Goal: Task Accomplishment & Management: Manage account settings

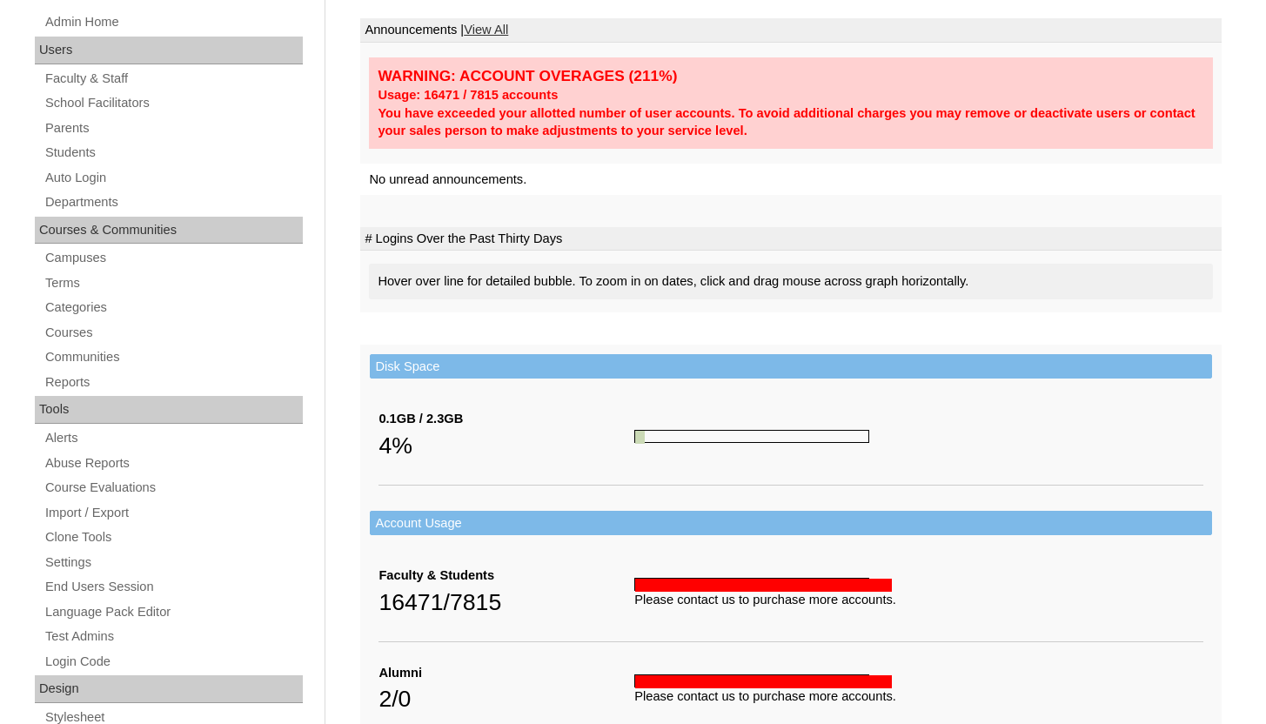
scroll to position [275, 0]
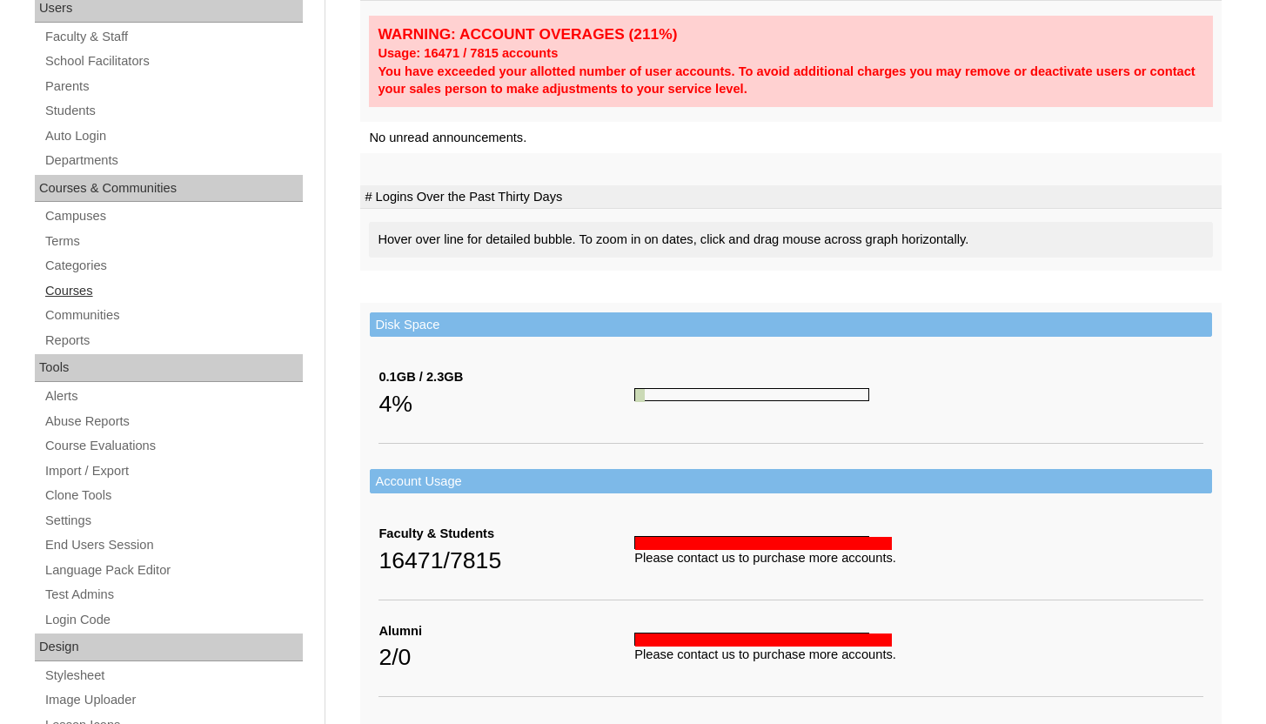
click at [87, 284] on link "Courses" at bounding box center [172, 291] width 259 height 22
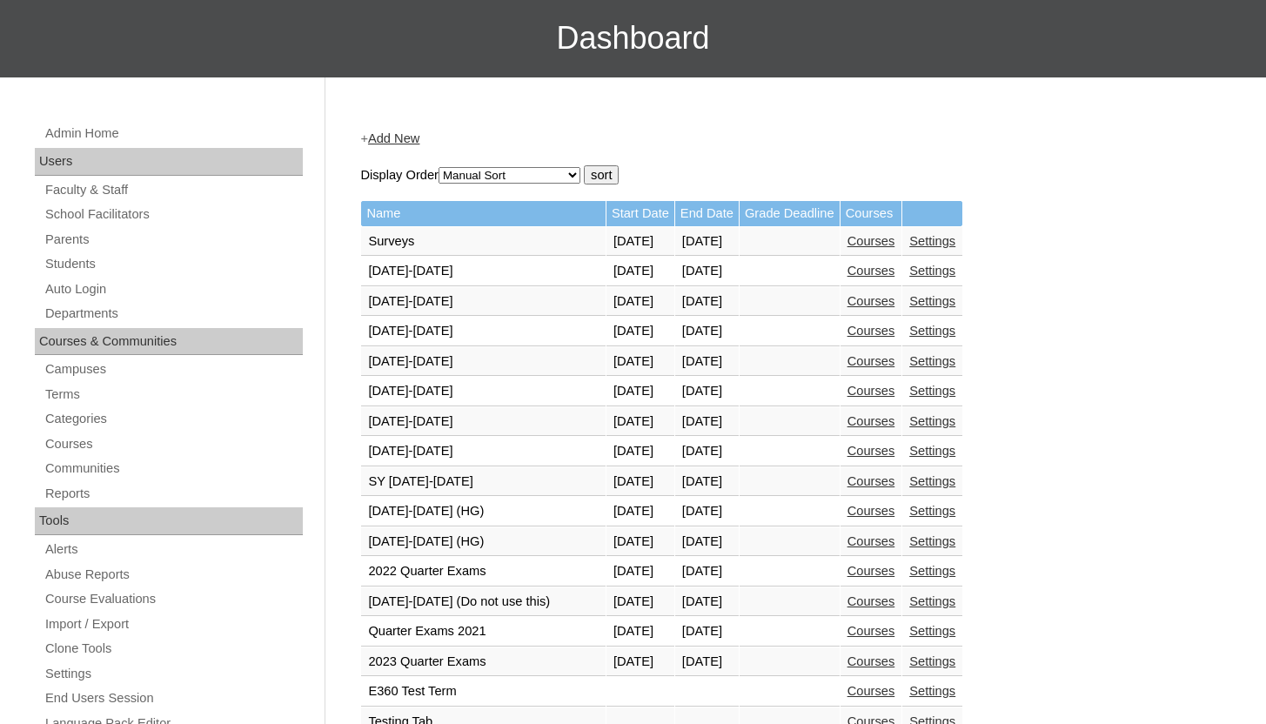
scroll to position [299, 0]
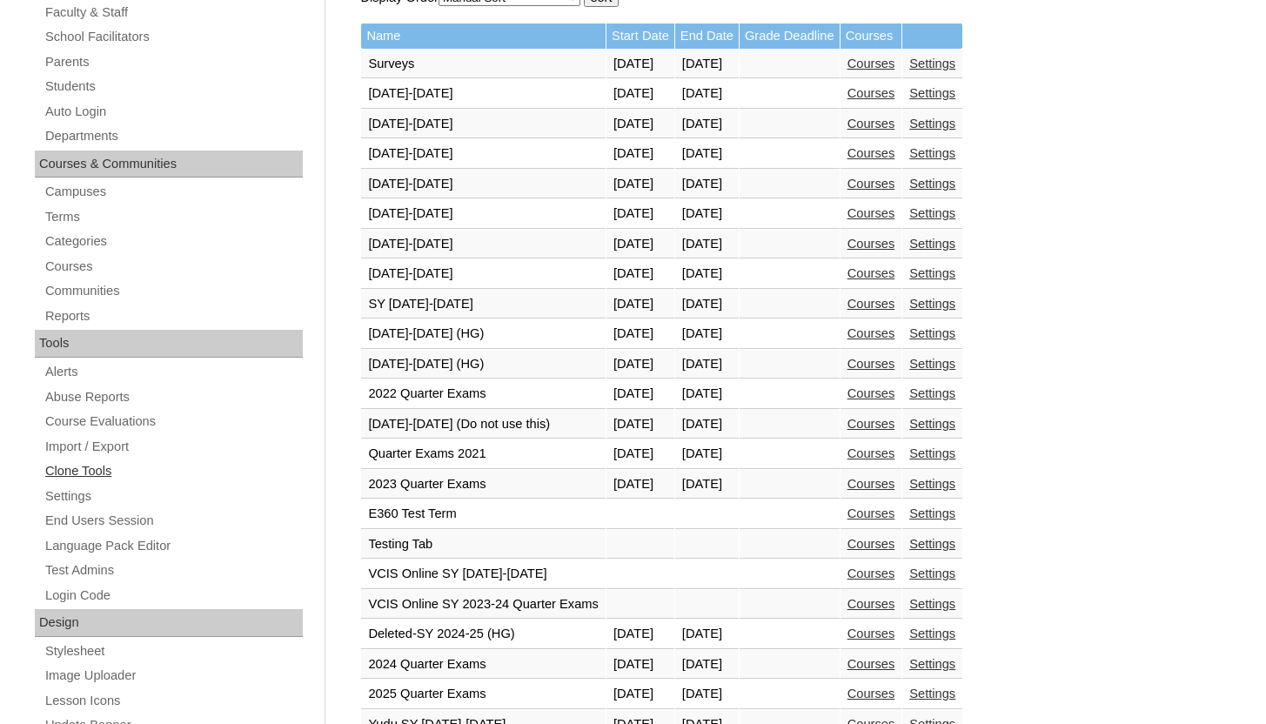
click at [84, 471] on link "Clone Tools" at bounding box center [172, 471] width 259 height 22
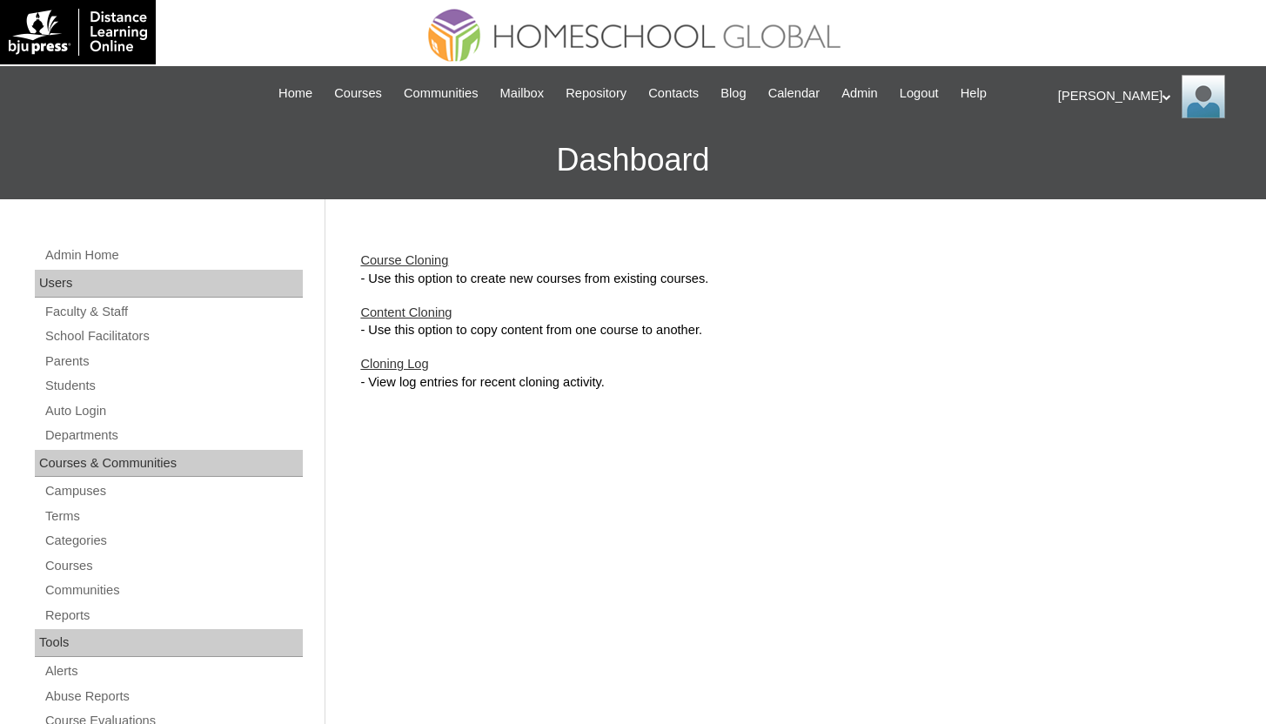
click at [434, 261] on link "Course Cloning" at bounding box center [404, 260] width 88 height 14
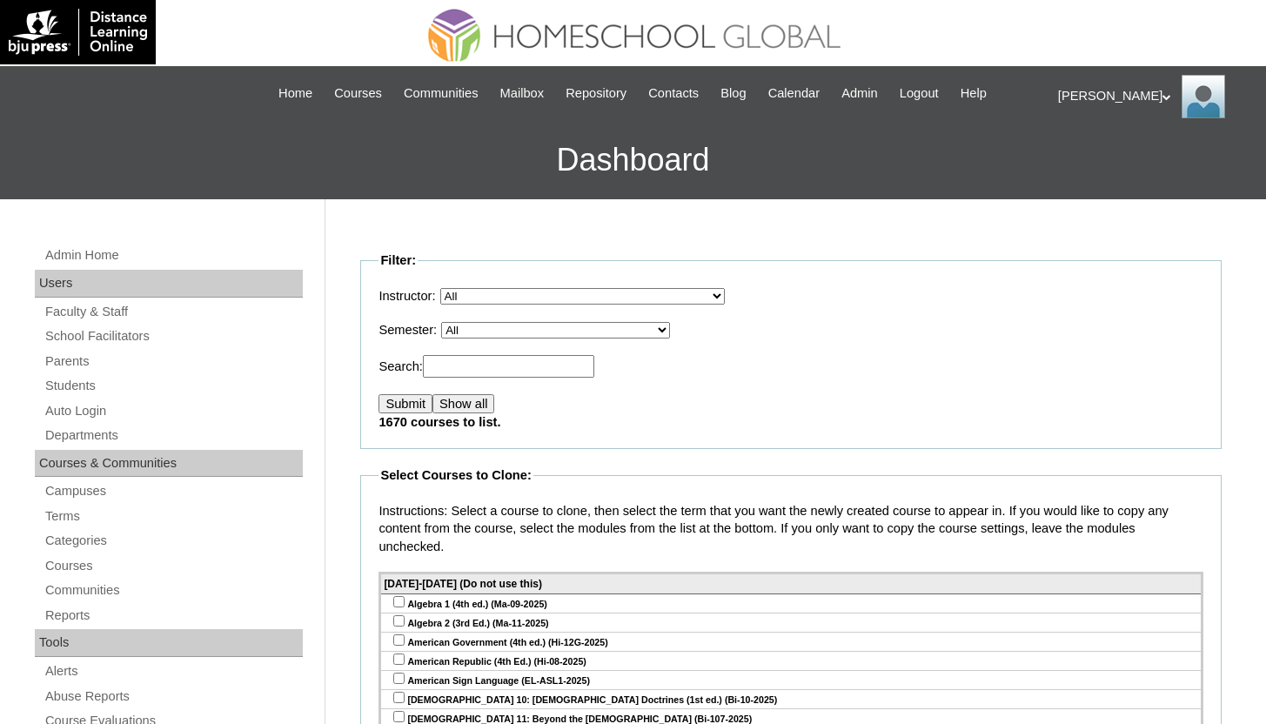
click at [668, 328] on select "All VCIS Online SY 2023-24 Quarter Exams VCIS Online SY 2023-2024 Testing Tab E…" at bounding box center [555, 330] width 229 height 17
select select "49"
click at [454, 322] on select "All VCIS Online SY 2023-24 Quarter Exams VCIS Online SY 2023-2024 Testing Tab E…" at bounding box center [555, 330] width 229 height 17
click at [411, 406] on input "Submit" at bounding box center [405, 403] width 54 height 19
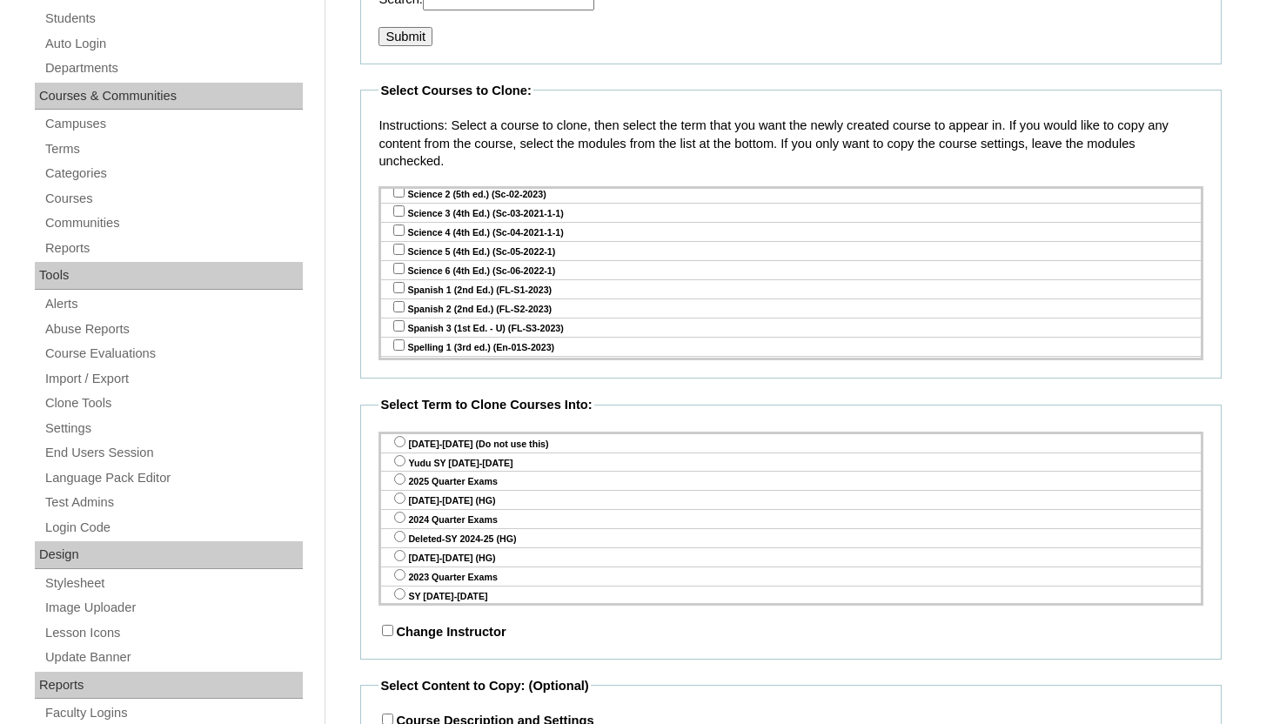
scroll to position [2634, 0]
click at [398, 325] on input "checkbox" at bounding box center [398, 330] width 11 height 11
checkbox input "true"
click at [403, 344] on input "checkbox" at bounding box center [398, 349] width 11 height 11
checkbox input "true"
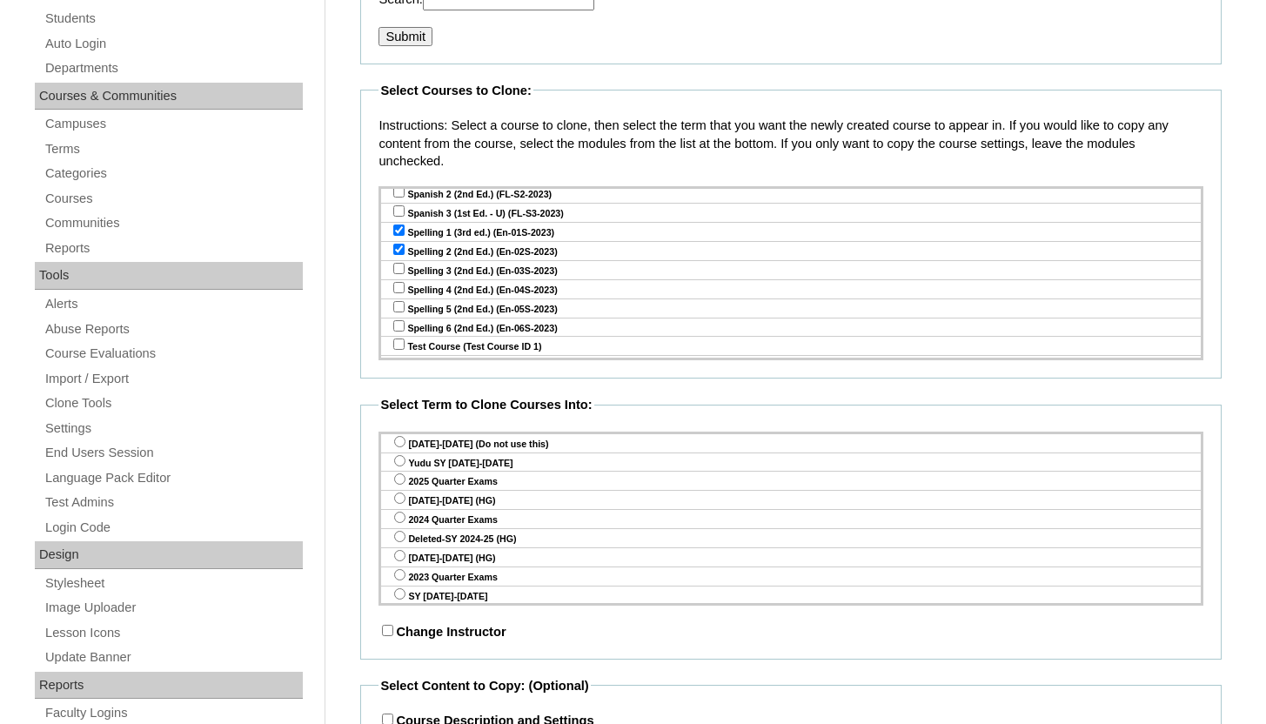
scroll to position [2736, 0]
click at [395, 460] on input "radio" at bounding box center [399, 460] width 11 height 11
radio input "true"
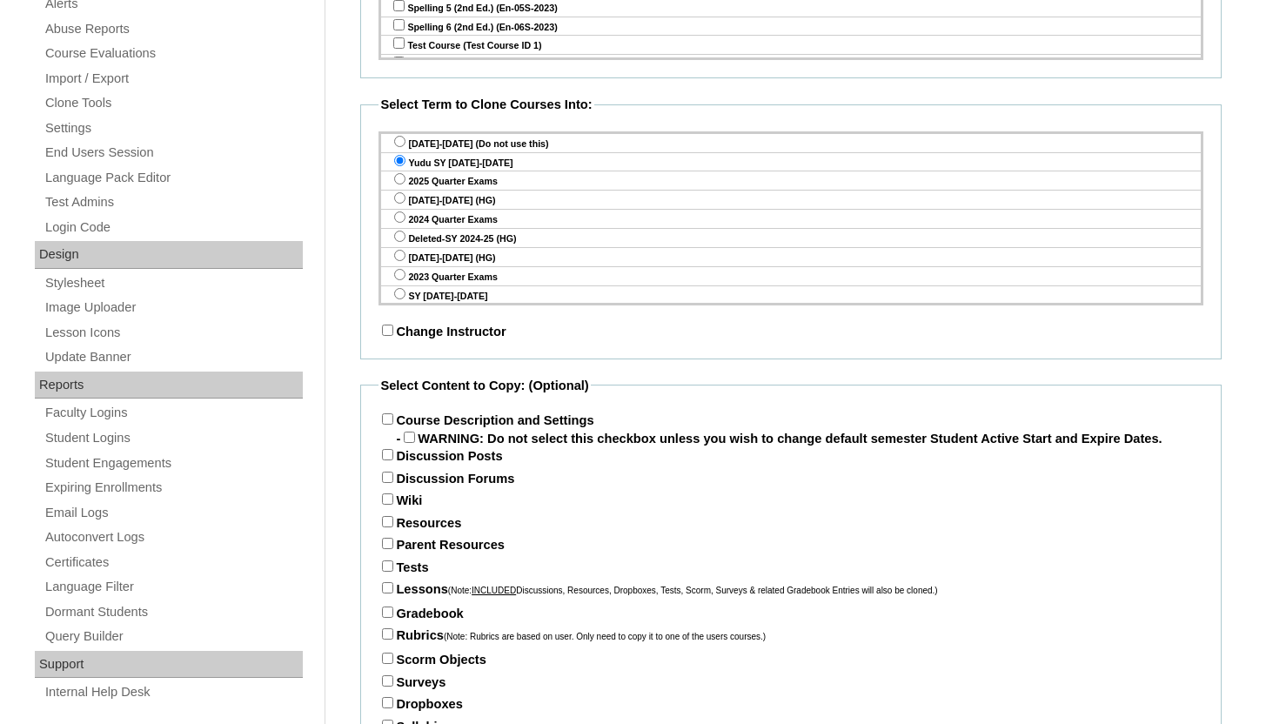
scroll to position [699, 0]
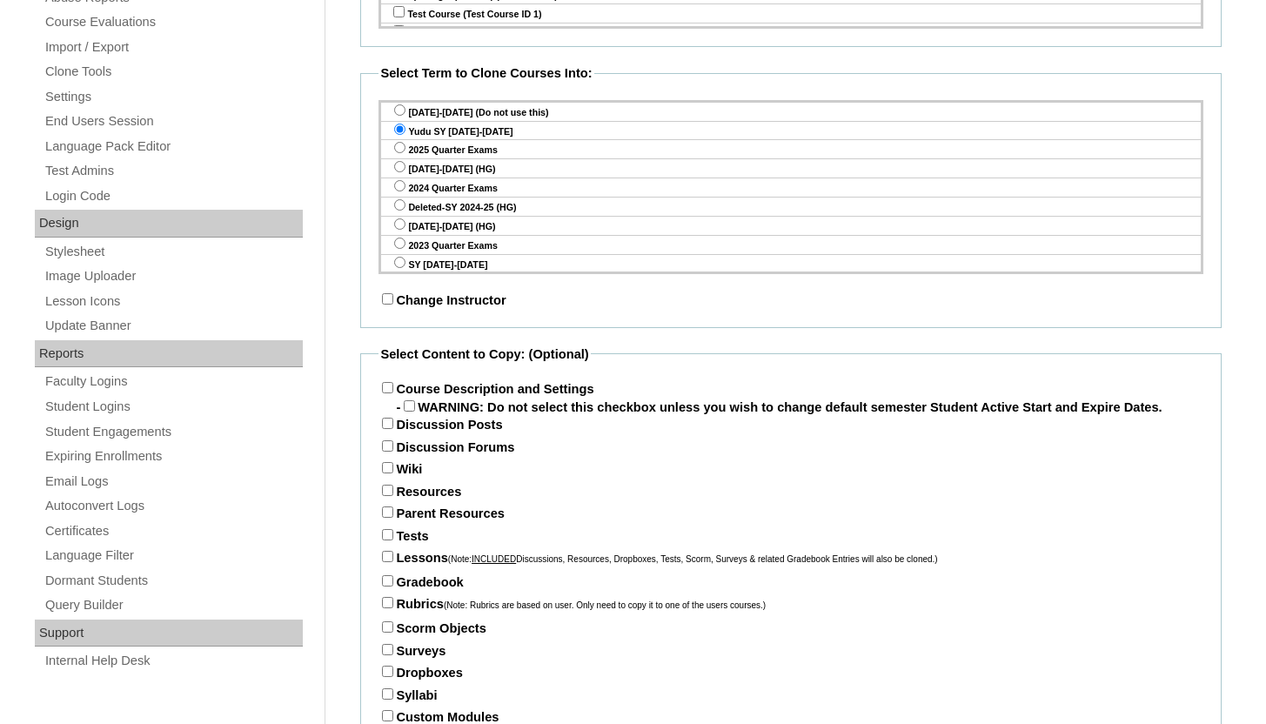
click at [386, 389] on input "Course Description and Settings" at bounding box center [387, 387] width 11 height 11
checkbox input "true"
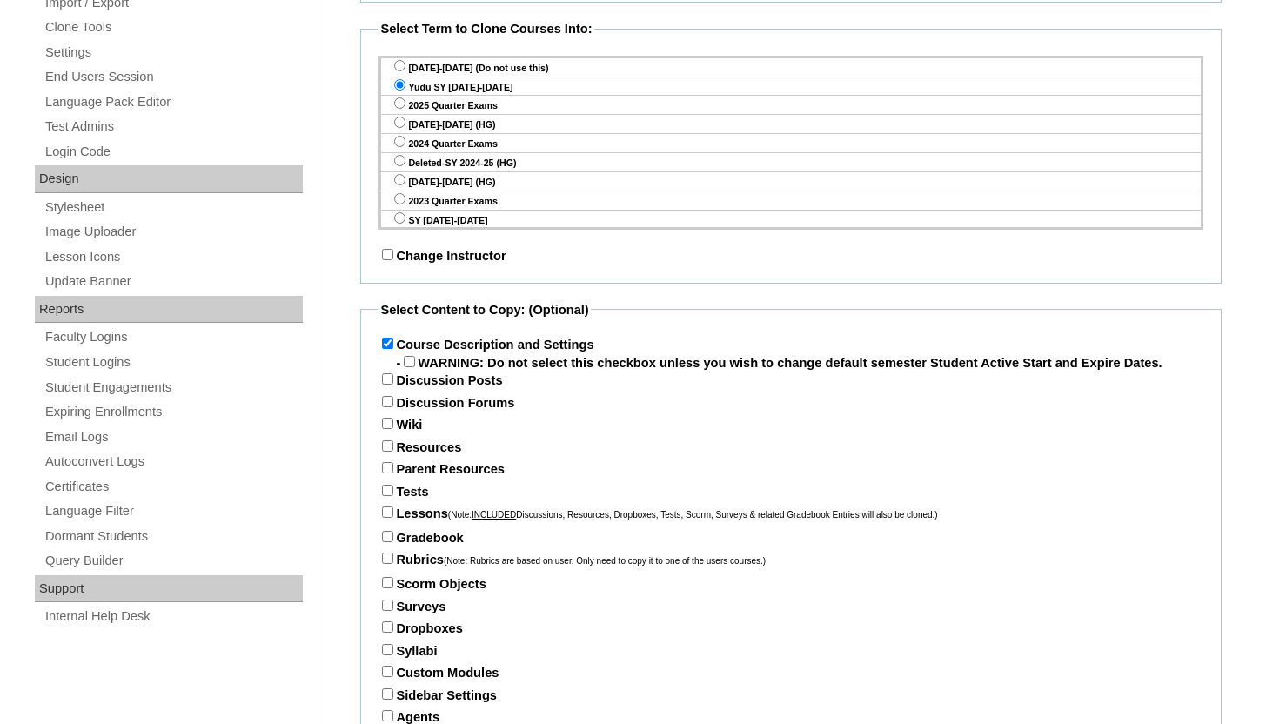
scroll to position [757, 0]
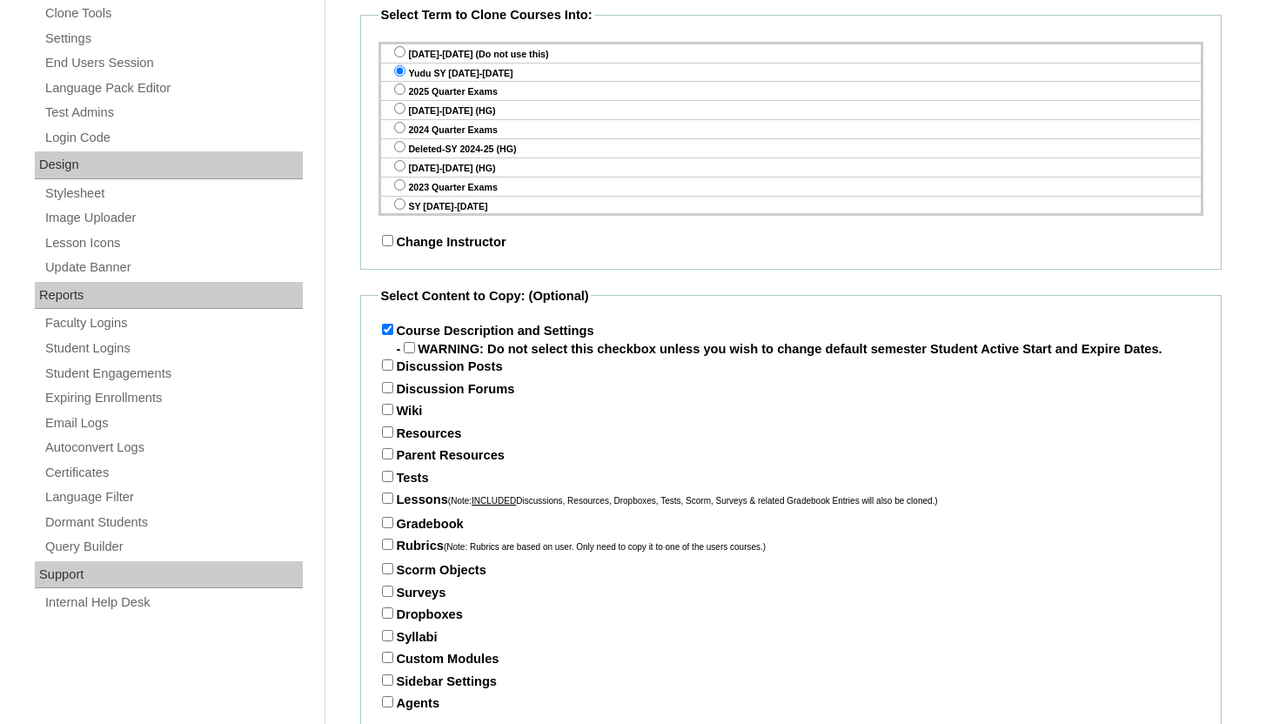
click at [388, 459] on input "Parent Resources" at bounding box center [387, 453] width 11 height 11
checkbox input "true"
click at [388, 482] on input "Tests" at bounding box center [387, 476] width 11 height 11
checkbox input "true"
click at [388, 504] on input "Lessons (Note: INCLUDED Discussions, Resources, Dropboxes, Tests, Scorm, Survey…" at bounding box center [387, 497] width 11 height 11
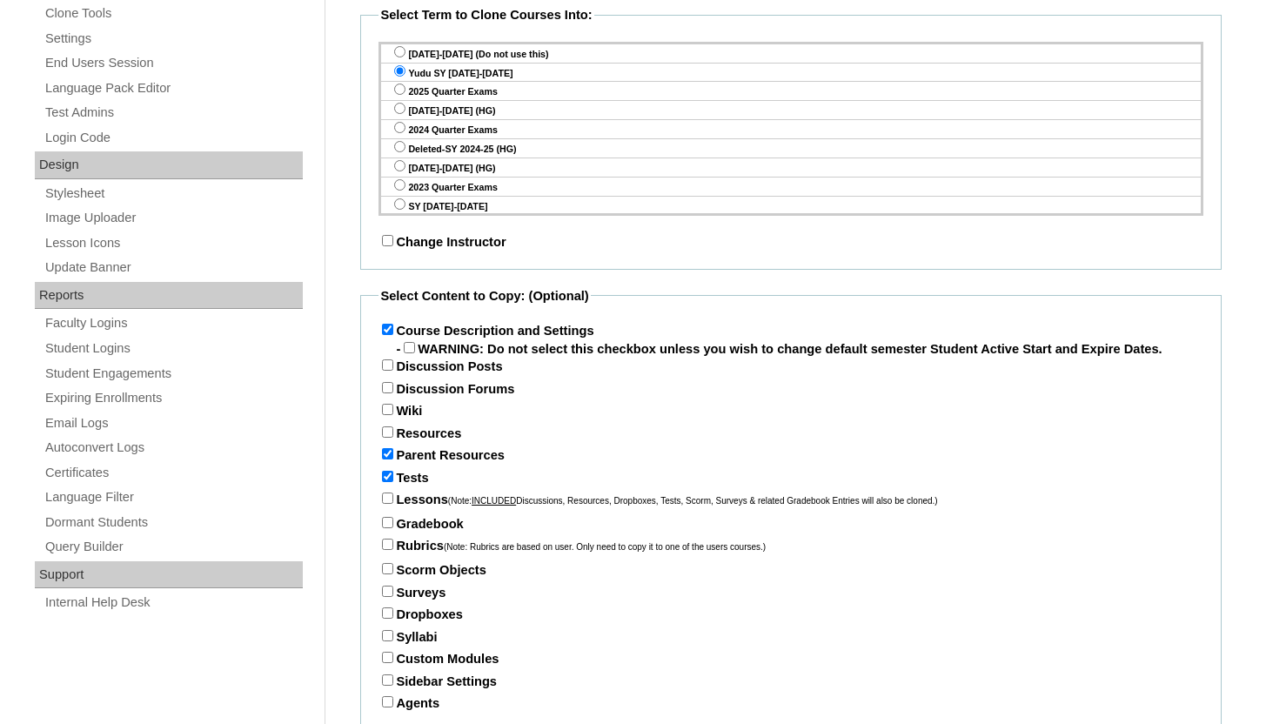
checkbox input "true"
click at [386, 535] on div "Gradebook Show Each" at bounding box center [790, 526] width 825 height 23
click at [386, 528] on input "Gradebook" at bounding box center [387, 522] width 11 height 11
checkbox input "true"
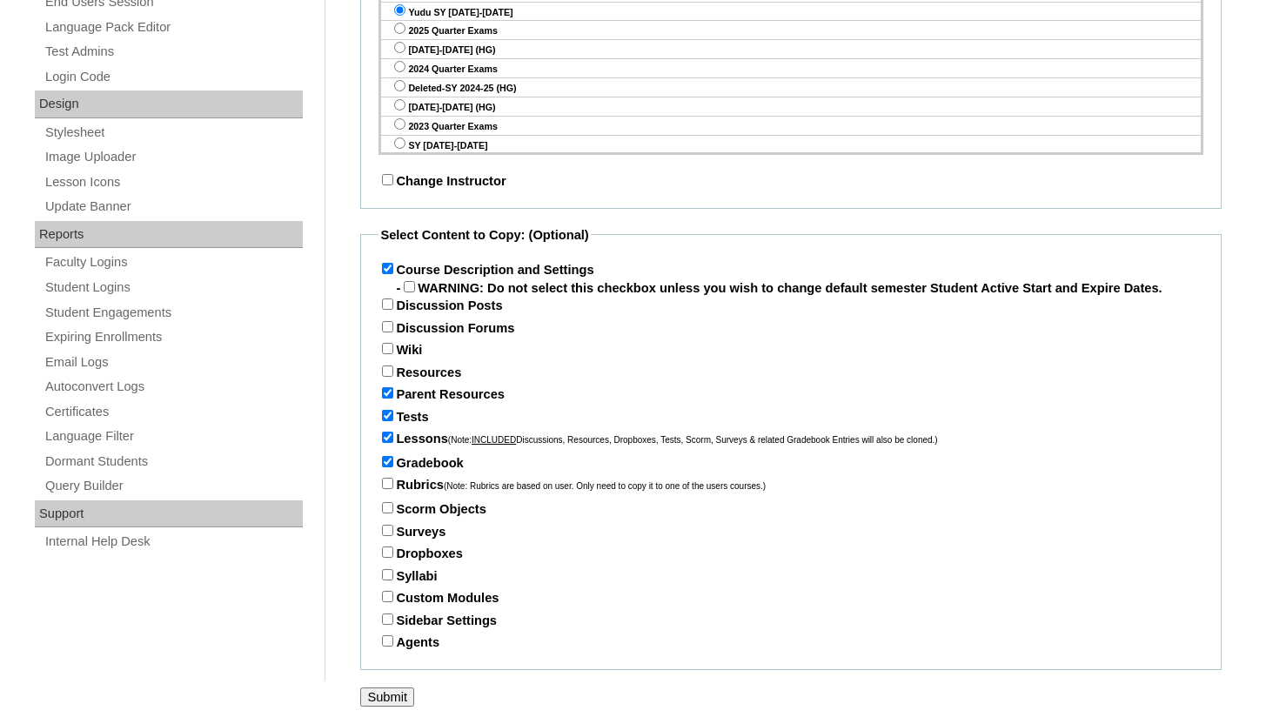
click at [377, 697] on input "Submit" at bounding box center [387, 696] width 54 height 19
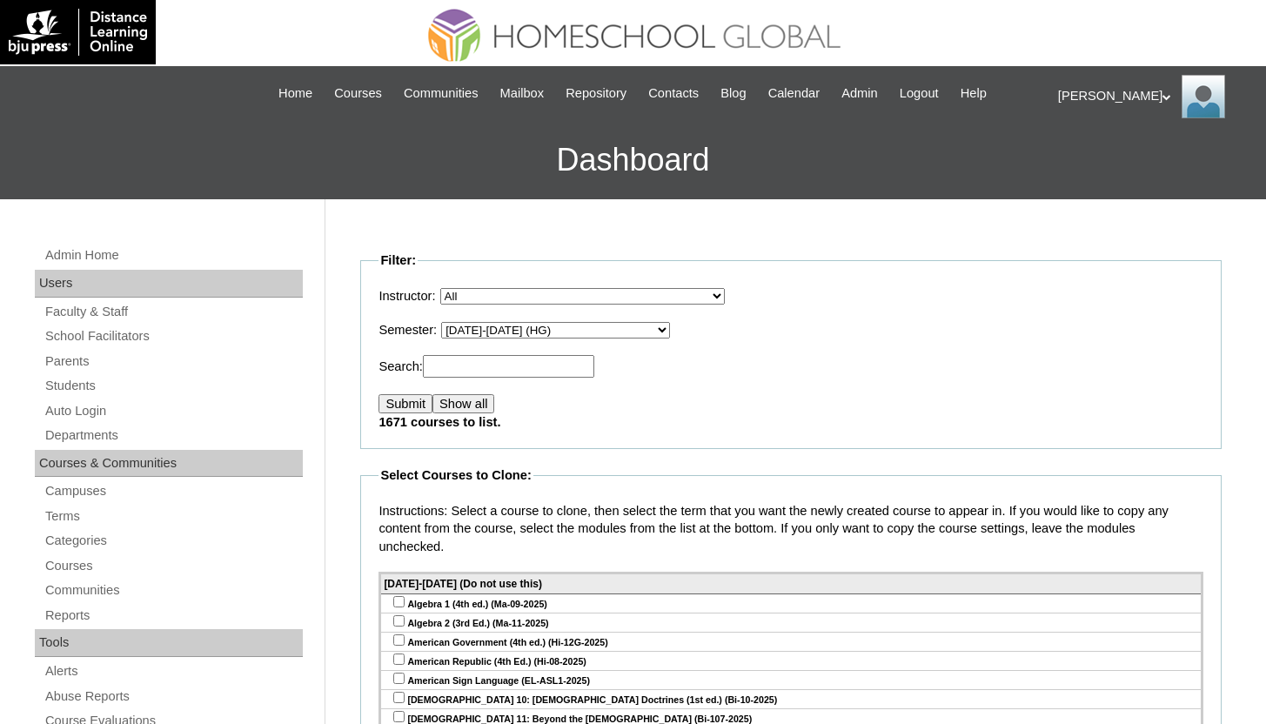
select select "49"
click at [104, 561] on link "Courses" at bounding box center [172, 566] width 259 height 22
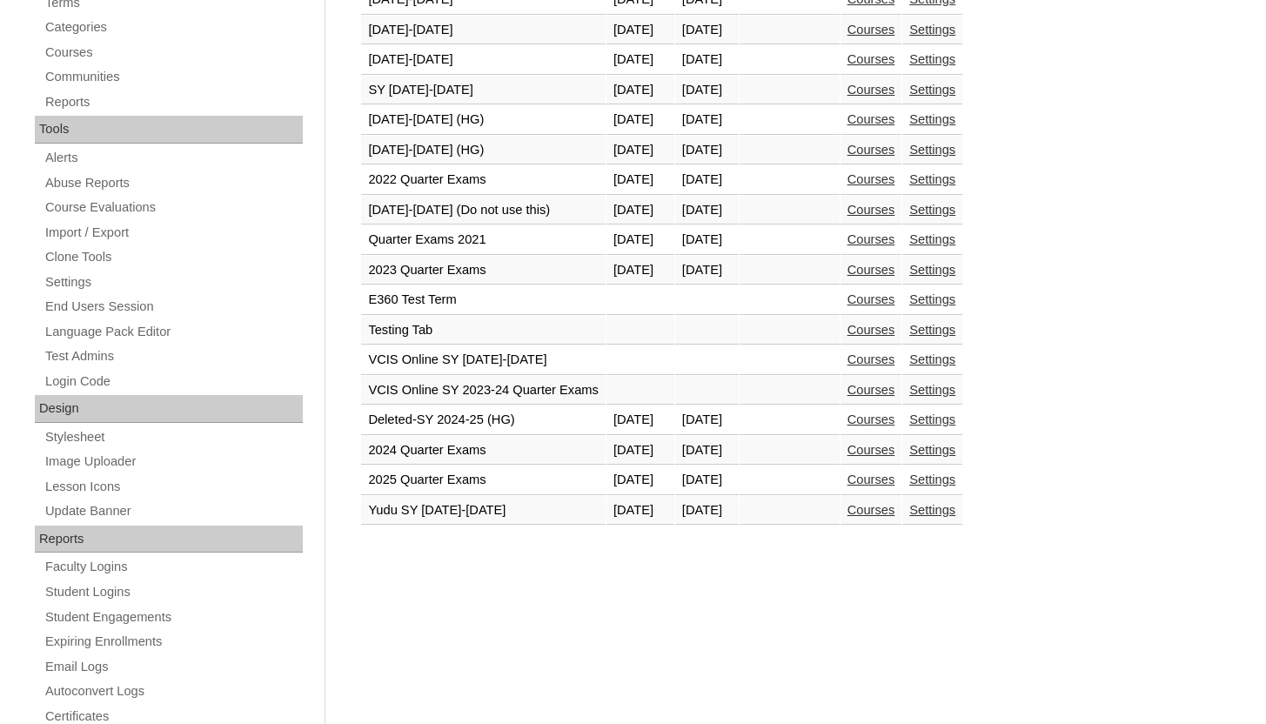
scroll to position [554, 0]
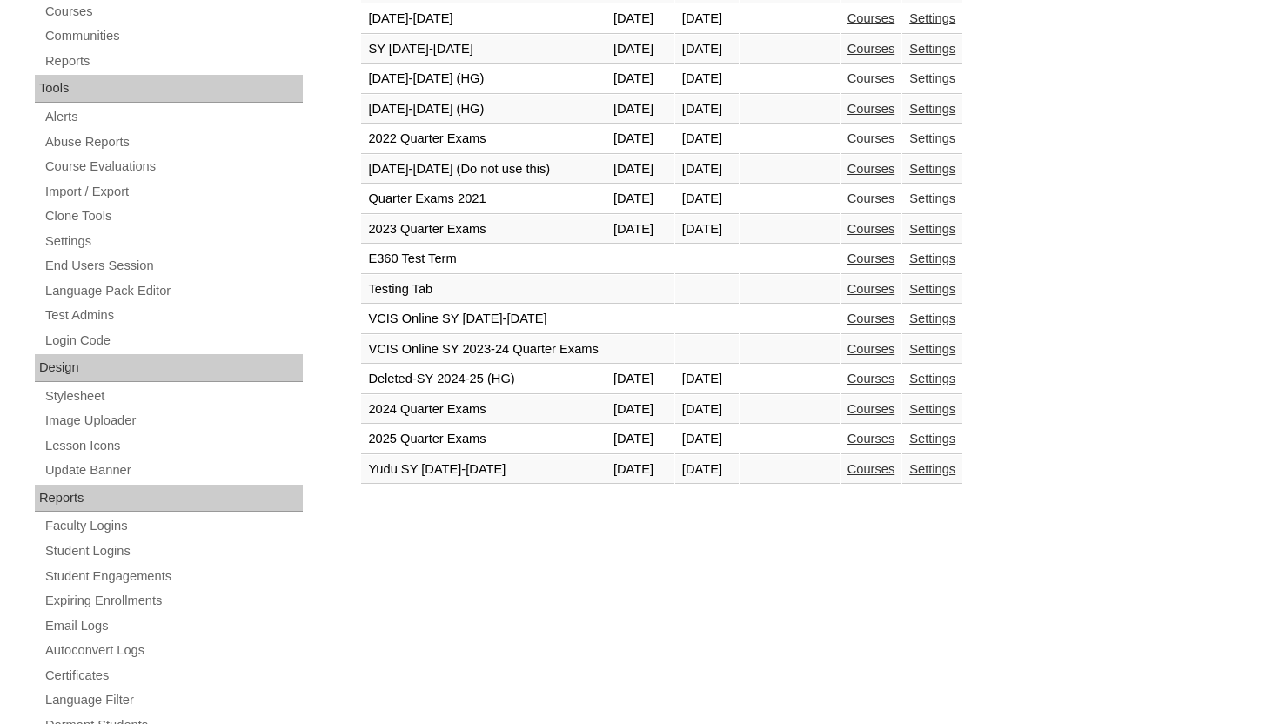
click at [895, 473] on link "Courses" at bounding box center [871, 469] width 48 height 14
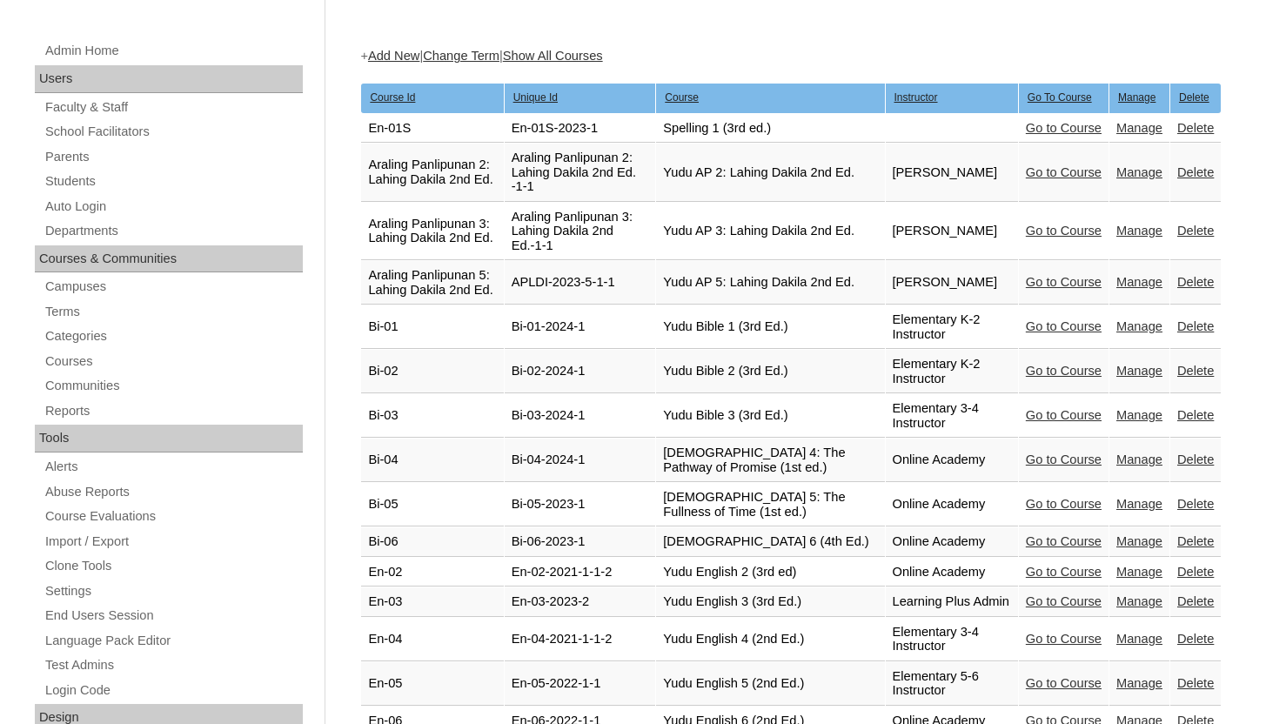
scroll to position [130, 0]
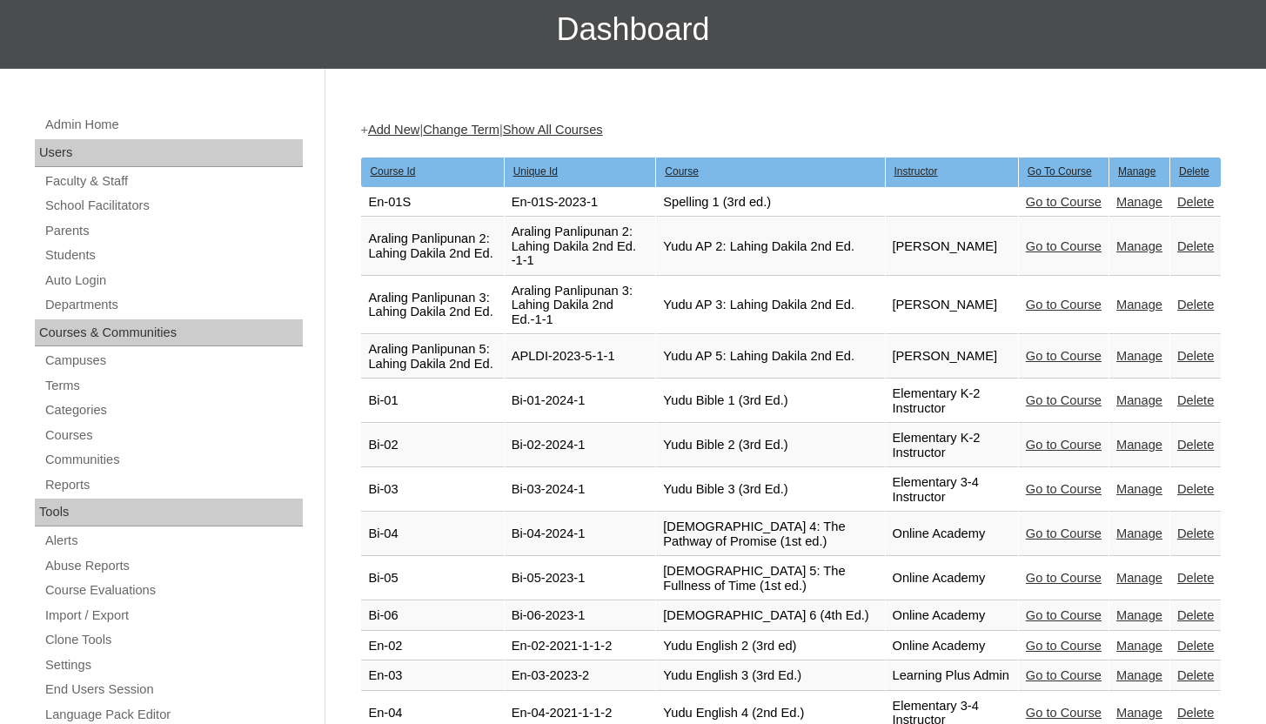
click at [1191, 197] on link "Delete" at bounding box center [1195, 202] width 37 height 14
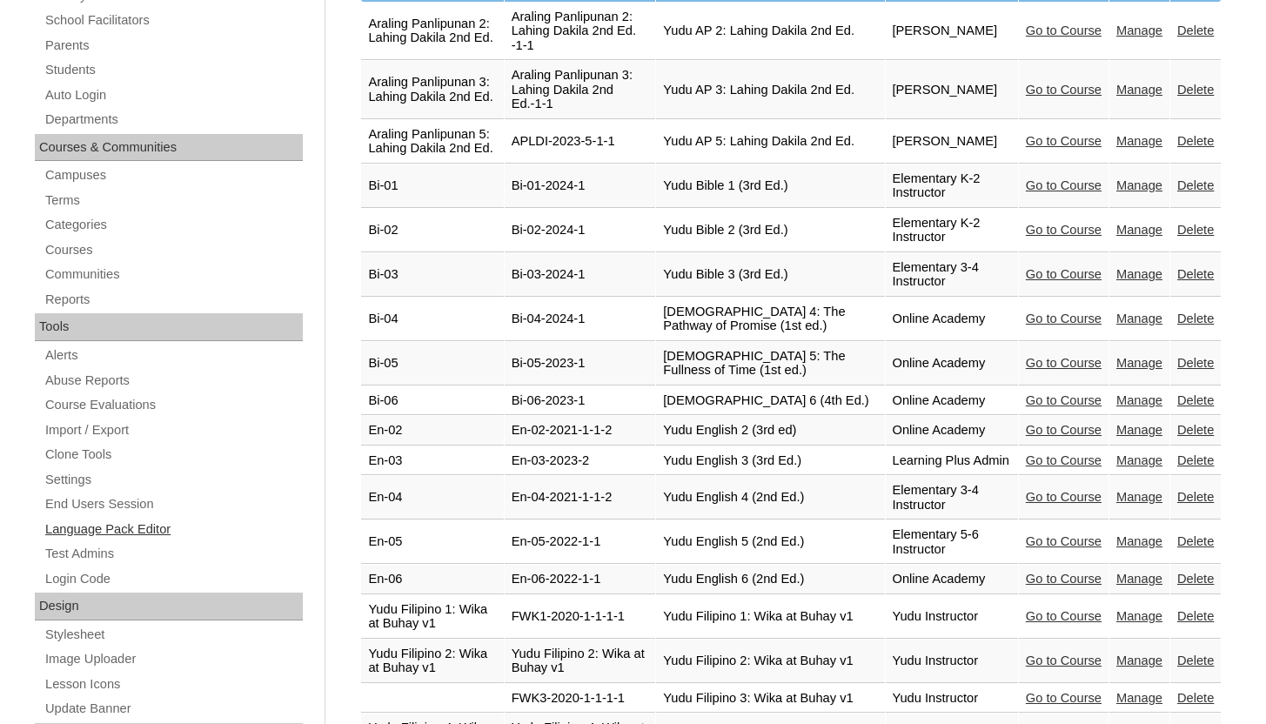
scroll to position [326, 0]
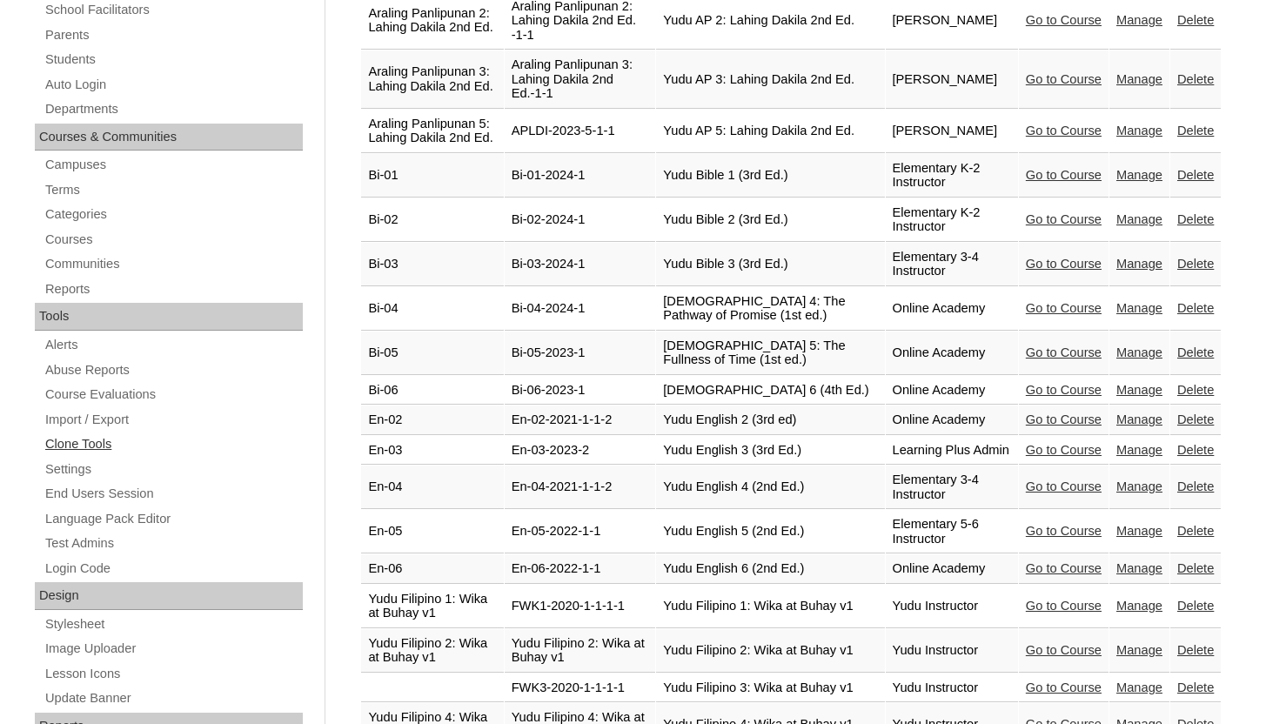
click at [95, 440] on link "Clone Tools" at bounding box center [172, 444] width 259 height 22
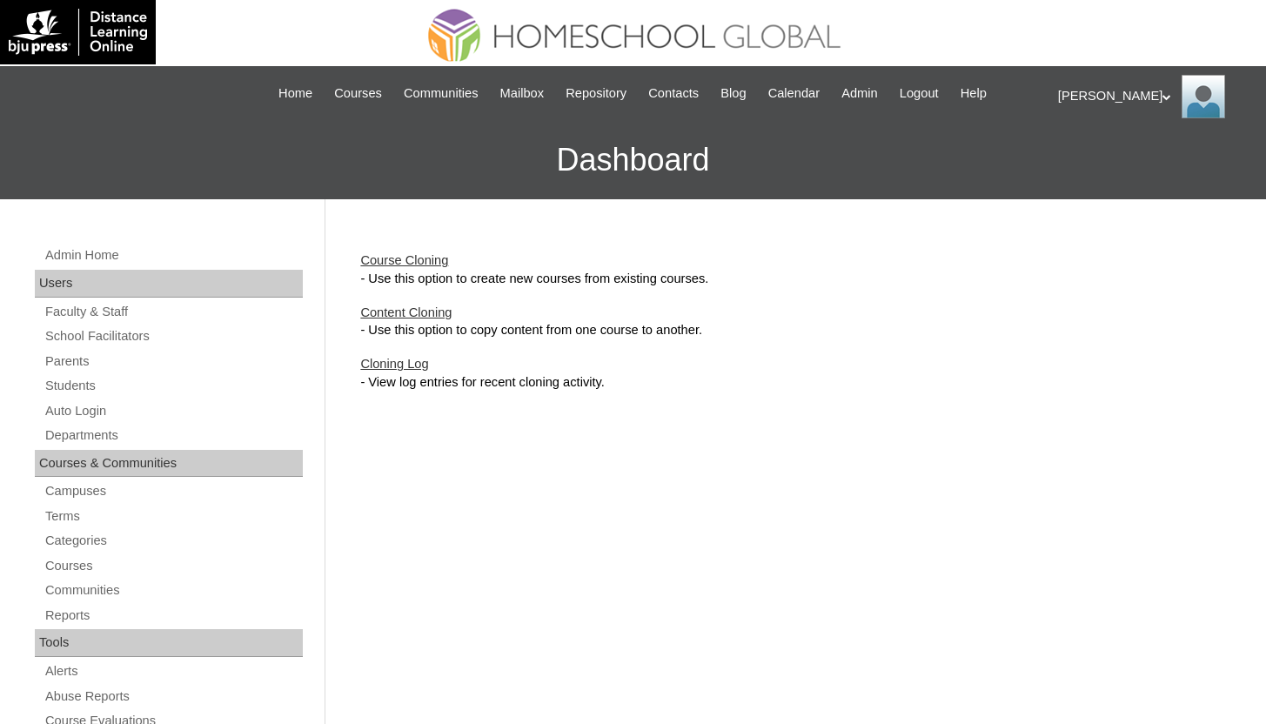
click at [421, 259] on link "Course Cloning" at bounding box center [404, 260] width 88 height 14
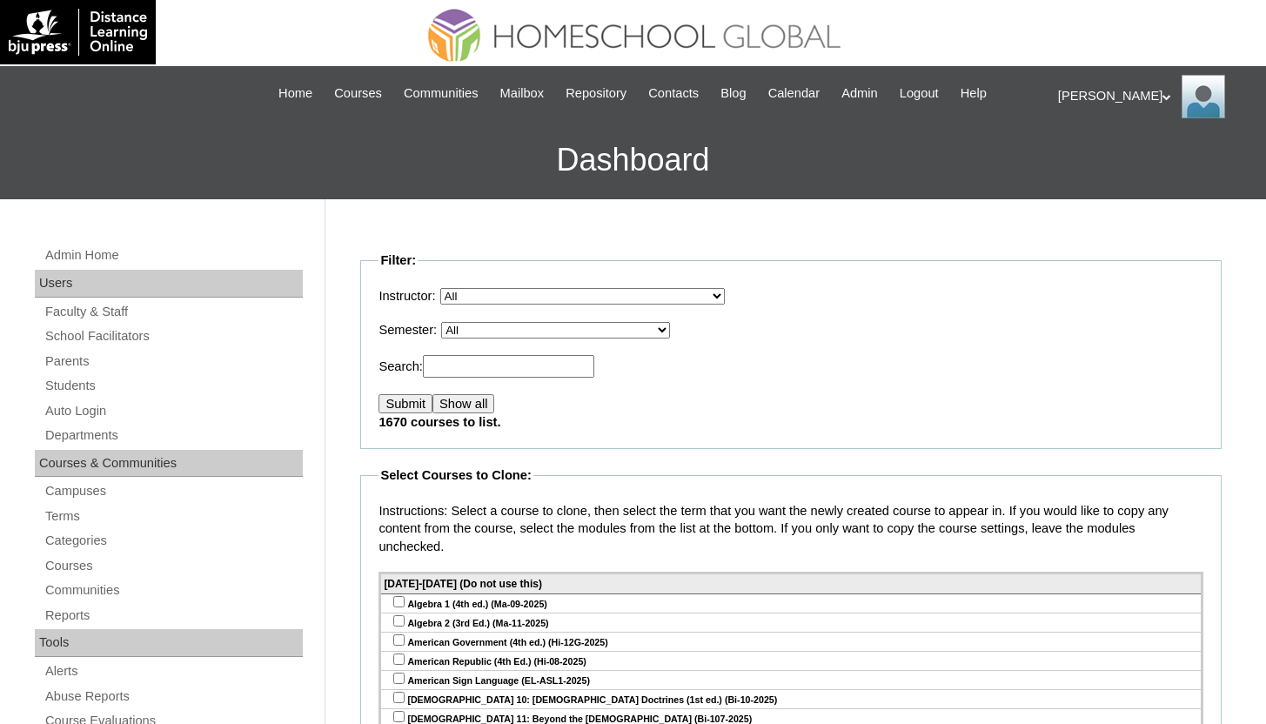
click at [551, 313] on fieldset "Filter: Instructor: All , / Distance Learning Online Staff, Darren Academy, Onl…" at bounding box center [790, 349] width 861 height 197
click at [551, 325] on select "All VCIS Online SY 2023-24 Quarter Exams VCIS Online SY [DATE]-[DATE] Testing T…" at bounding box center [555, 330] width 229 height 17
select select "50"
click at [454, 322] on select "All VCIS Online SY 2023-24 Quarter Exams VCIS Online SY [DATE]-[DATE] Testing T…" at bounding box center [555, 330] width 229 height 17
click at [424, 397] on input "Submit" at bounding box center [405, 403] width 54 height 19
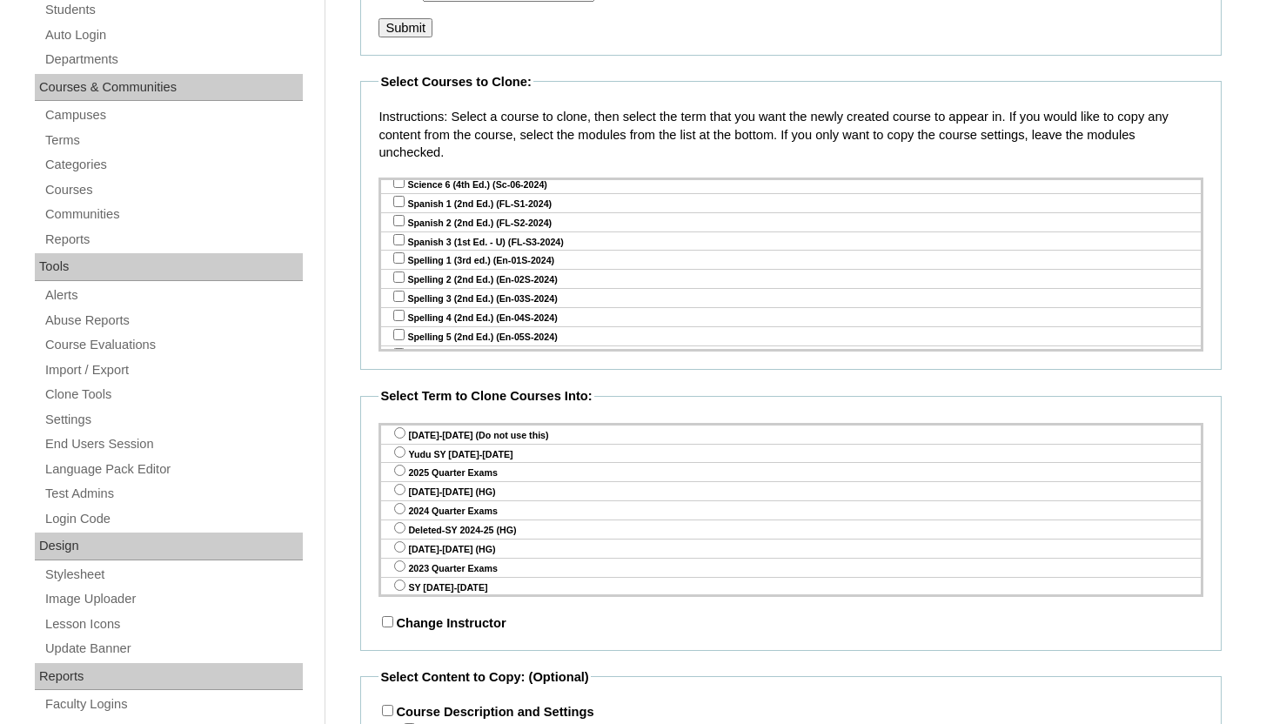
scroll to position [2508, 0]
click at [398, 328] on input "checkbox" at bounding box center [398, 333] width 11 height 11
checkbox input "true"
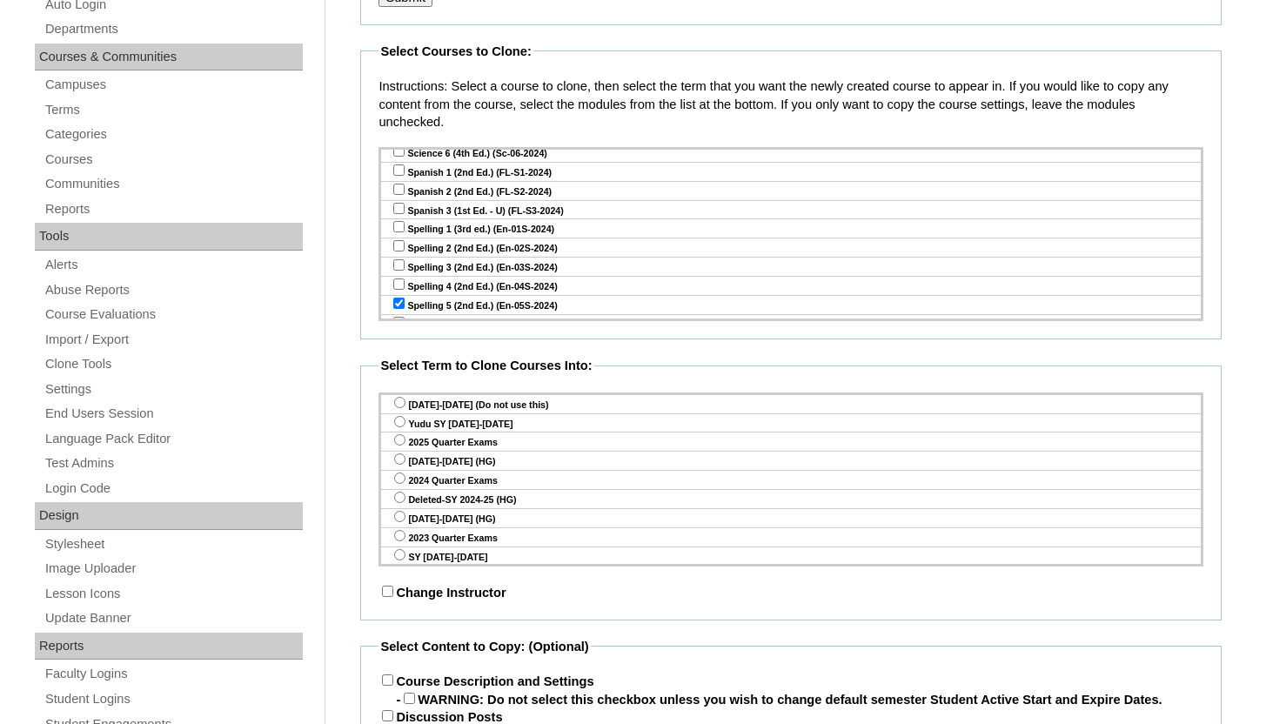
scroll to position [429, 0]
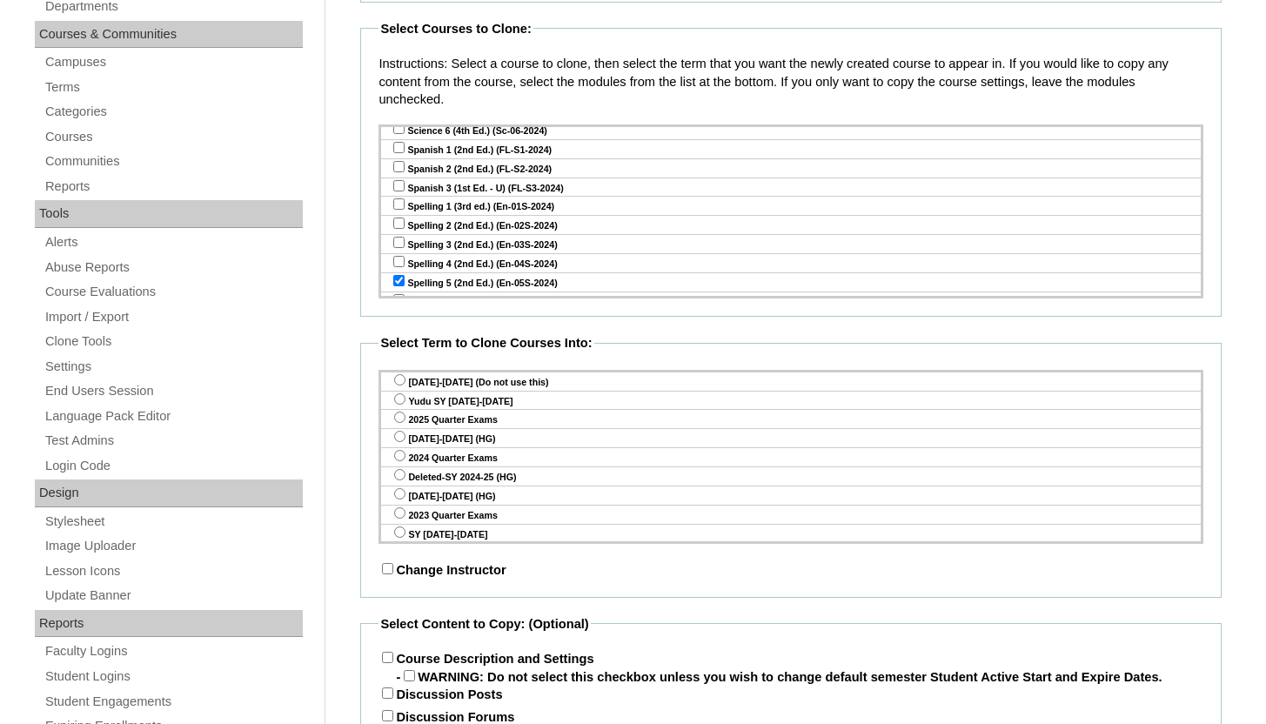
click at [395, 400] on input "radio" at bounding box center [399, 398] width 11 height 11
radio input "true"
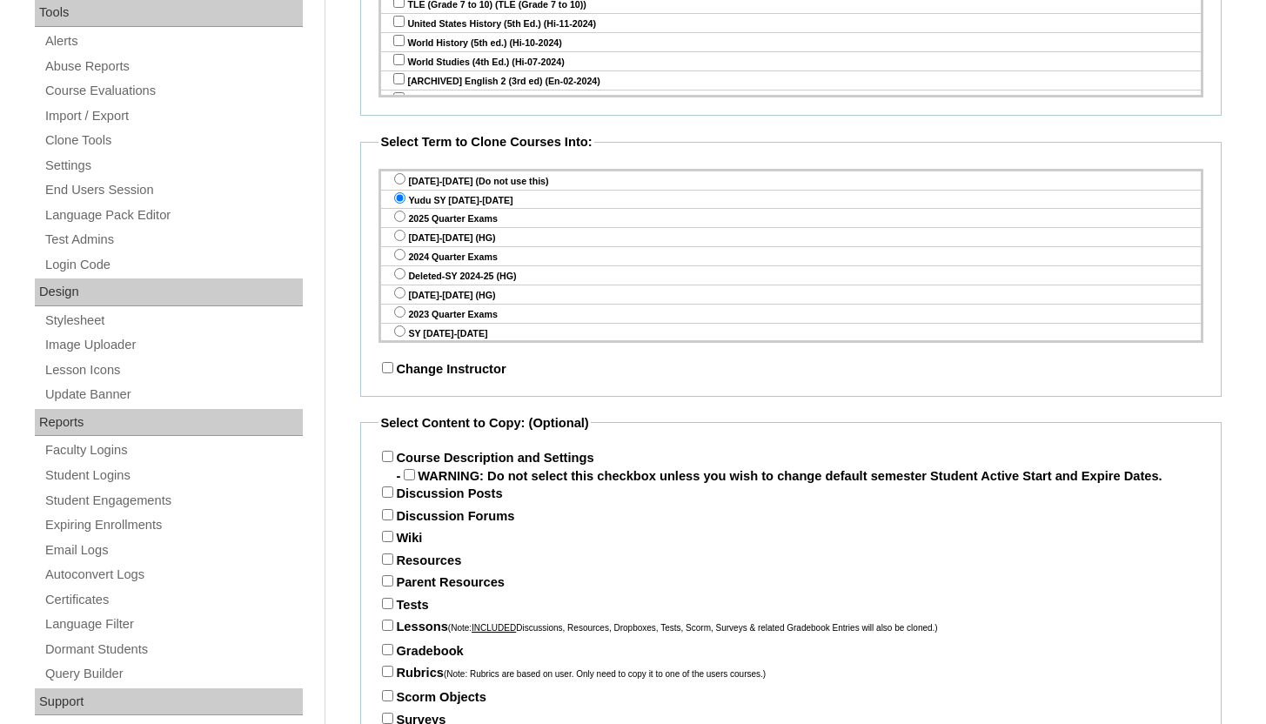
scroll to position [673, 0]
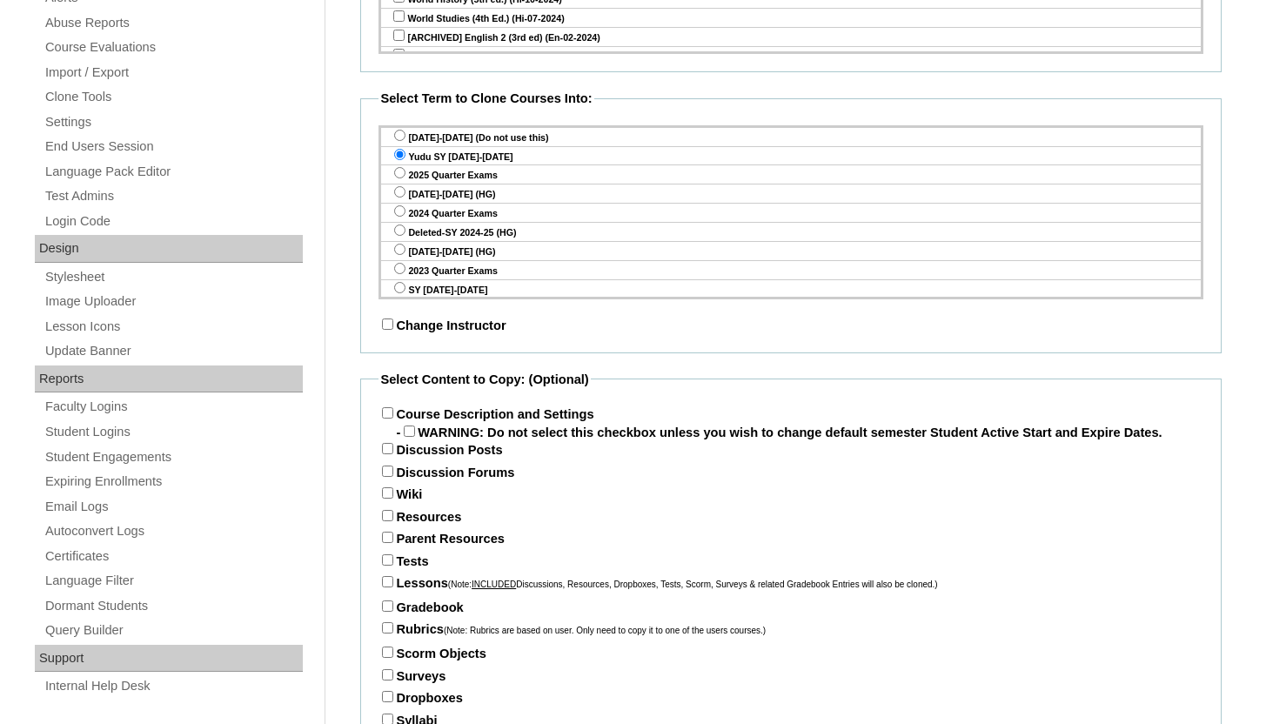
click at [388, 408] on label "Course Description and Settings" at bounding box center [485, 414] width 215 height 14
click at [388, 408] on input "Course Description and Settings" at bounding box center [387, 412] width 11 height 11
checkbox input "true"
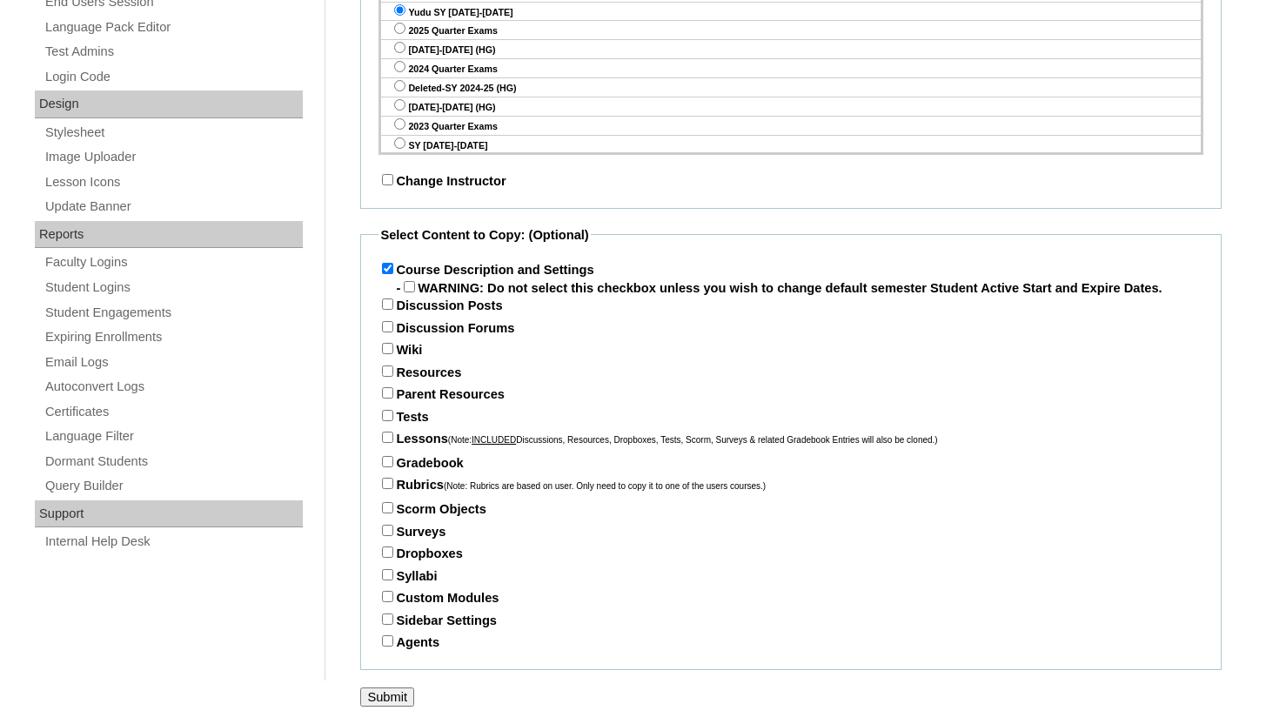
scroll to position [839, 0]
click at [388, 393] on input "Parent Resources" at bounding box center [387, 392] width 11 height 11
checkbox input "true"
click at [388, 414] on input "Tests" at bounding box center [387, 415] width 11 height 11
checkbox input "true"
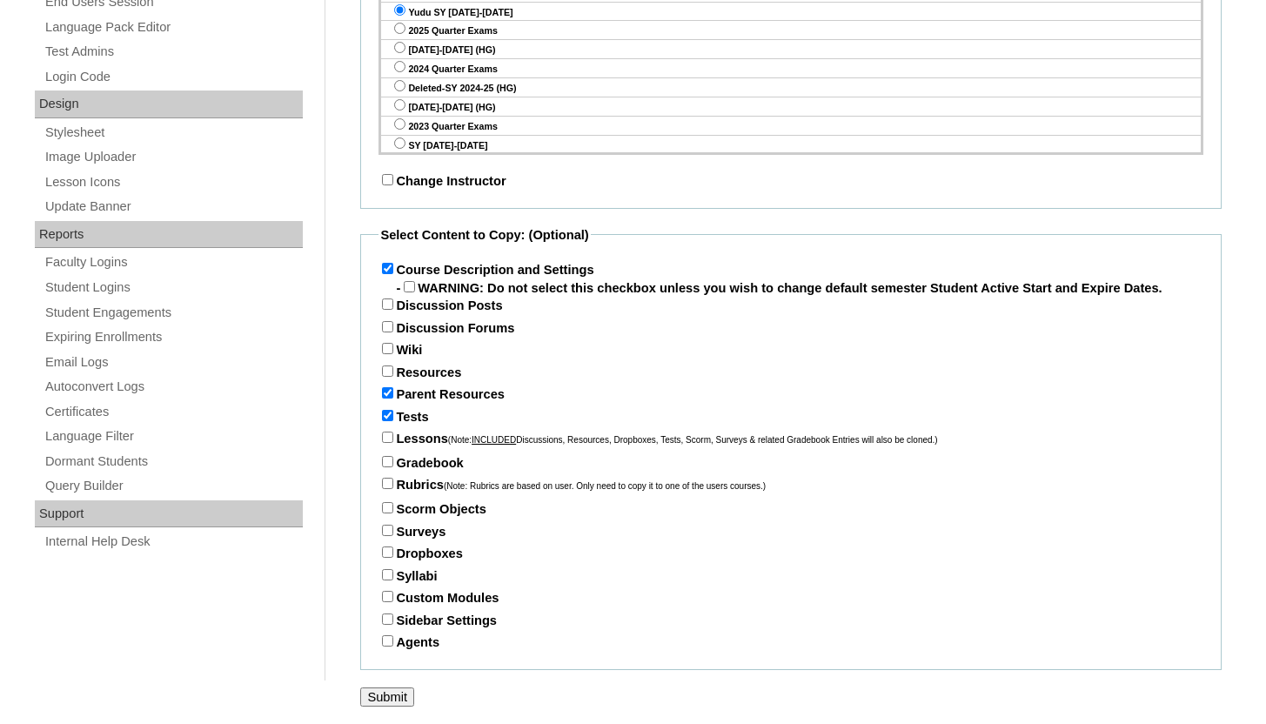
click at [388, 433] on input "Lessons (Note: INCLUDED Discussions, Resources, Dropboxes, Tests, Scorm, Survey…" at bounding box center [387, 436] width 11 height 11
checkbox input "true"
click at [388, 448] on div "Lessons (Note: INCLUDED Discussions, Resources, Dropboxes, Tests, Scorm, Survey…" at bounding box center [790, 442] width 825 height 24
click at [388, 454] on div "Gradebook Show Each" at bounding box center [790, 465] width 825 height 23
click at [388, 461] on input "Gradebook" at bounding box center [387, 461] width 11 height 11
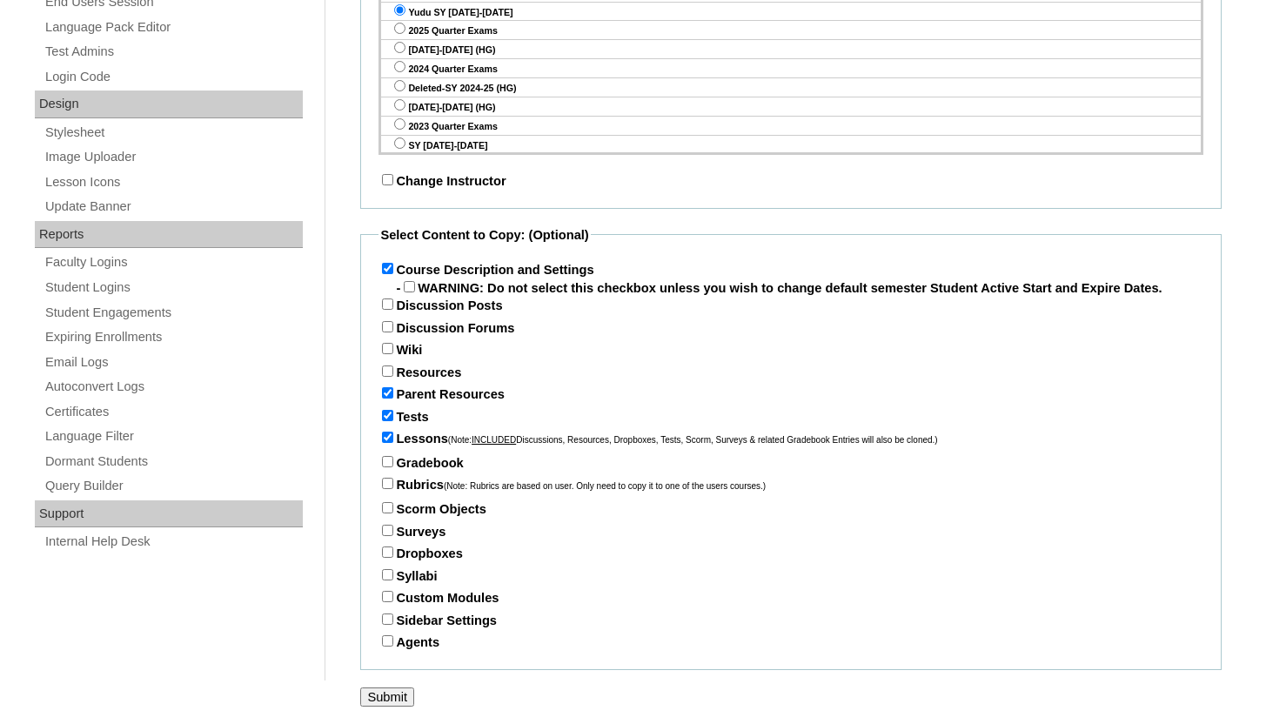
checkbox input "true"
click at [381, 684] on form "Select Courses to Clone: Instructions: Select a course to clone, then select th…" at bounding box center [790, 168] width 861 height 1075
click at [373, 694] on input "Submit" at bounding box center [387, 696] width 54 height 19
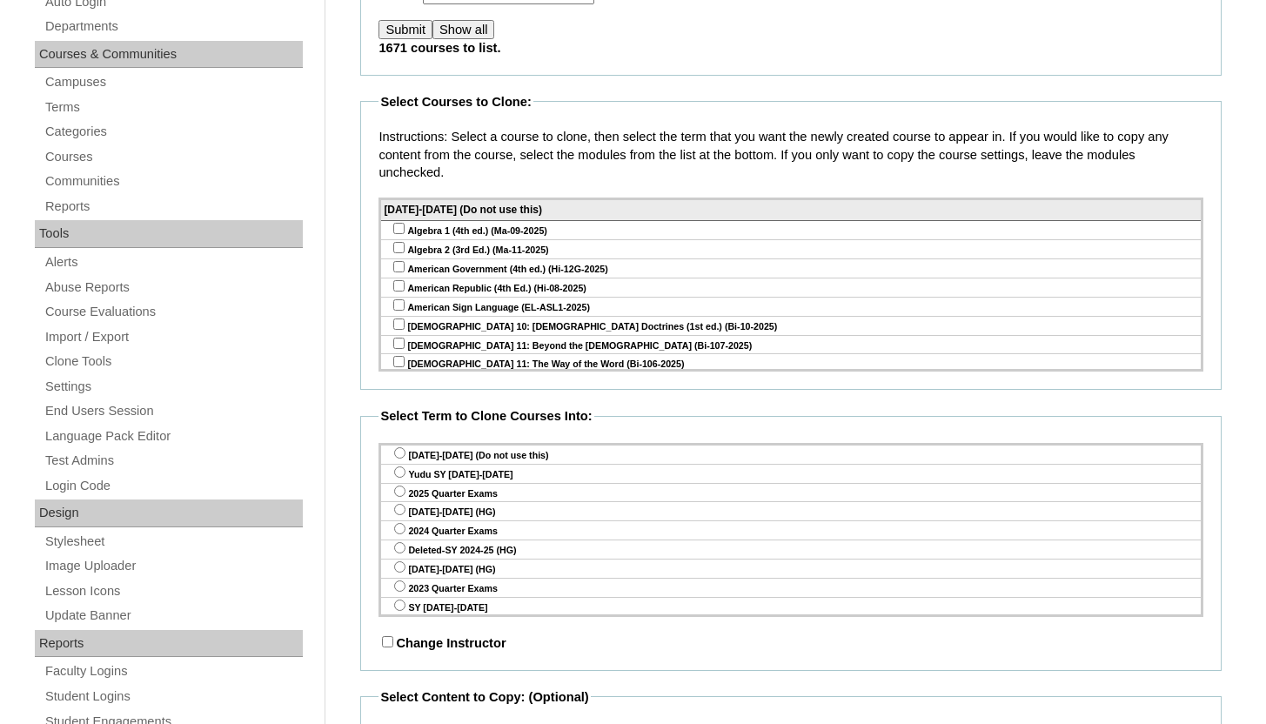
scroll to position [247, 0]
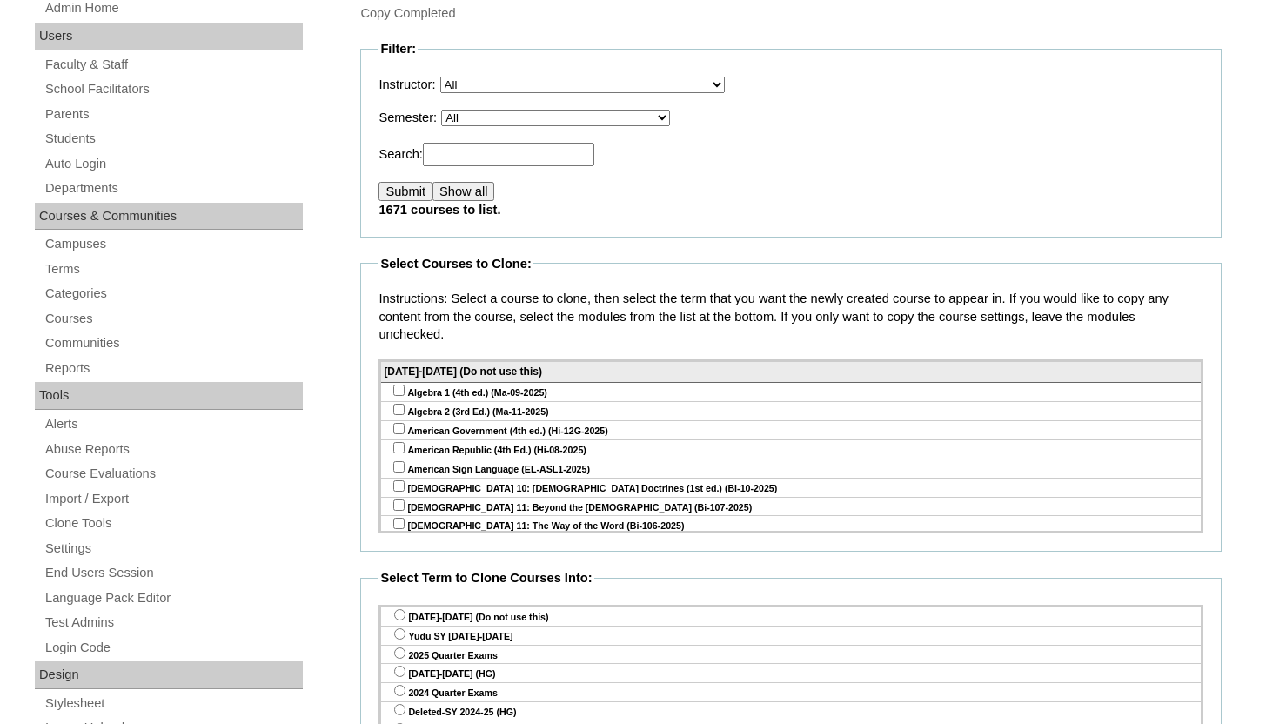
click at [548, 116] on select "All VCIS Online SY 2023-24 Quarter Exams VCIS Online SY 2023-2024 Testing Tab E…" at bounding box center [555, 118] width 229 height 17
select select "50"
click at [454, 110] on select "All VCIS Online SY 2023-24 Quarter Exams VCIS Online SY 2023-2024 Testing Tab E…" at bounding box center [555, 118] width 229 height 17
click at [416, 191] on input "Submit" at bounding box center [405, 191] width 54 height 19
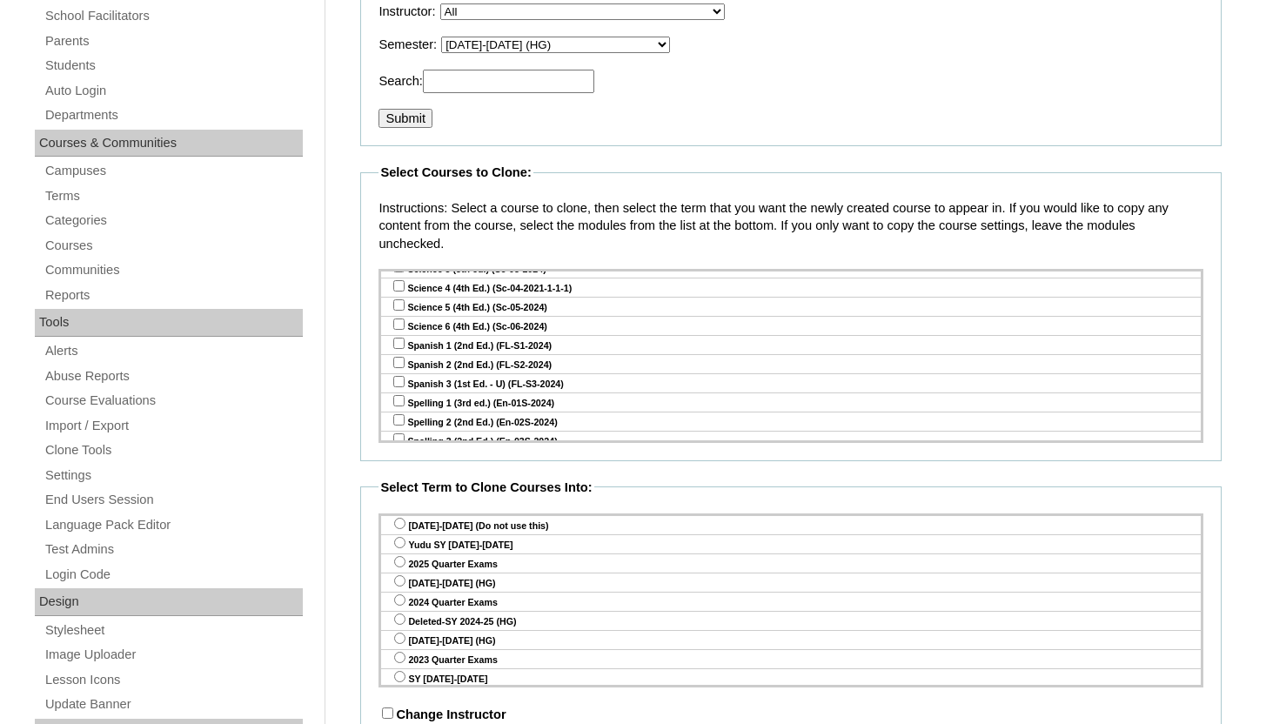
scroll to position [2467, 0]
click at [395, 460] on input "checkbox" at bounding box center [398, 465] width 11 height 11
checkbox input "true"
click at [398, 540] on input "radio" at bounding box center [399, 542] width 11 height 11
radio input "true"
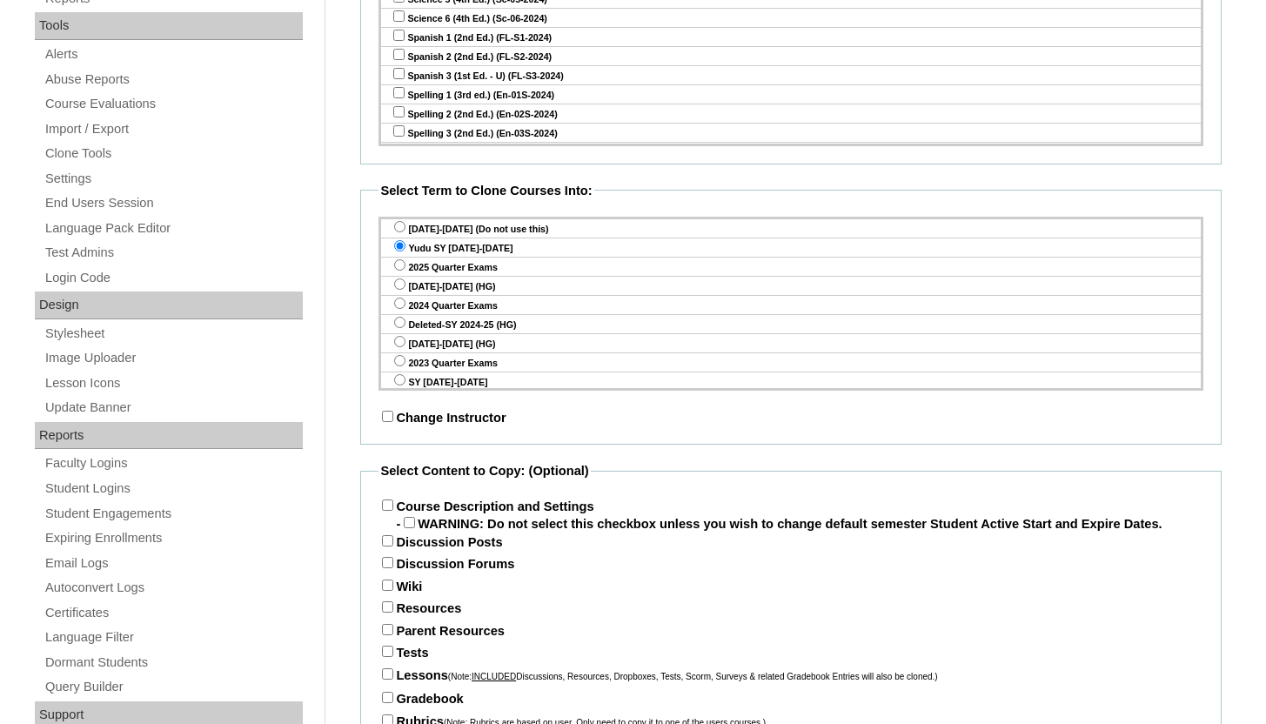
scroll to position [741, 0]
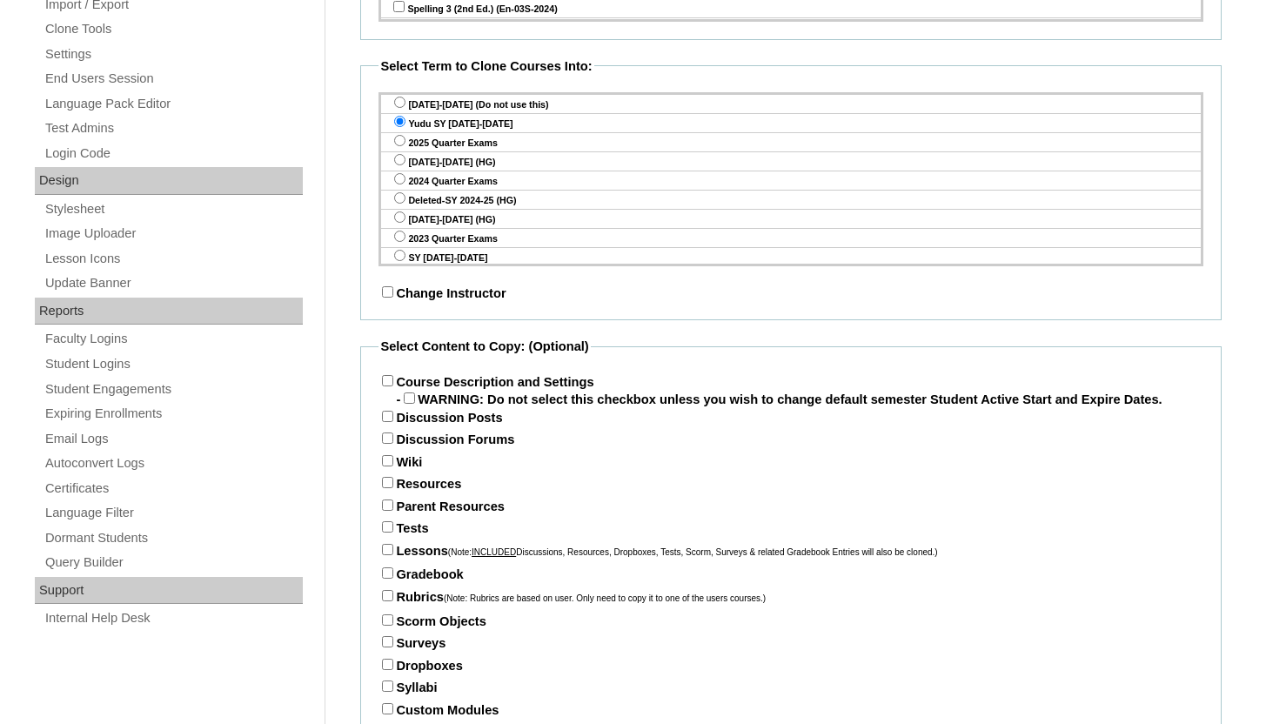
click at [391, 382] on input "Course Description and Settings" at bounding box center [387, 380] width 11 height 11
checkbox input "true"
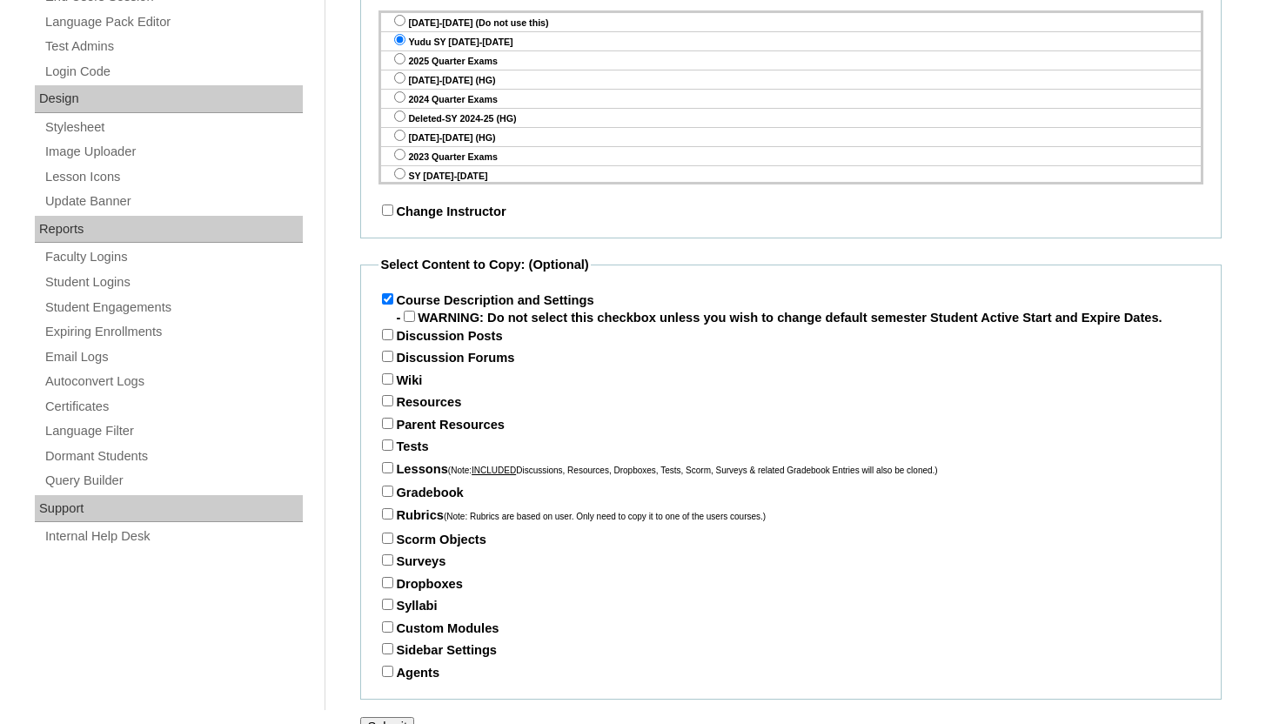
scroll to position [839, 0]
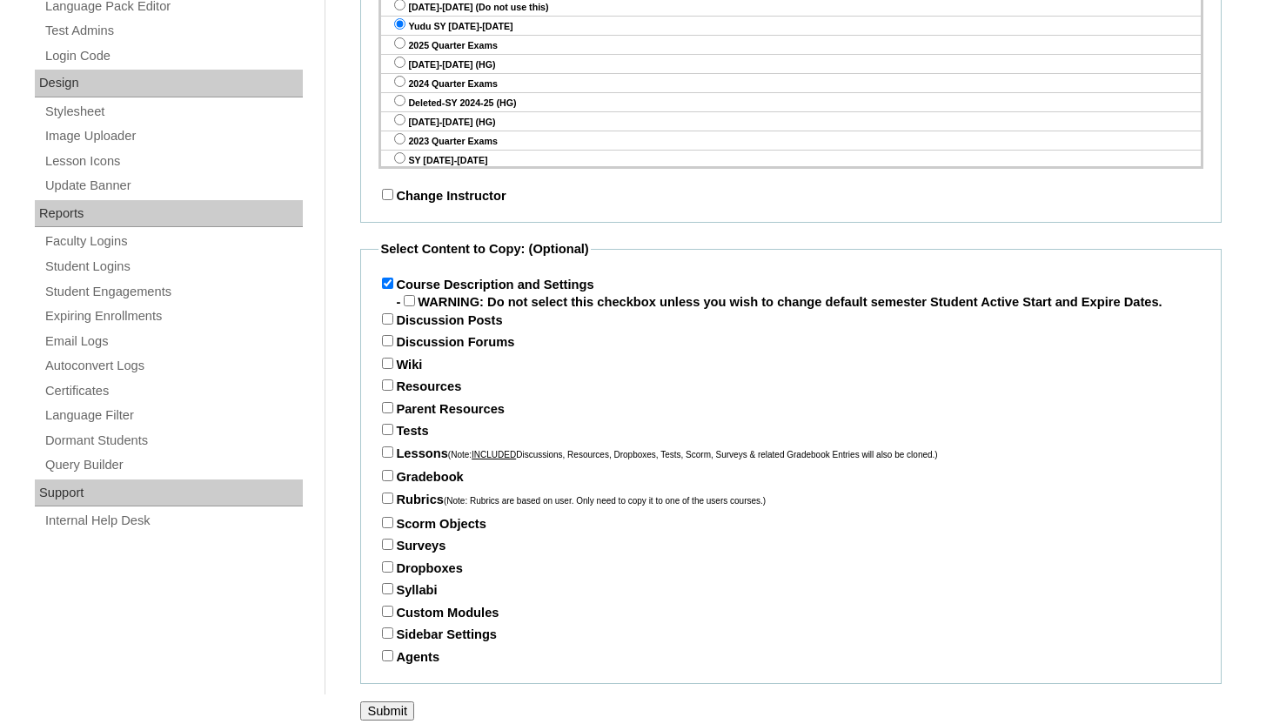
click at [387, 435] on input "Tests" at bounding box center [387, 429] width 11 height 11
checkbox input "true"
click at [387, 460] on label "Lessons (Note: INCLUDED Discussions, Resources, Dropboxes, Tests, Scorm, Survey…" at bounding box center [657, 453] width 558 height 14
click at [387, 458] on input "Lessons (Note: INCLUDED Discussions, Resources, Dropboxes, Tests, Scorm, Survey…" at bounding box center [387, 451] width 11 height 11
checkbox input "true"
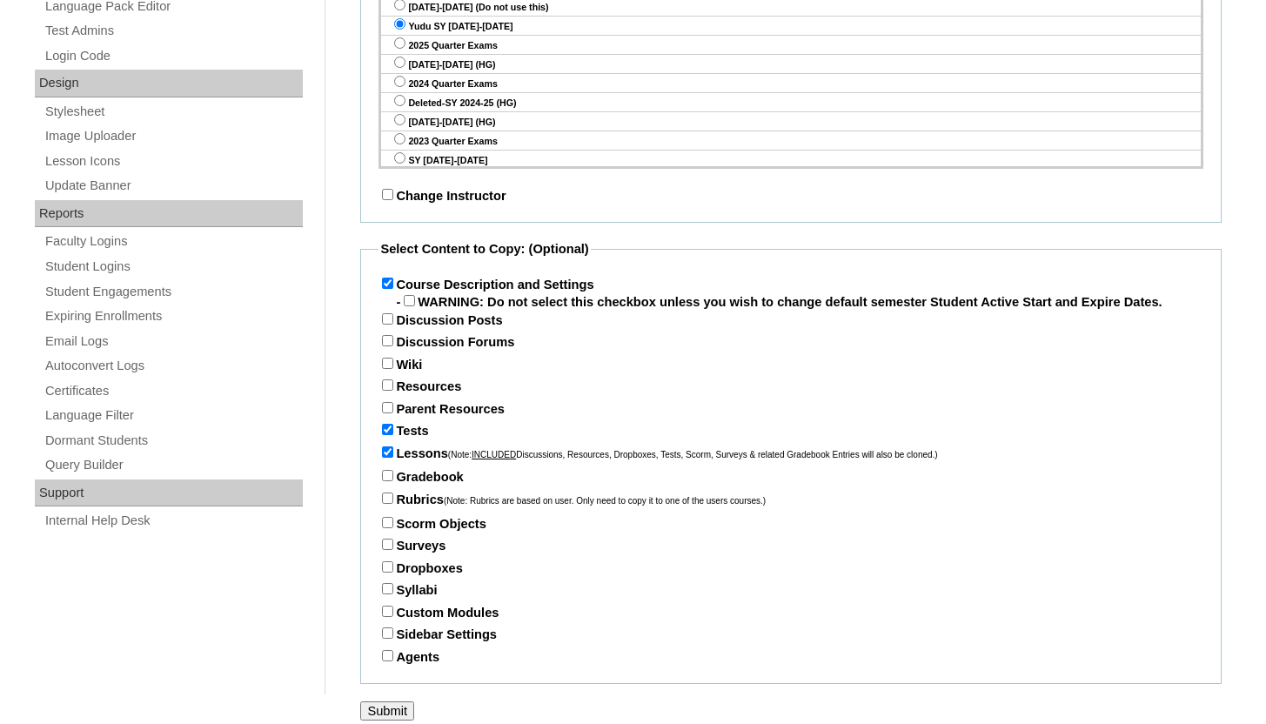
click at [385, 413] on input "Parent Resources" at bounding box center [387, 407] width 11 height 11
checkbox input "true"
click at [385, 481] on input "Gradebook" at bounding box center [387, 475] width 11 height 11
checkbox input "true"
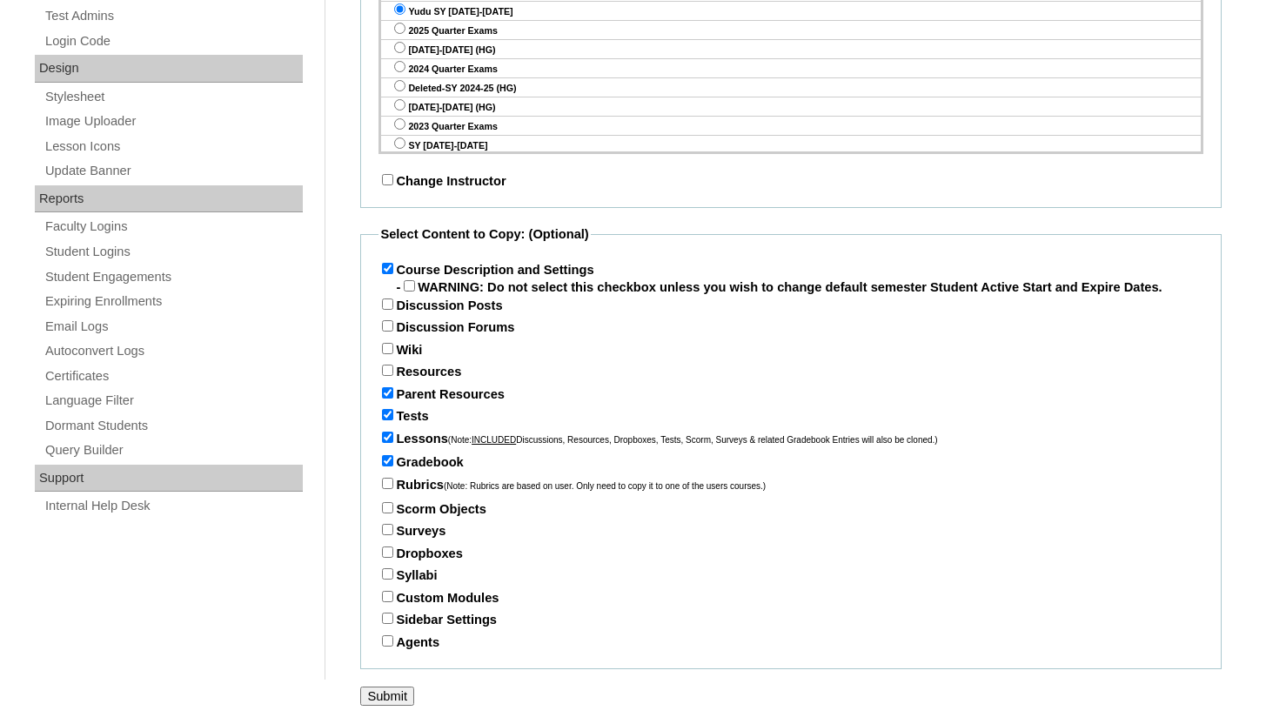
click at [385, 692] on input "Submit" at bounding box center [387, 695] width 54 height 19
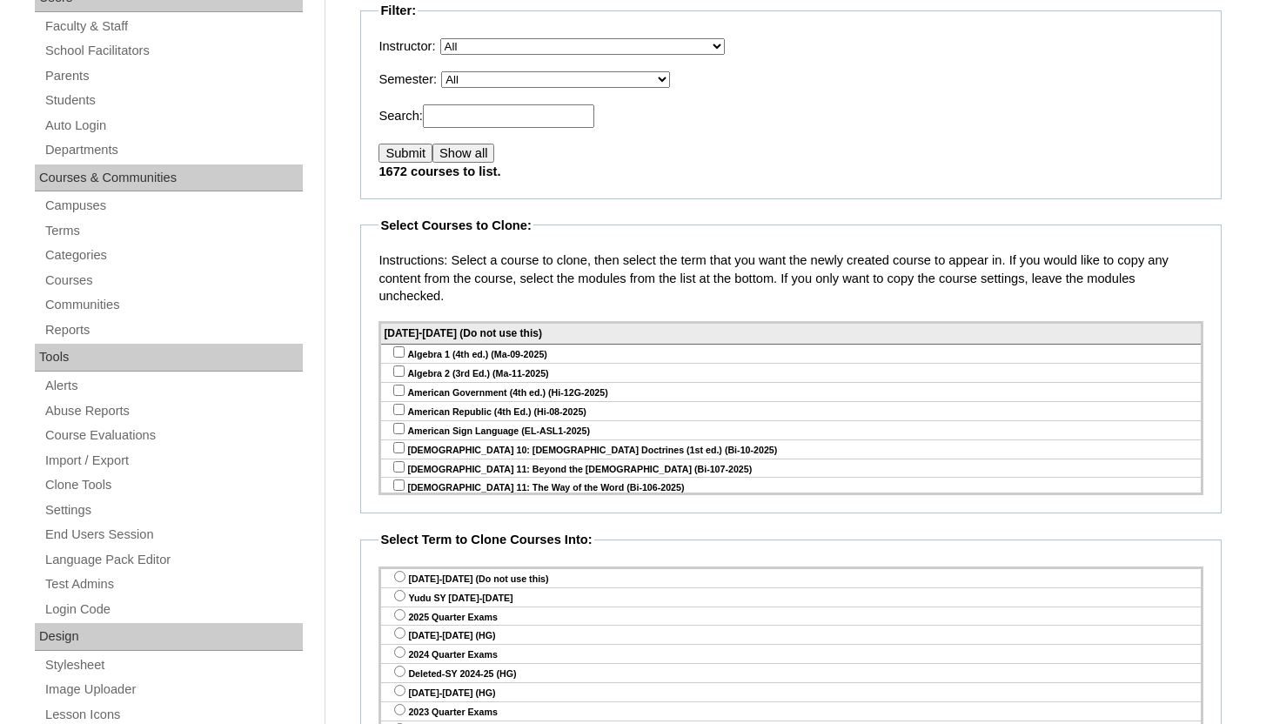
scroll to position [177, 0]
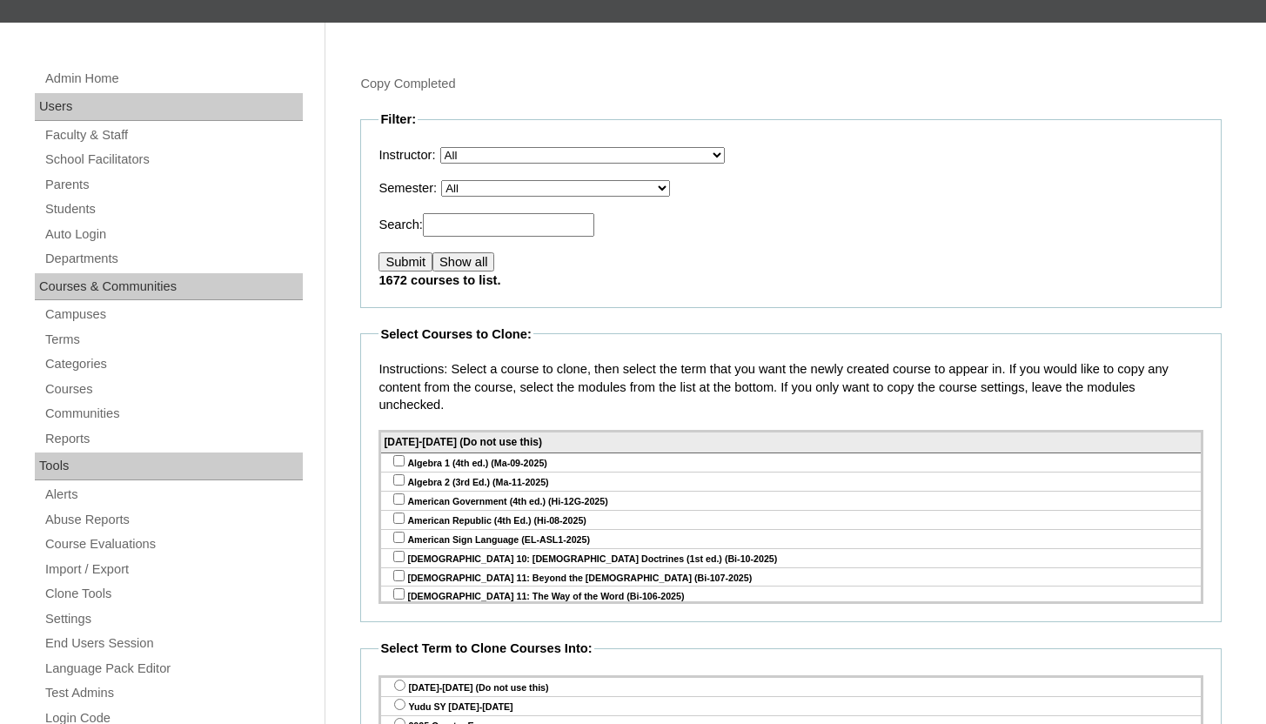
click at [493, 184] on select "All VCIS Online SY 2023-24 Quarter Exams VCIS Online SY [DATE]-[DATE] Testing T…" at bounding box center [555, 188] width 229 height 17
select select "50"
click at [454, 181] on select "All VCIS Online SY 2023-24 Quarter Exams VCIS Online SY 2023-2024 Testing Tab E…" at bounding box center [555, 188] width 229 height 17
click at [413, 261] on input "Submit" at bounding box center [405, 261] width 54 height 19
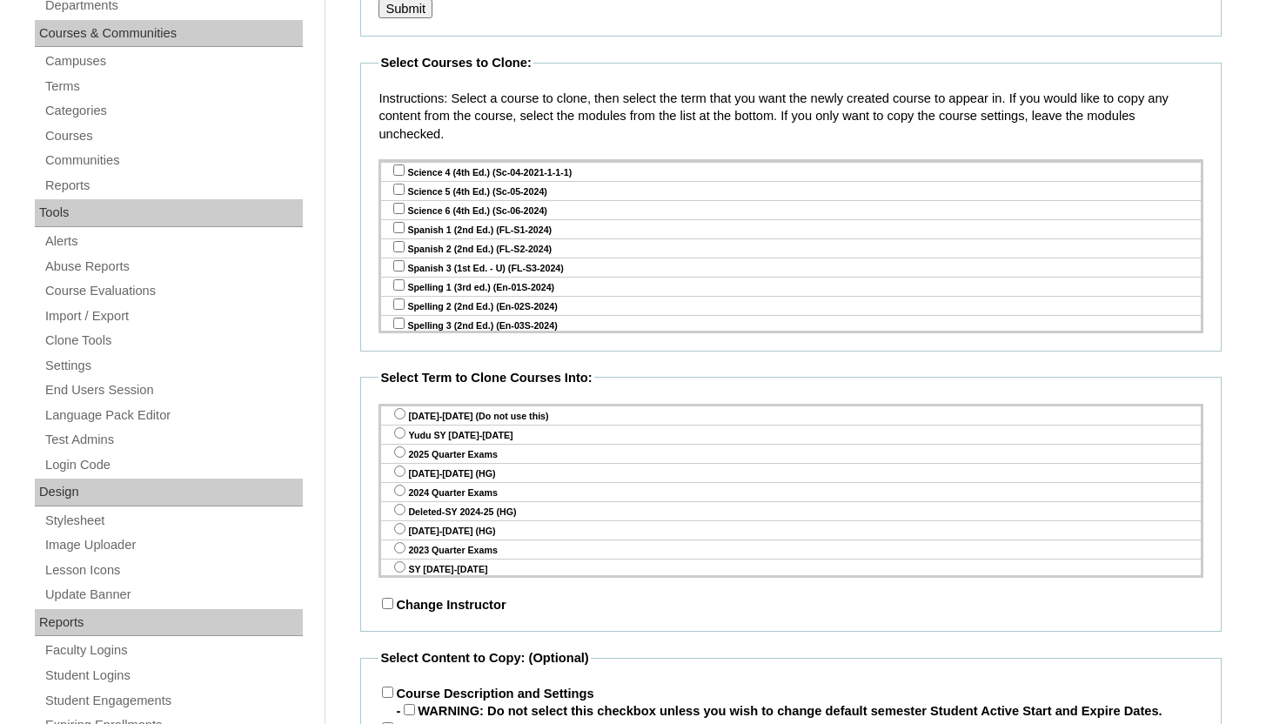
scroll to position [2472, 0]
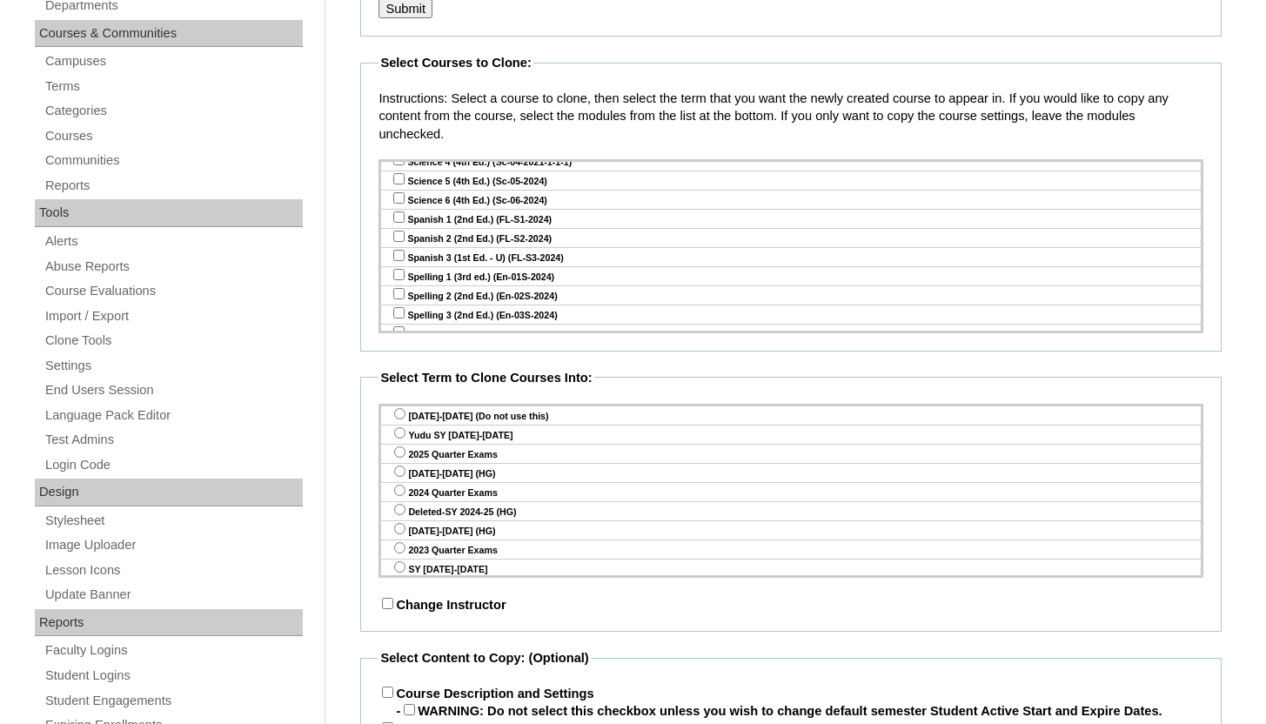
click at [398, 288] on input "checkbox" at bounding box center [398, 293] width 11 height 11
checkbox input "true"
click at [398, 307] on input "checkbox" at bounding box center [398, 312] width 11 height 11
checkbox input "true"
click at [396, 326] on input "checkbox" at bounding box center [398, 331] width 11 height 11
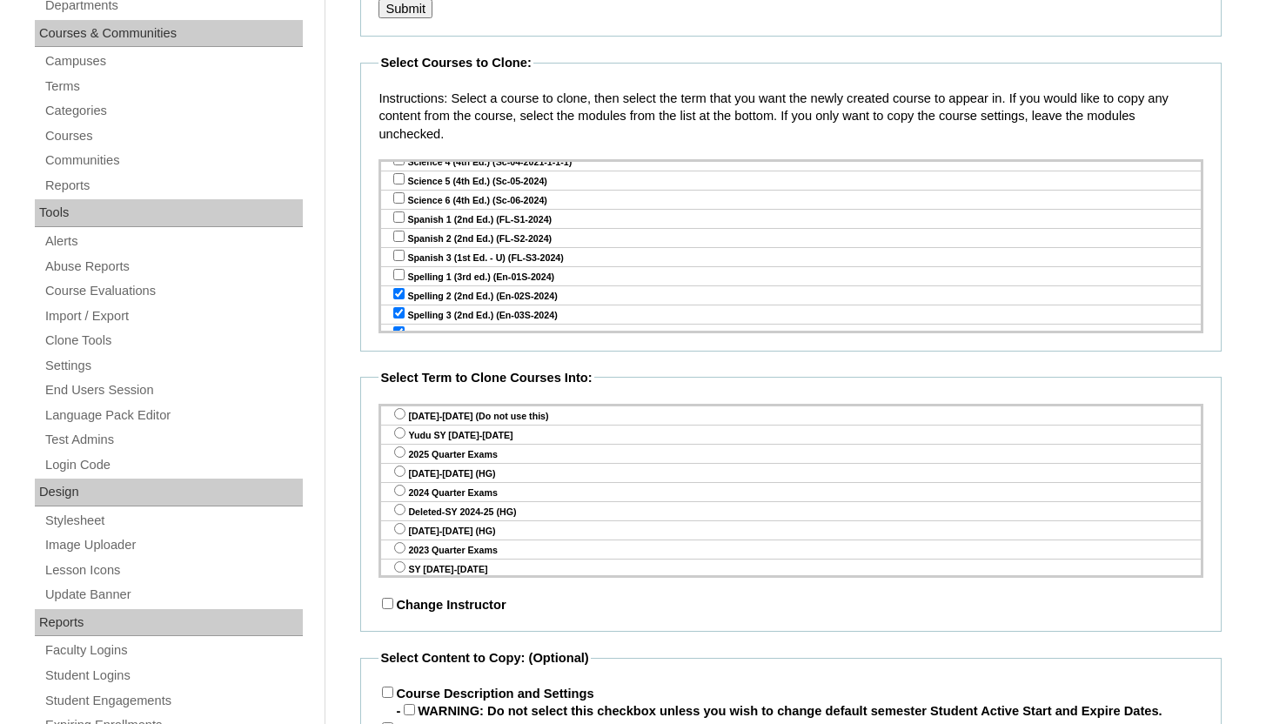
click at [398, 326] on input "checkbox" at bounding box center [398, 331] width 11 height 11
checkbox input "false"
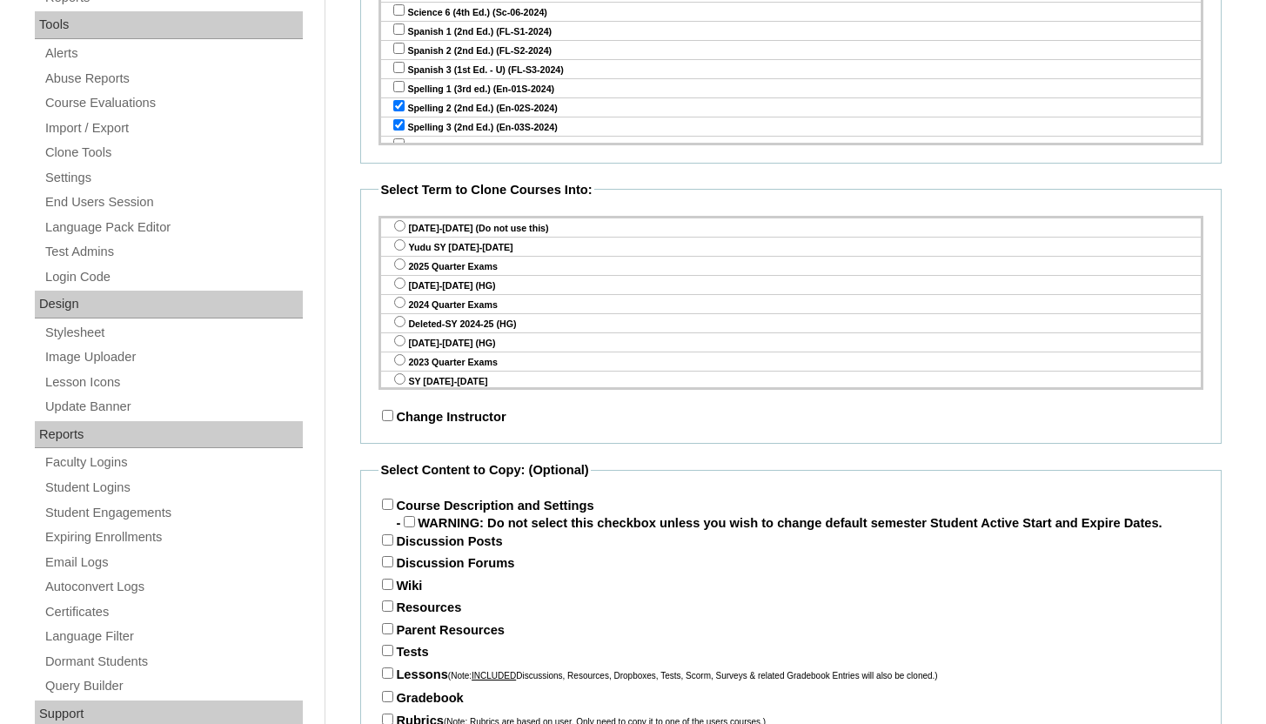
scroll to position [642, 0]
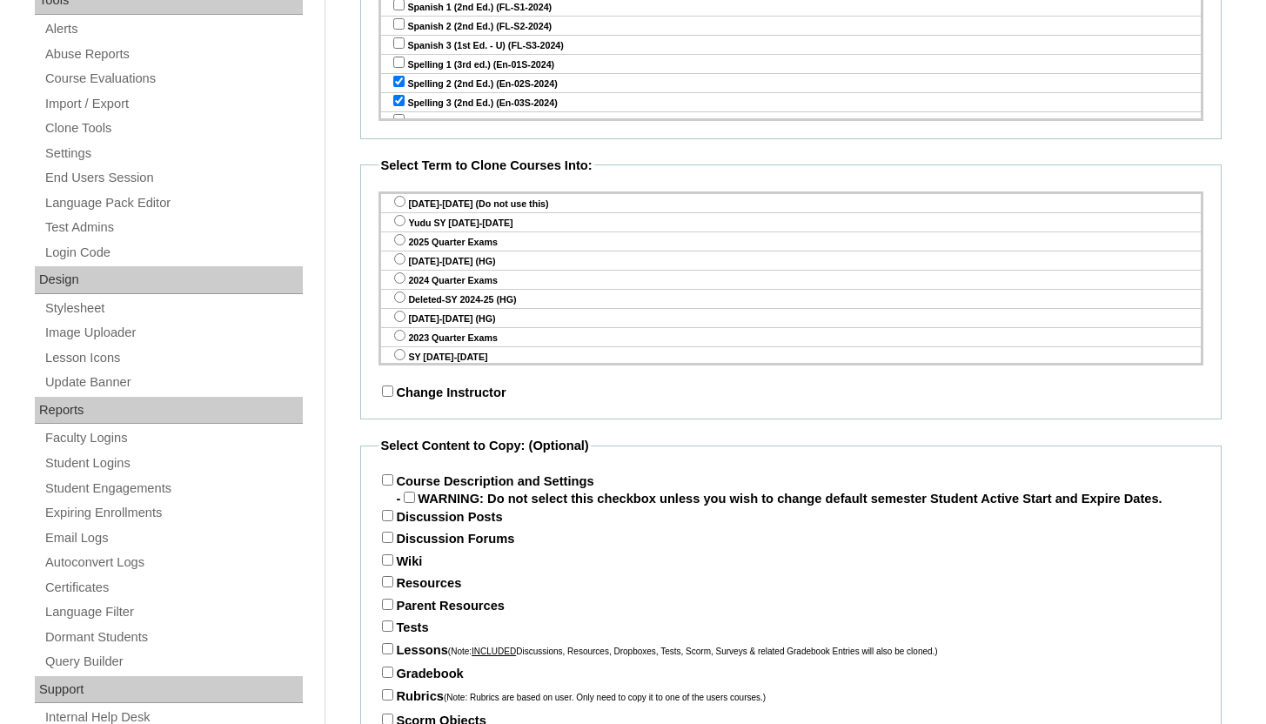
click at [398, 217] on input "radio" at bounding box center [399, 220] width 11 height 11
radio input "true"
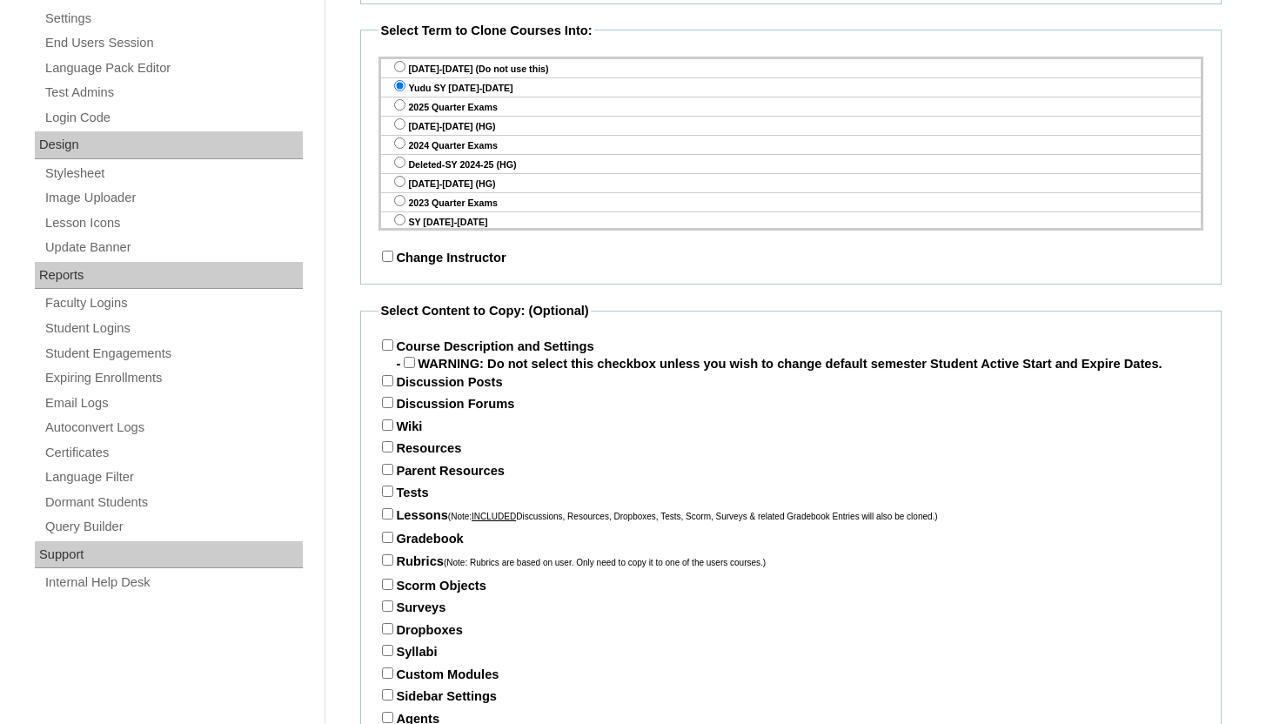
scroll to position [819, 0]
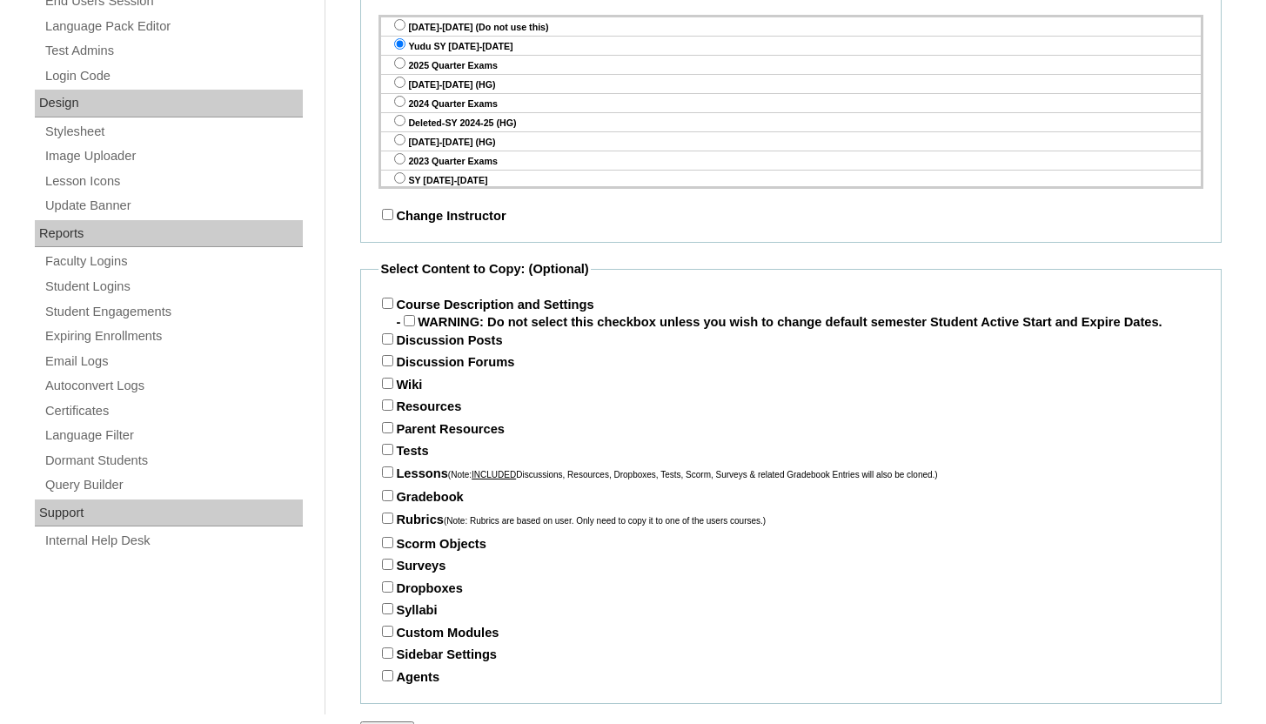
click at [386, 305] on input "Course Description and Settings" at bounding box center [387, 302] width 11 height 11
checkbox input "true"
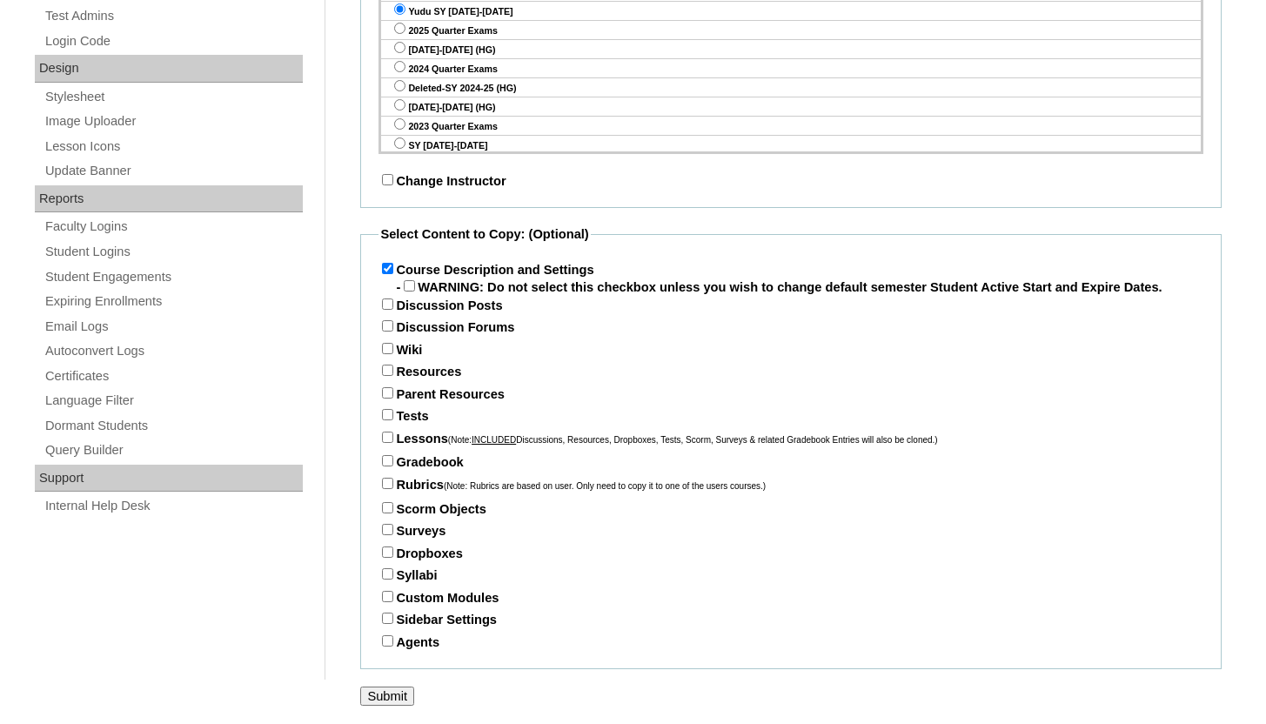
click at [389, 390] on input "Parent Resources" at bounding box center [387, 392] width 11 height 11
checkbox input "true"
click at [389, 411] on input "Tests" at bounding box center [387, 414] width 11 height 11
checkbox input "true"
click at [383, 439] on input "Lessons (Note: INCLUDED Discussions, Resources, Dropboxes, Tests, Scorm, Survey…" at bounding box center [387, 436] width 11 height 11
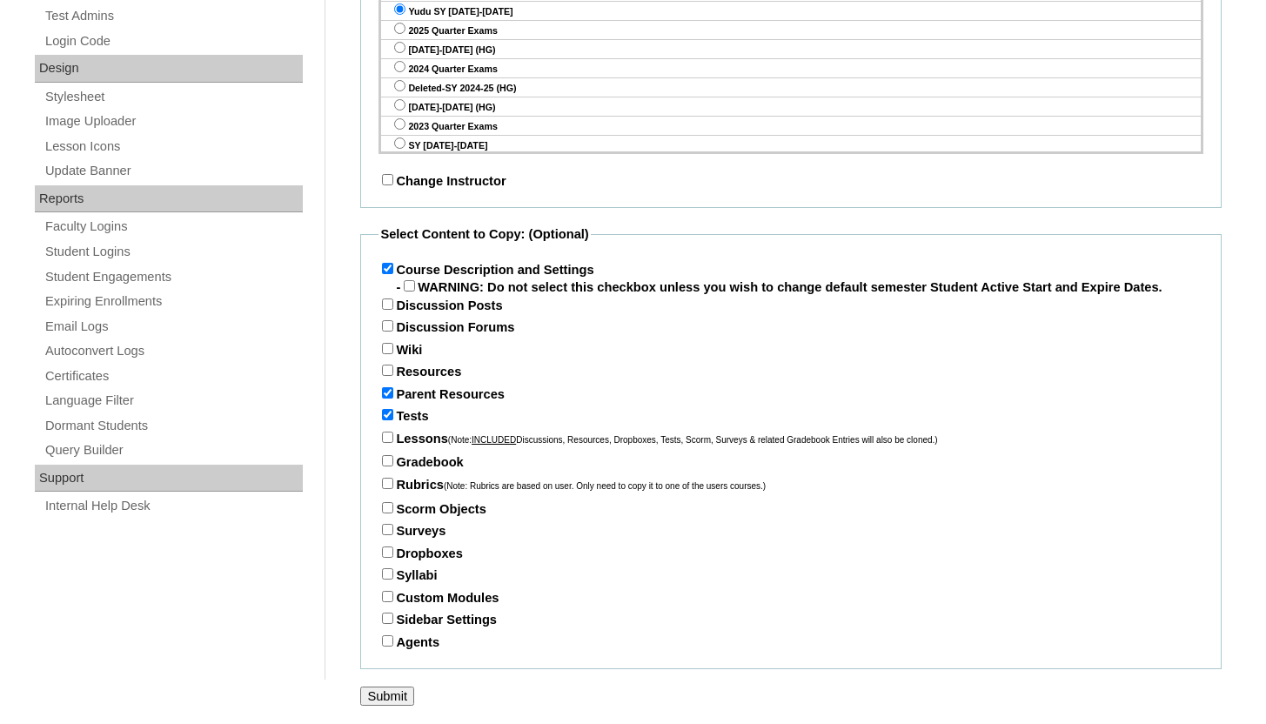
checkbox input "true"
click at [385, 465] on input "Gradebook" at bounding box center [387, 460] width 11 height 11
checkbox input "true"
click at [372, 702] on input "Submit" at bounding box center [387, 695] width 54 height 19
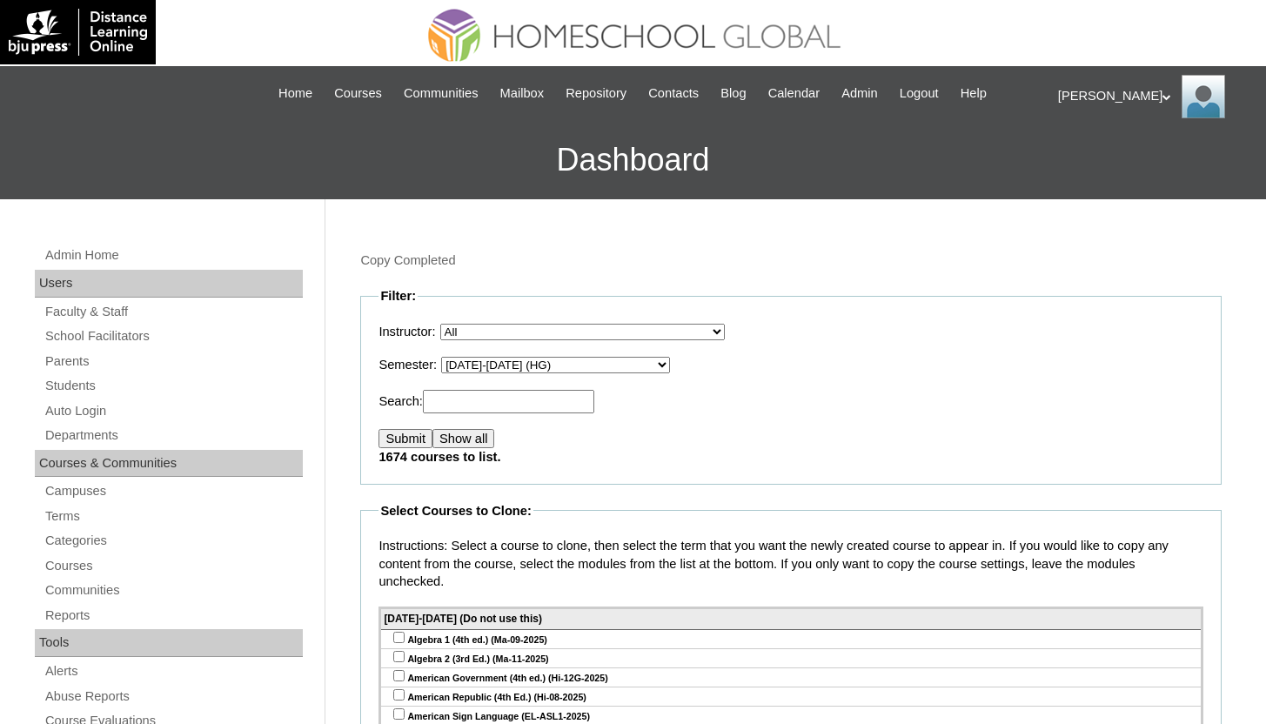
select select "50"
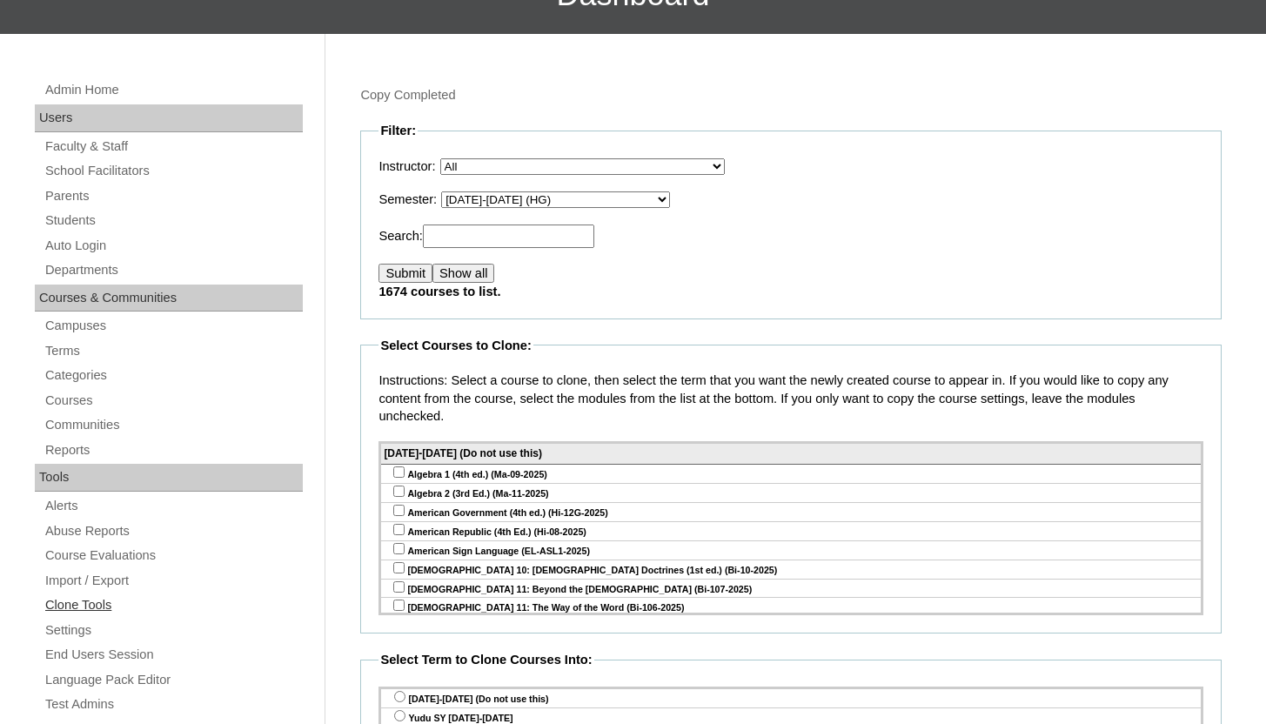
scroll to position [167, 0]
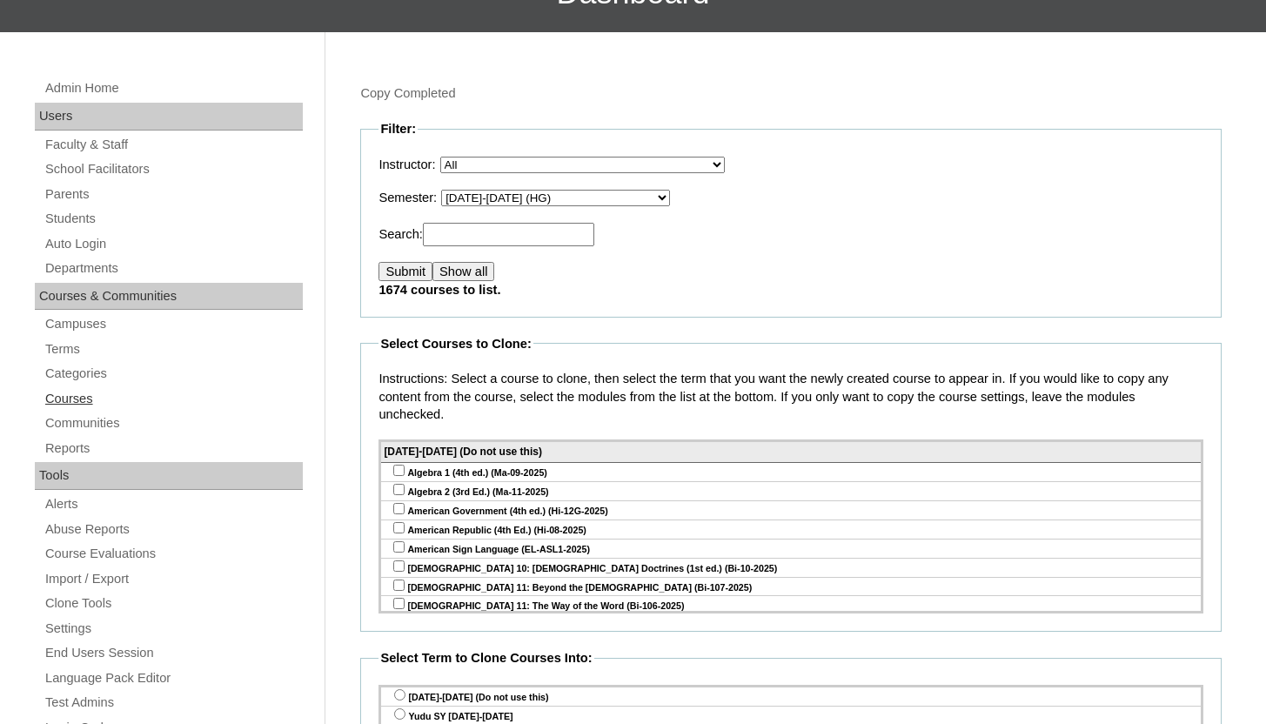
click at [70, 404] on link "Courses" at bounding box center [172, 399] width 259 height 22
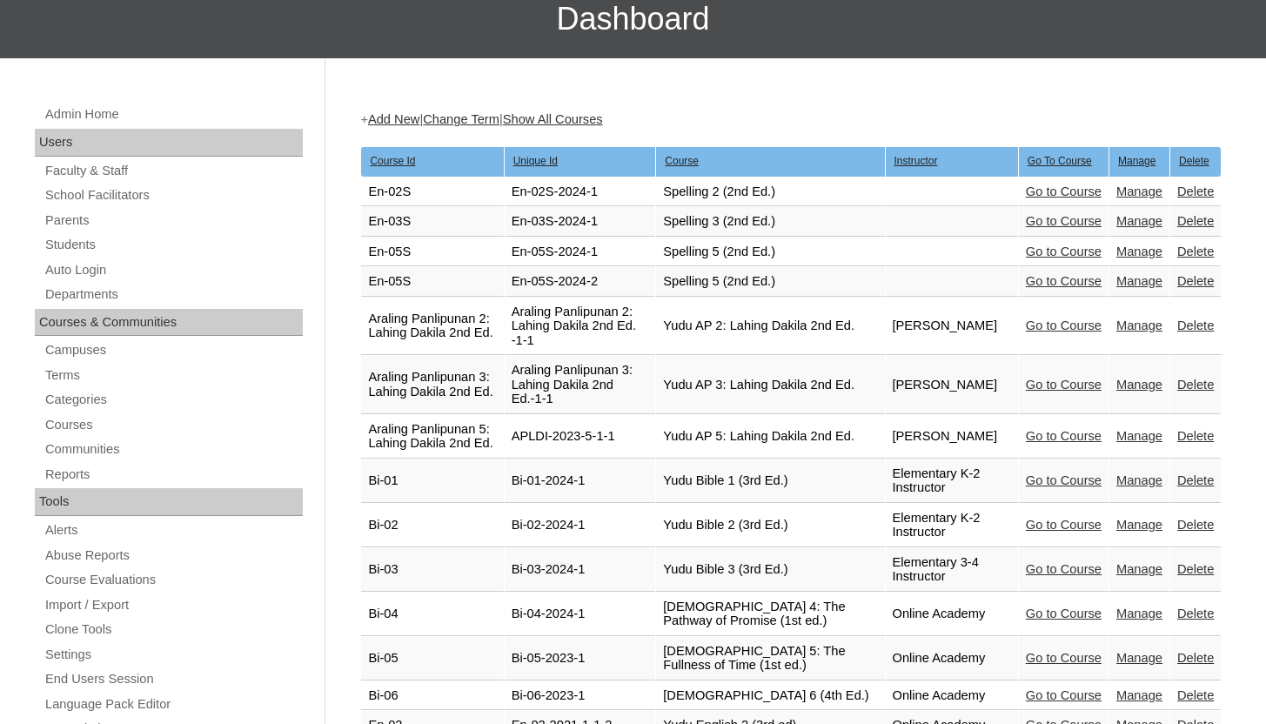
scroll to position [155, 0]
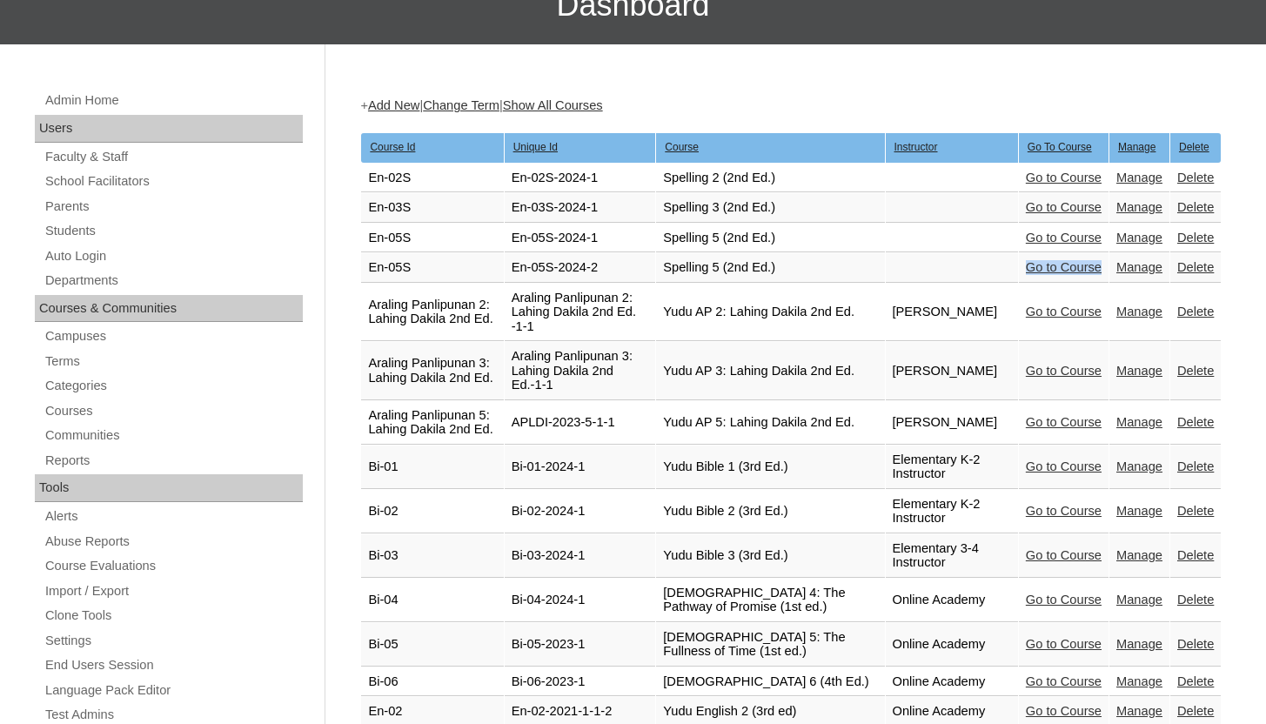
click at [1190, 266] on link "Delete" at bounding box center [1195, 267] width 37 height 14
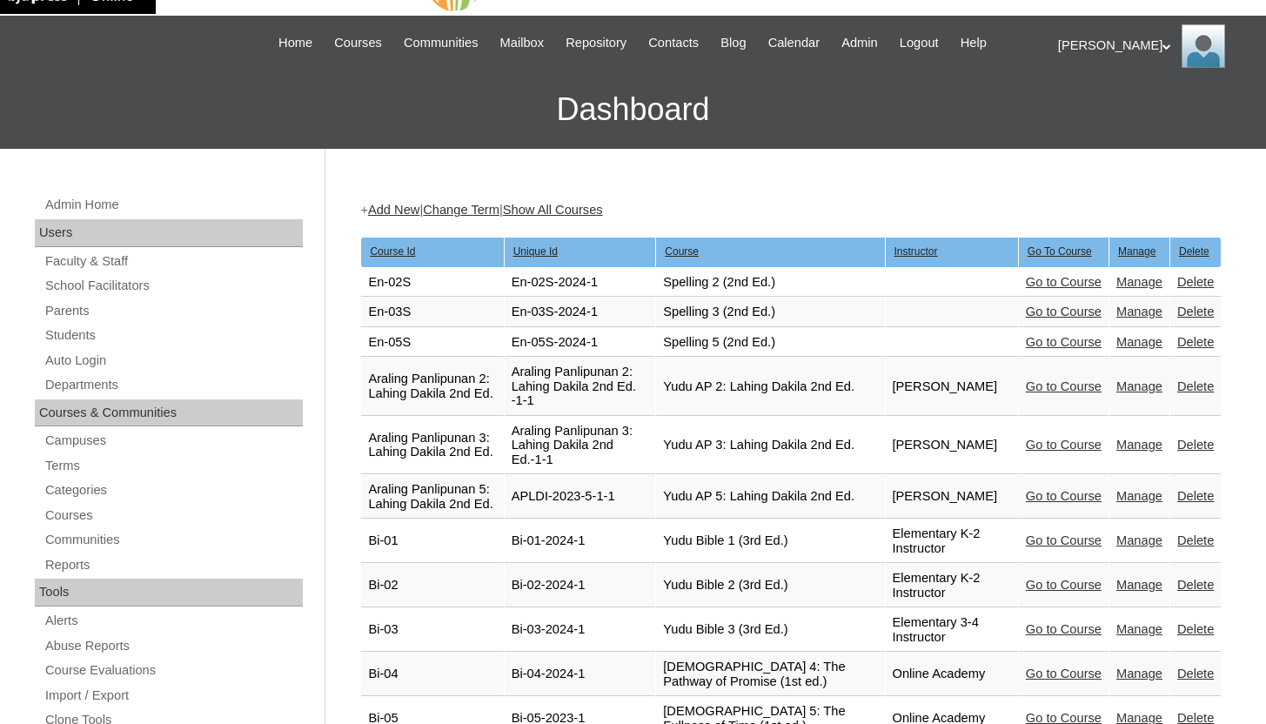
scroll to position [123, 0]
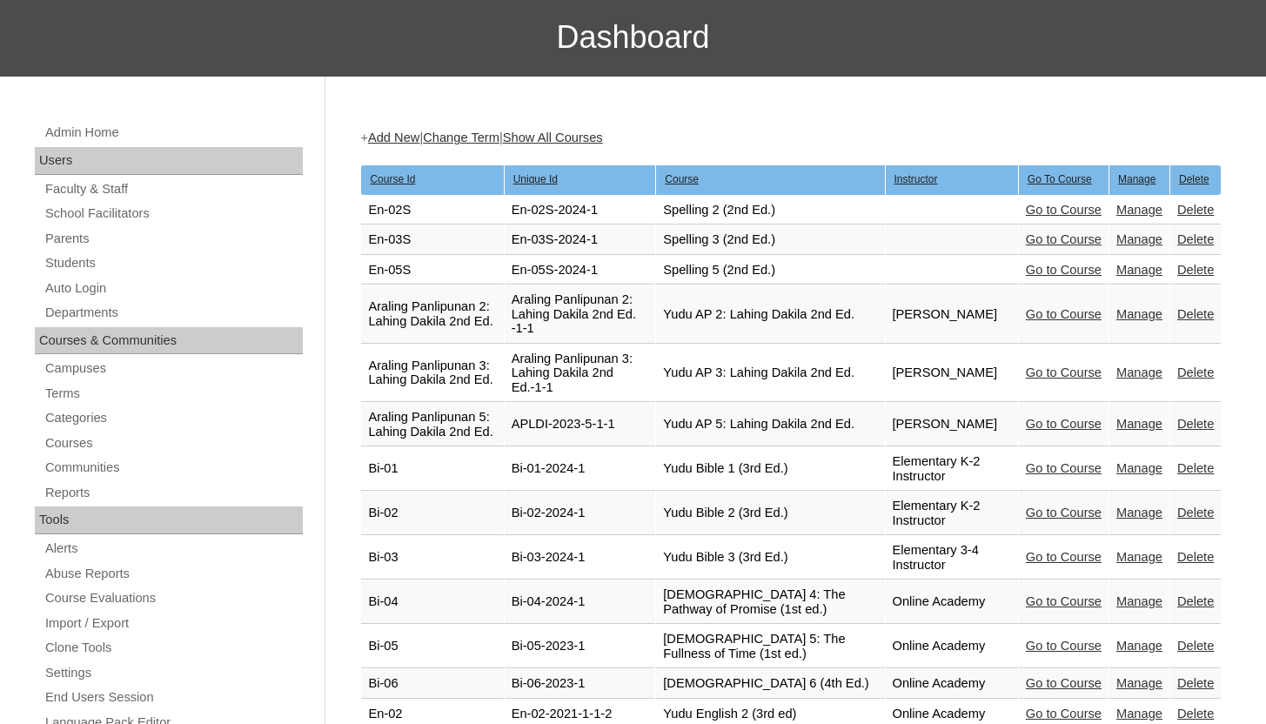
click at [1195, 241] on link "Delete" at bounding box center [1195, 239] width 37 height 14
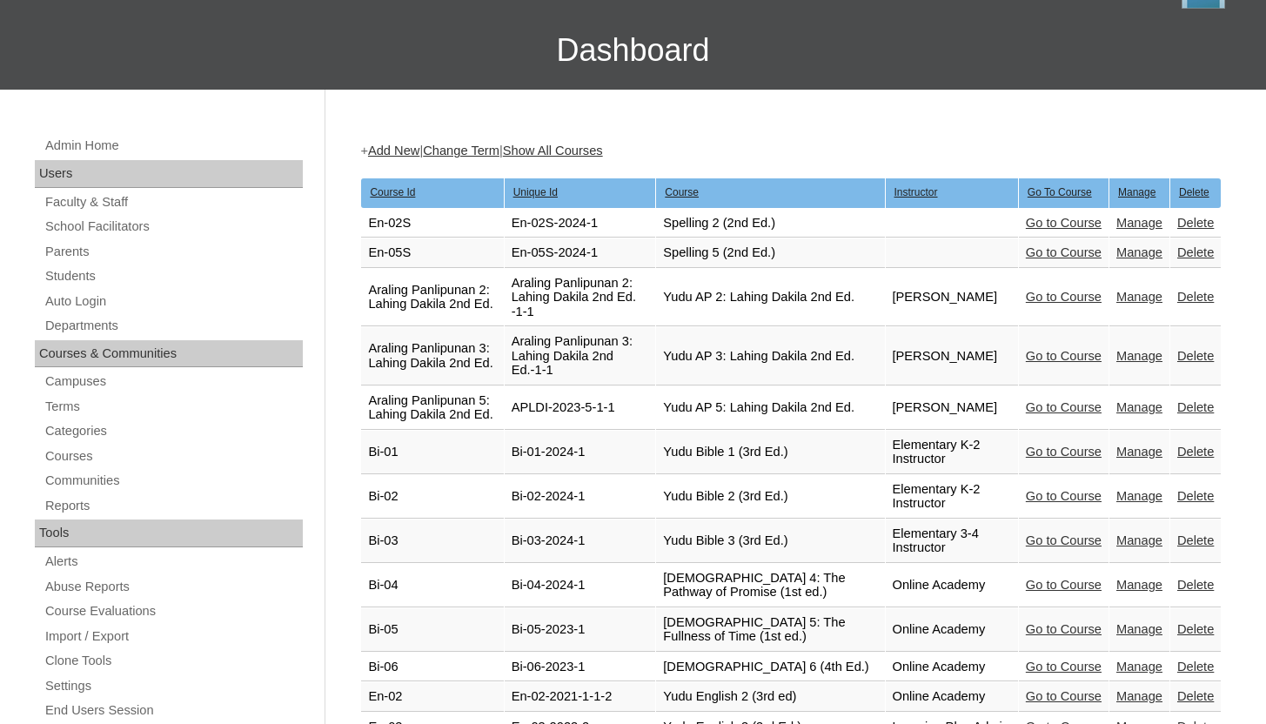
scroll to position [112, 0]
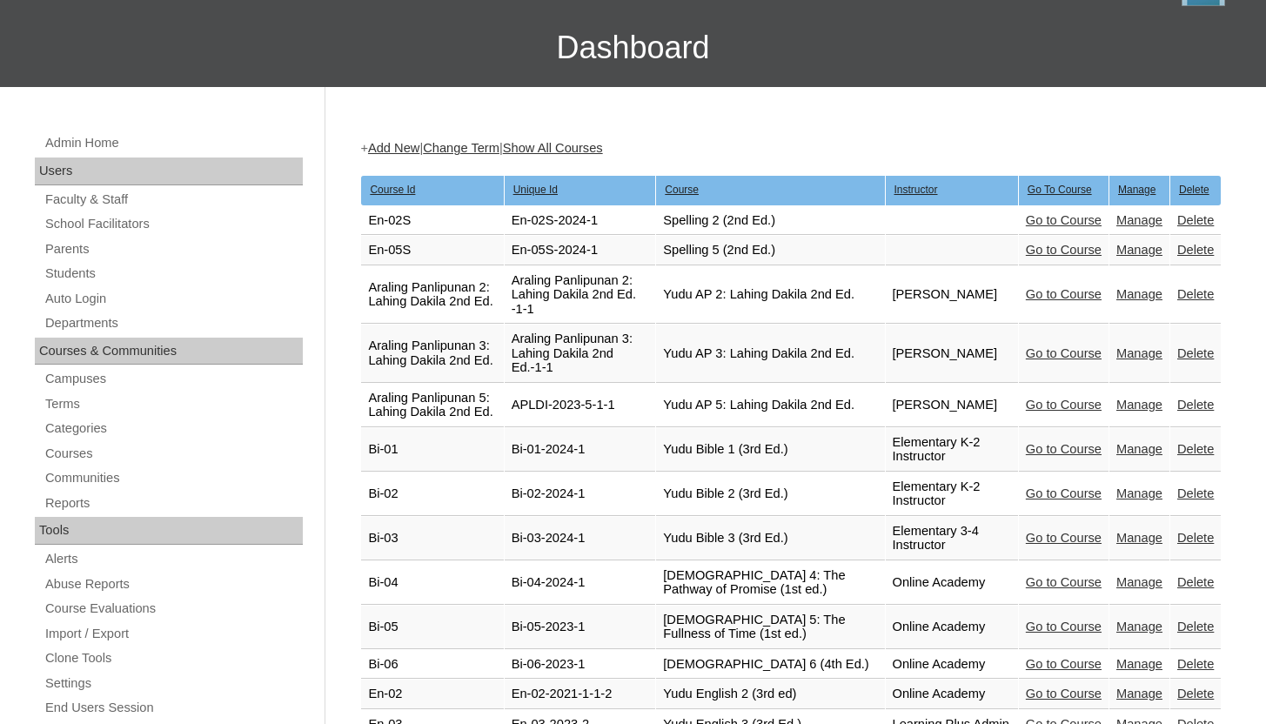
click at [1061, 252] on link "Go to Course" at bounding box center [1064, 250] width 76 height 14
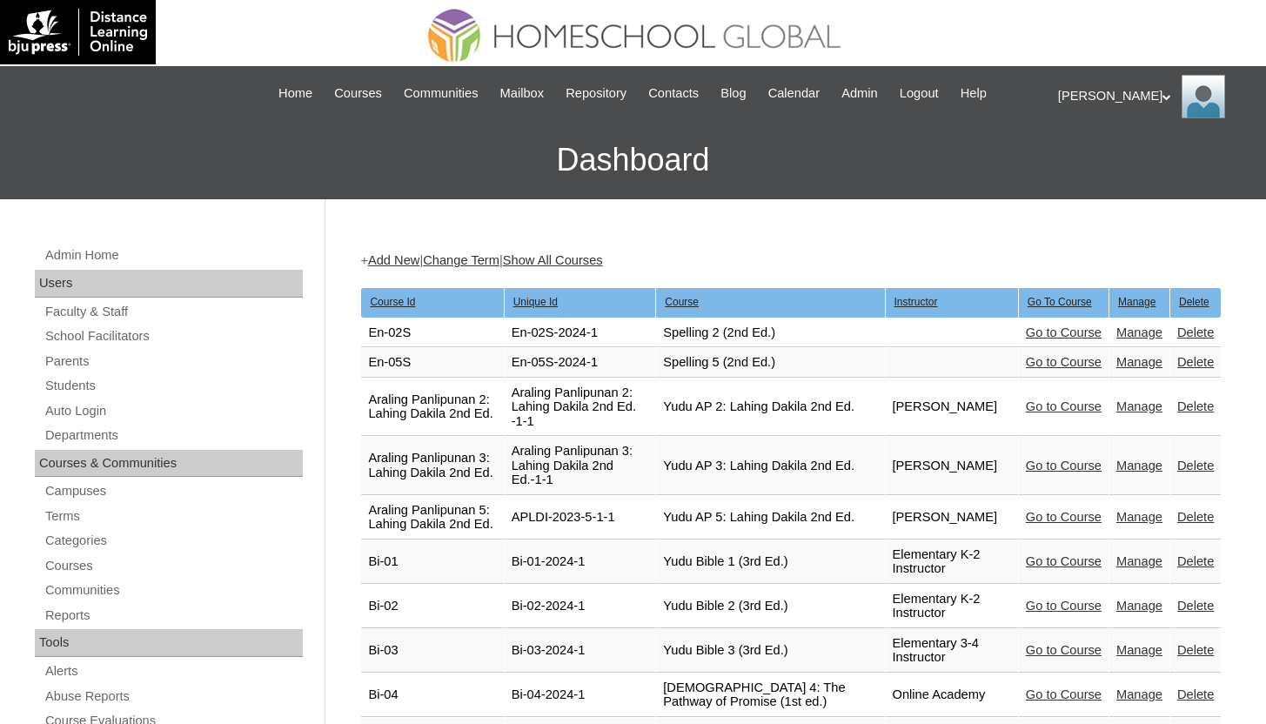
scroll to position [112, 0]
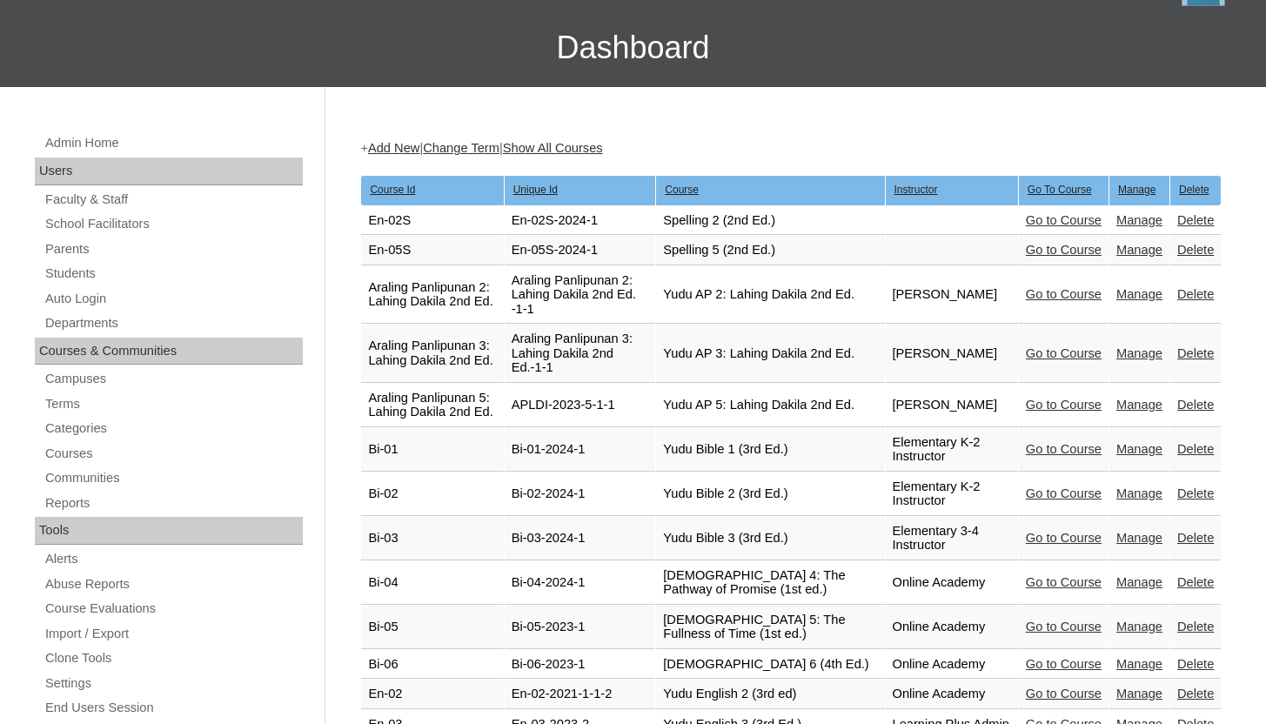
click at [1132, 251] on link "Manage" at bounding box center [1139, 250] width 46 height 14
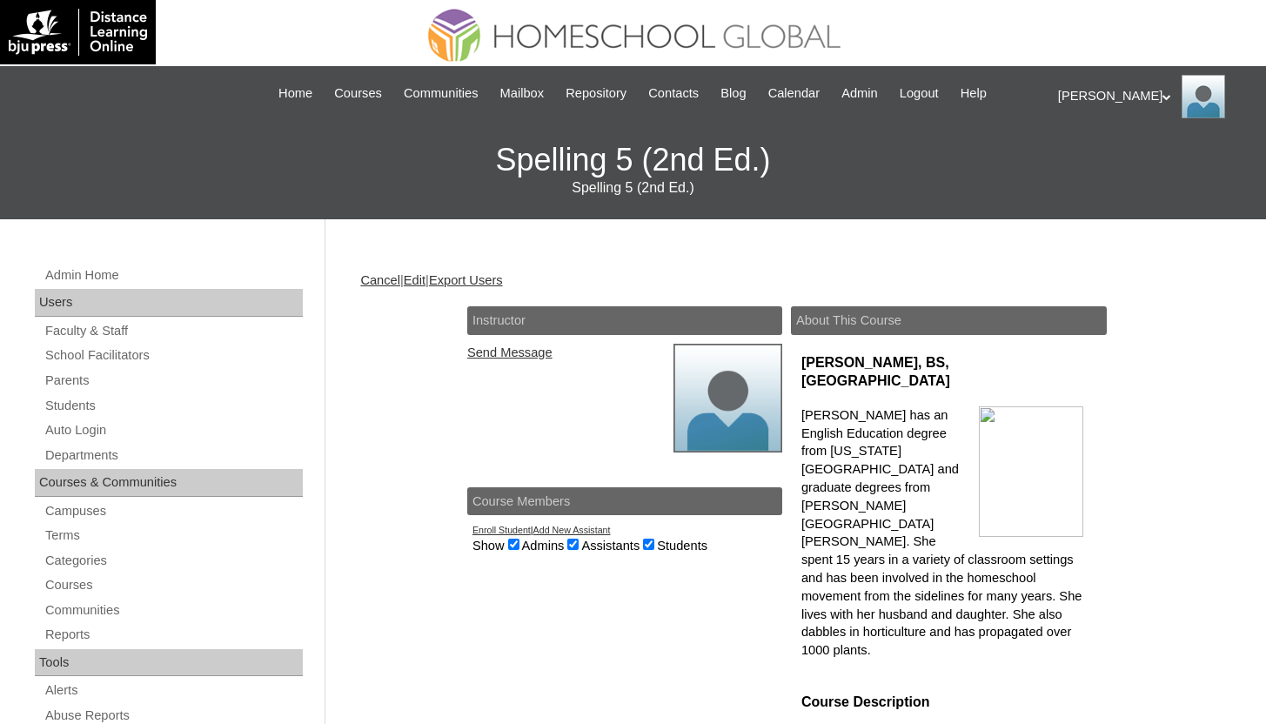
click at [425, 282] on link "Edit" at bounding box center [415, 280] width 22 height 14
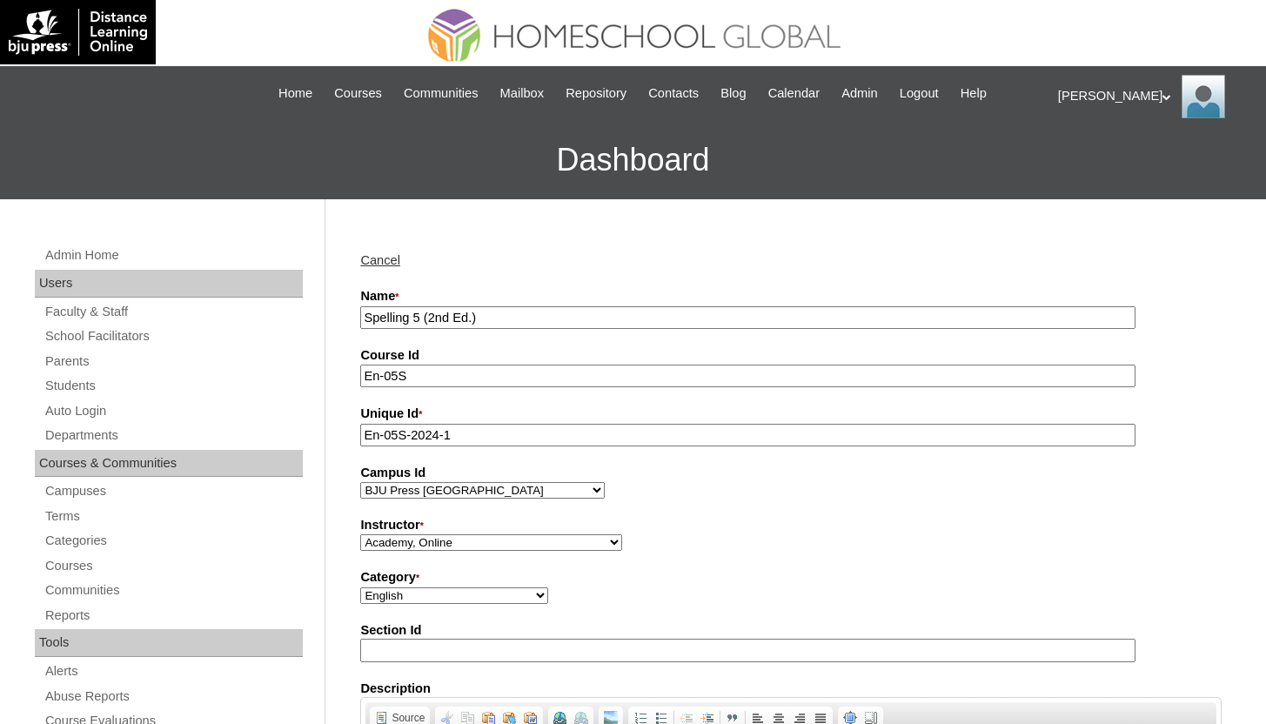
click at [371, 319] on input "Spelling 5 (2nd Ed.)" at bounding box center [747, 317] width 775 height 23
click at [366, 314] on input "Spelling 5 (2nd Ed.)" at bounding box center [747, 317] width 775 height 23
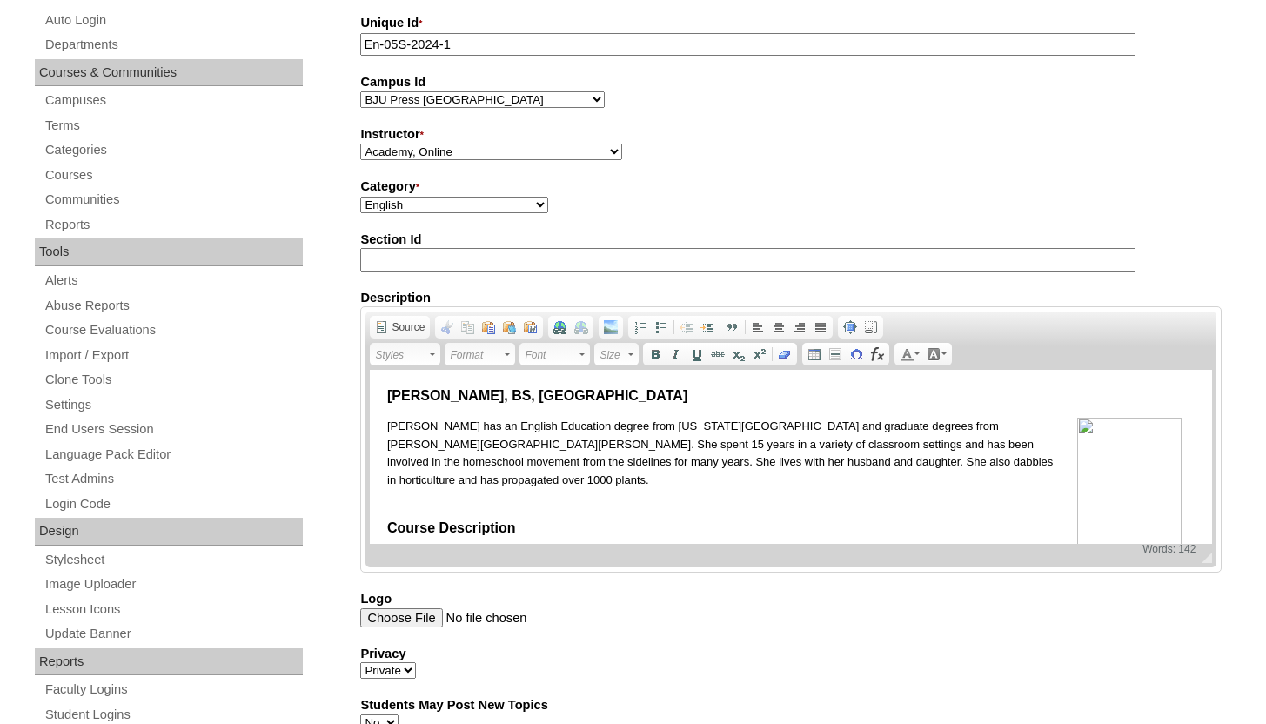
scroll to position [966, 0]
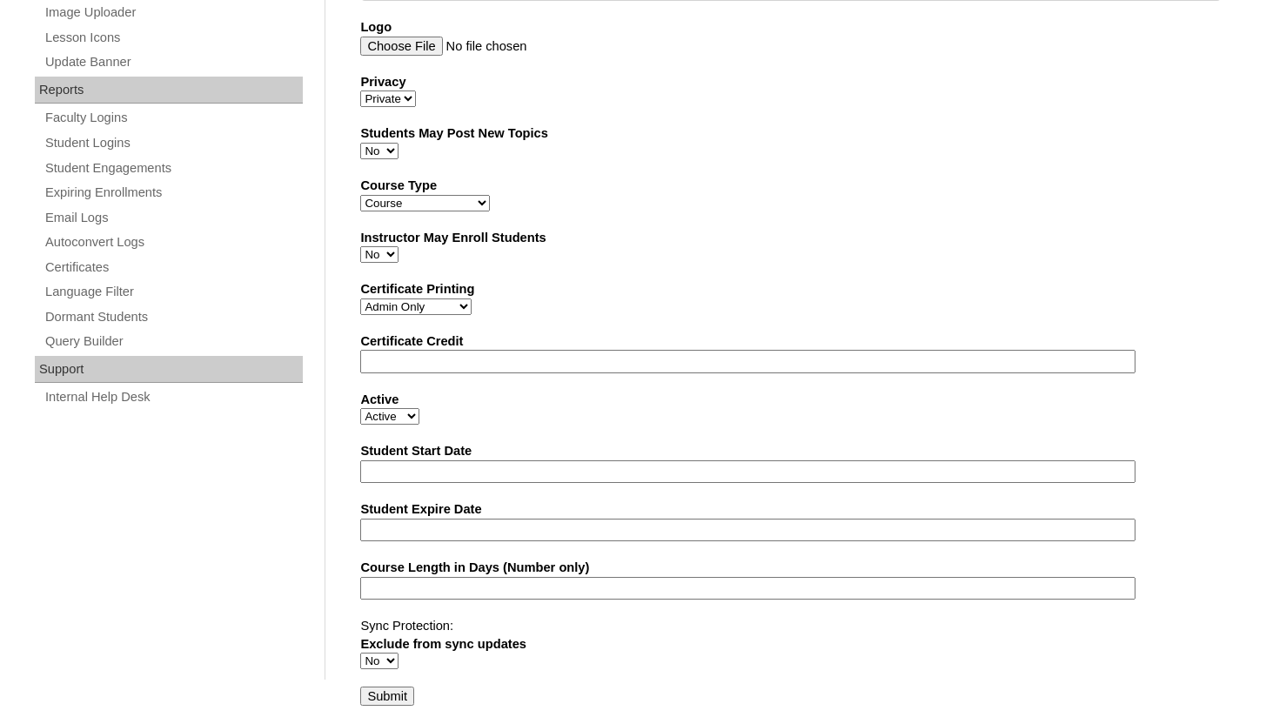
type input "Yudu Spelling 5 (2nd Ed.)"
click at [376, 704] on input "Submit" at bounding box center [387, 695] width 54 height 19
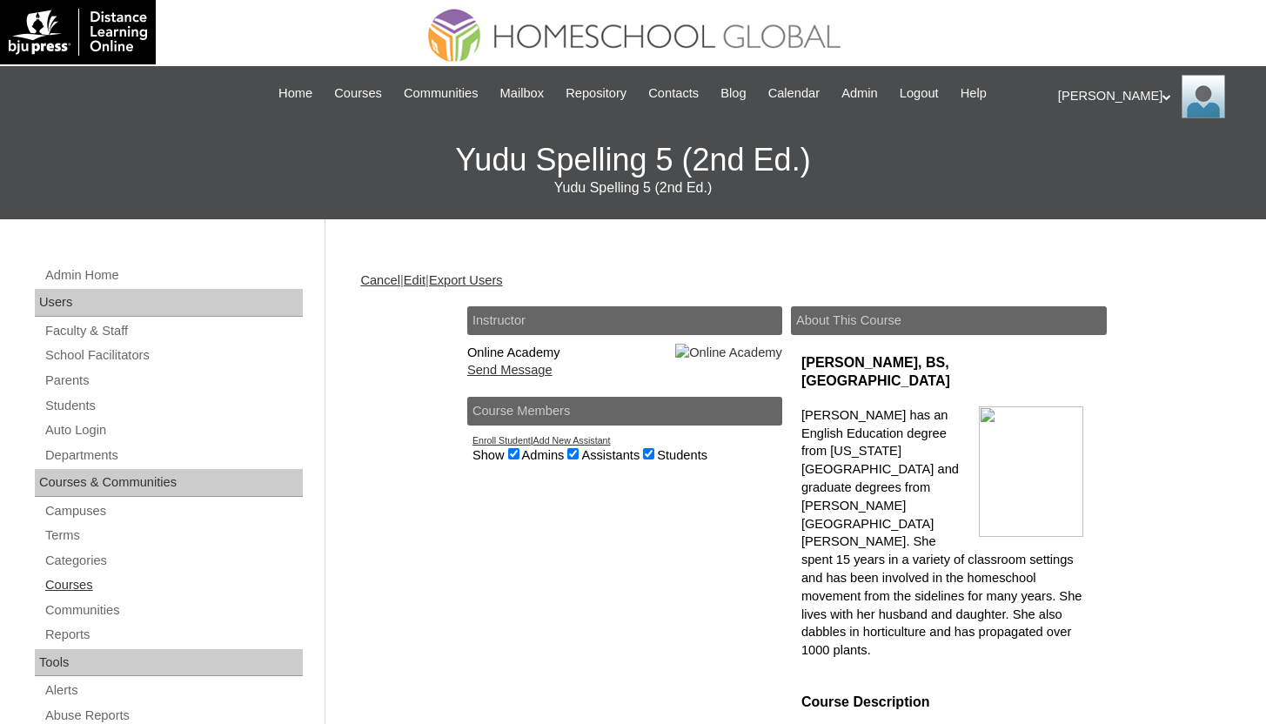
click at [82, 592] on link "Courses" at bounding box center [172, 585] width 259 height 22
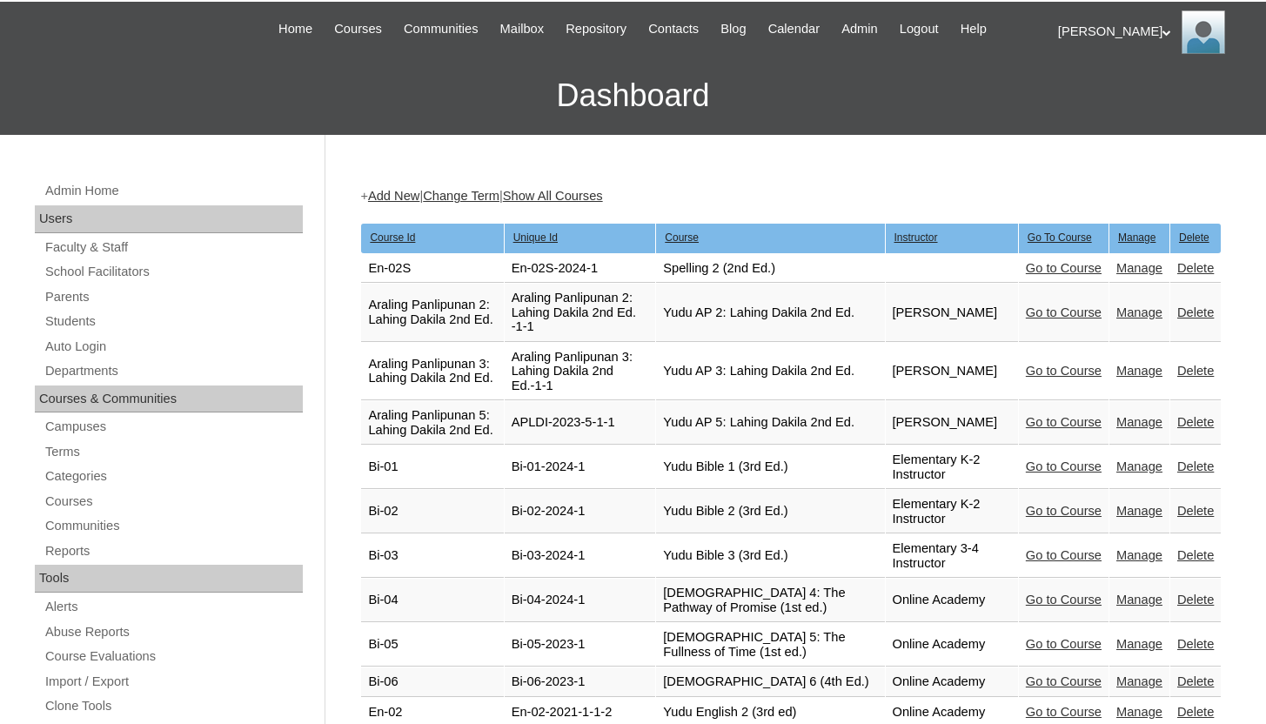
scroll to position [65, 0]
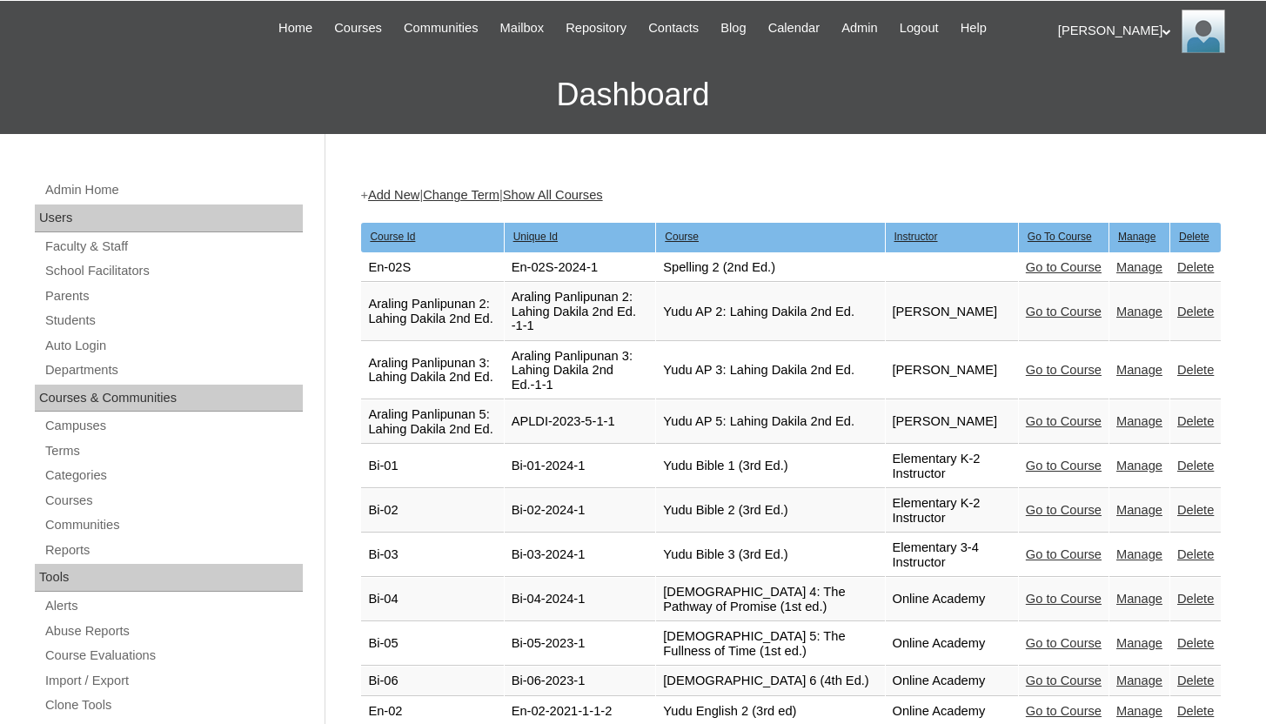
click at [1132, 265] on link "Manage" at bounding box center [1139, 267] width 46 height 14
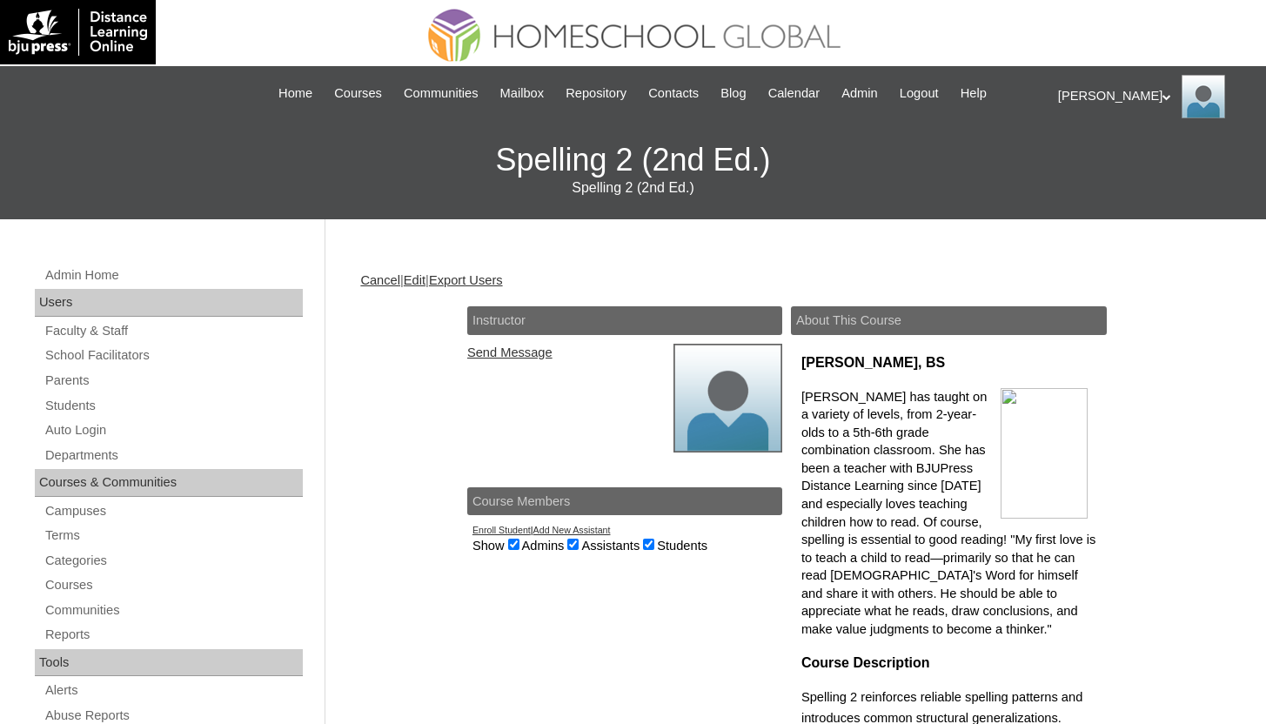
click at [425, 277] on link "Edit" at bounding box center [415, 280] width 22 height 14
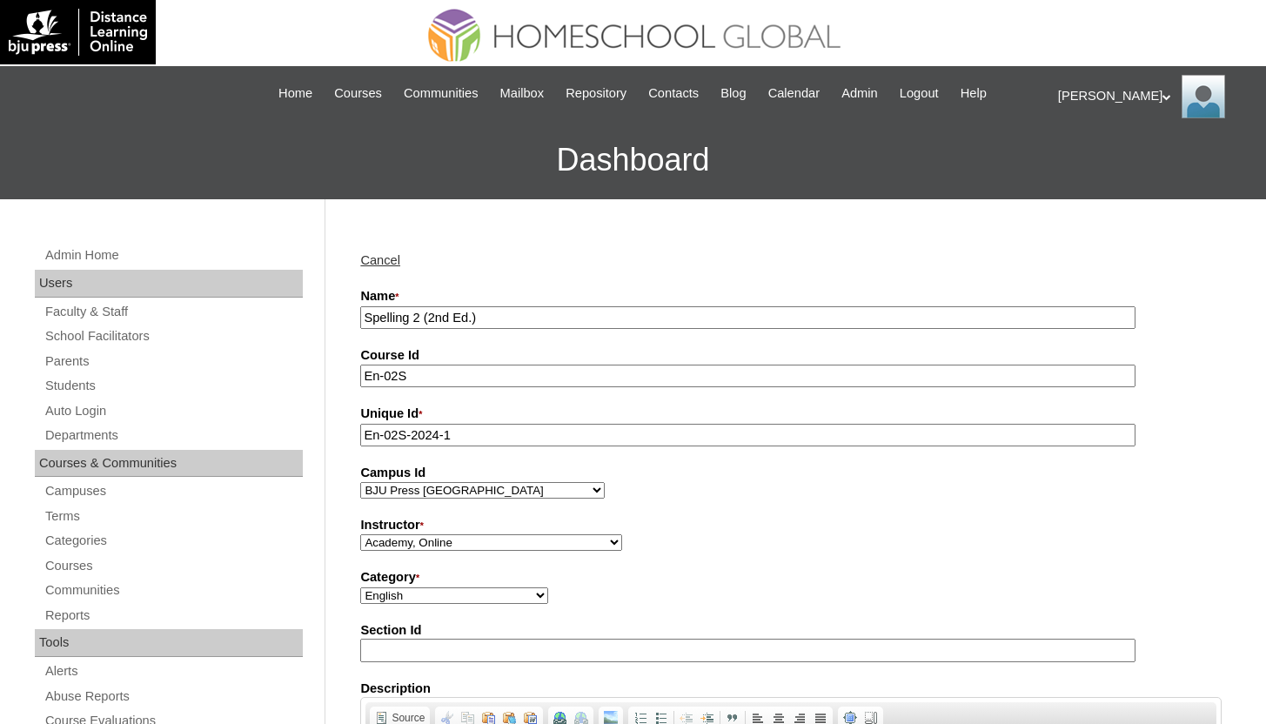
click at [365, 319] on input "Spelling 2 (2nd Ed.)" at bounding box center [747, 317] width 775 height 23
type input "Yudu Spelling 2 (2nd Ed.)"
click at [411, 544] on select "Academy, Online Admin, Learning Plus ADMIN 6, DLO [PERSON_NAME], [PERSON_NAME] …" at bounding box center [491, 542] width 262 height 17
select select "41711"
click at [360, 535] on select "Academy, Online Admin, Learning Plus ADMIN 6, DLO [PERSON_NAME], [PERSON_NAME] …" at bounding box center [491, 542] width 262 height 17
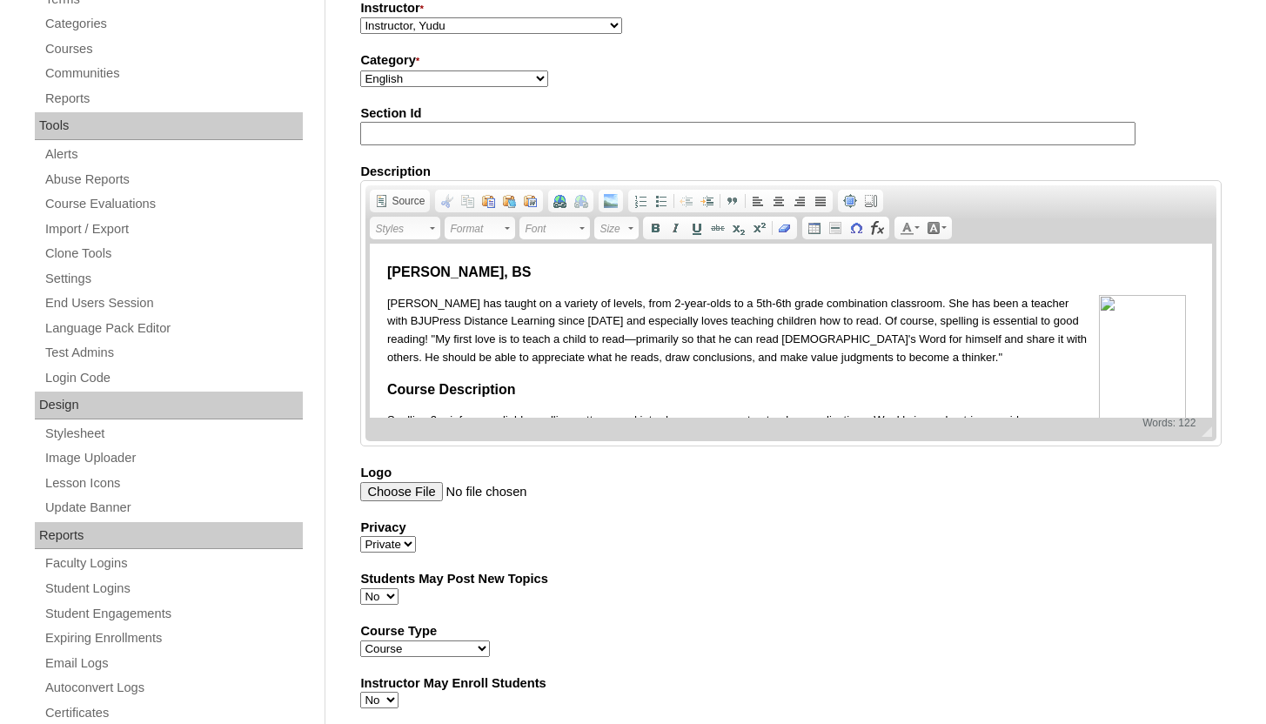
scroll to position [966, 0]
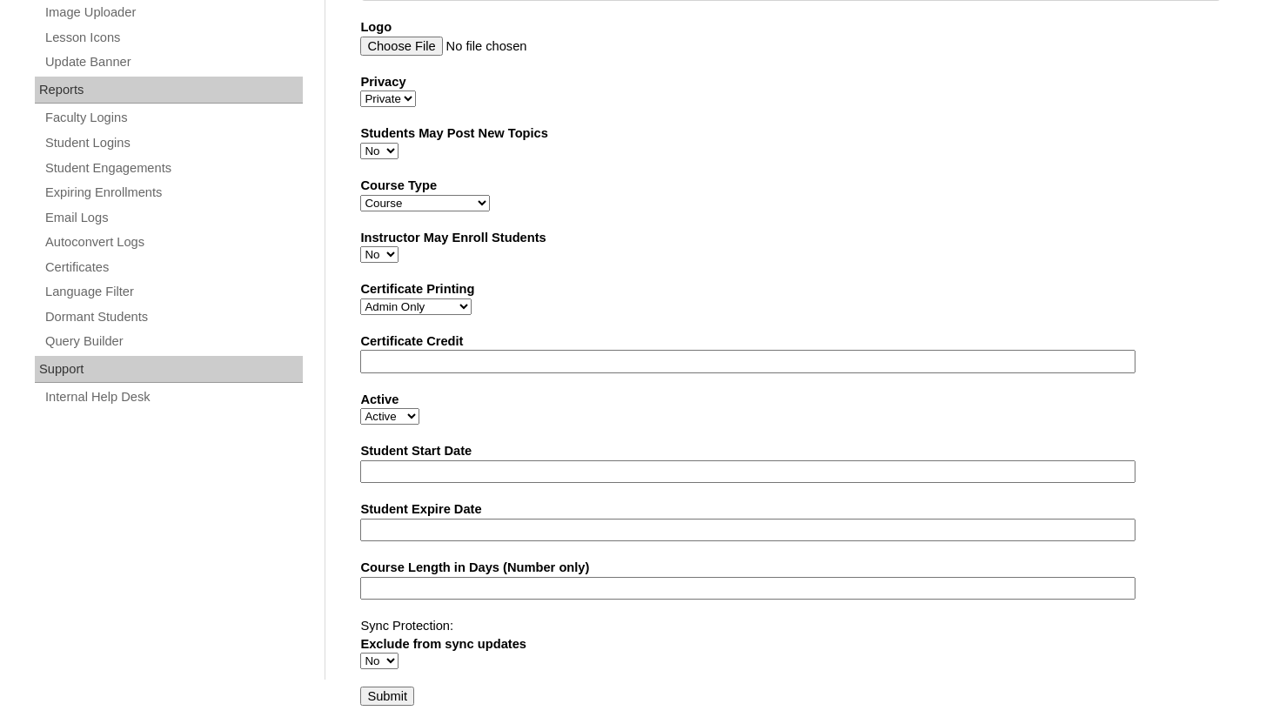
click at [390, 692] on input "Submit" at bounding box center [387, 695] width 54 height 19
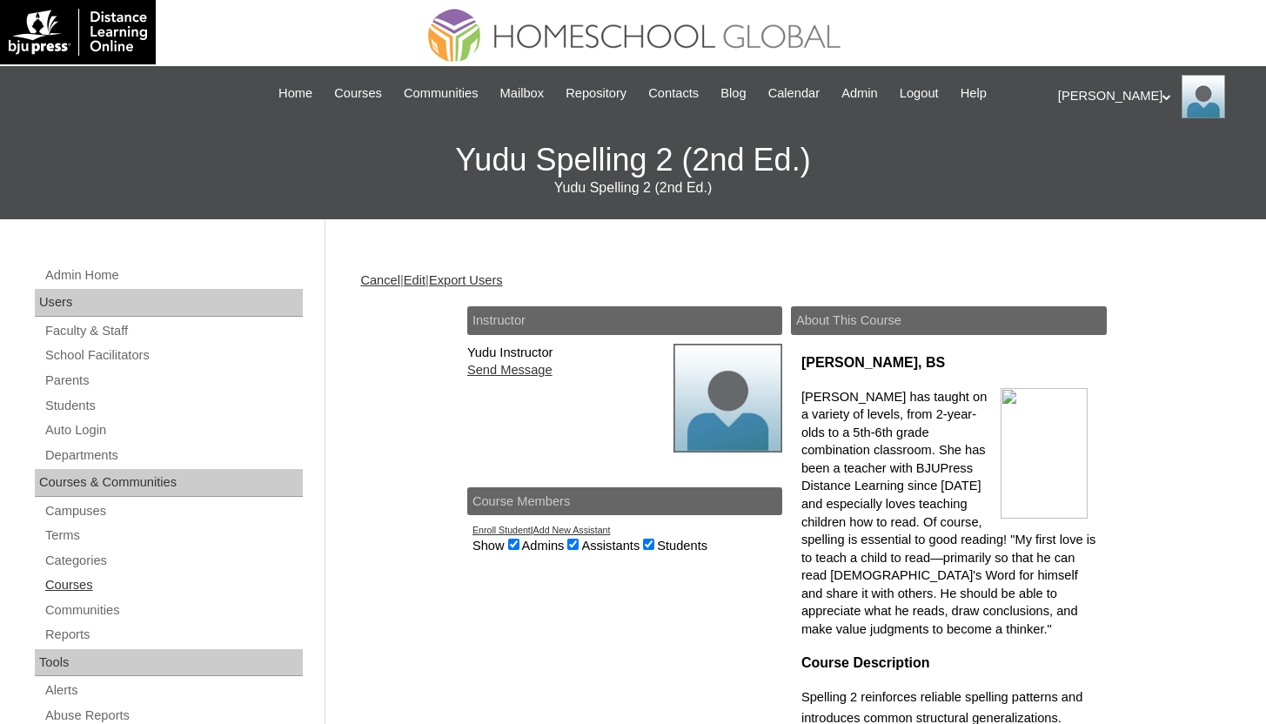
click at [65, 591] on link "Courses" at bounding box center [172, 585] width 259 height 22
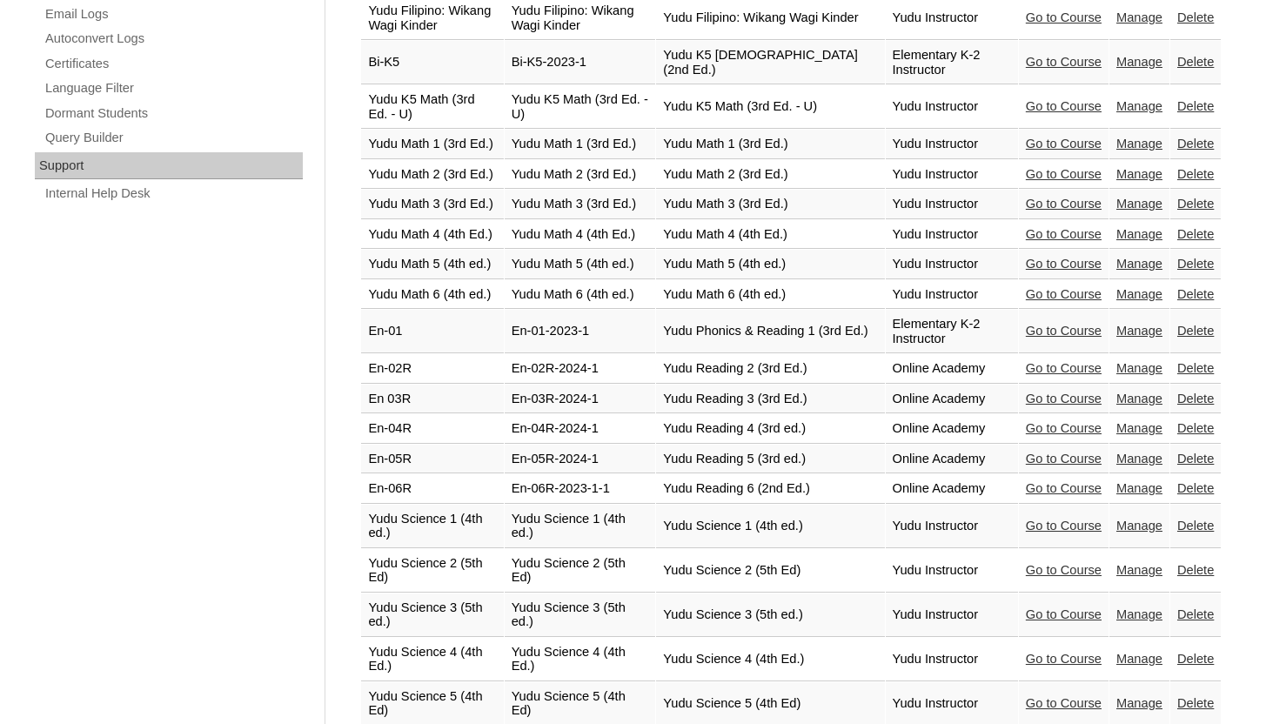
scroll to position [1492, 0]
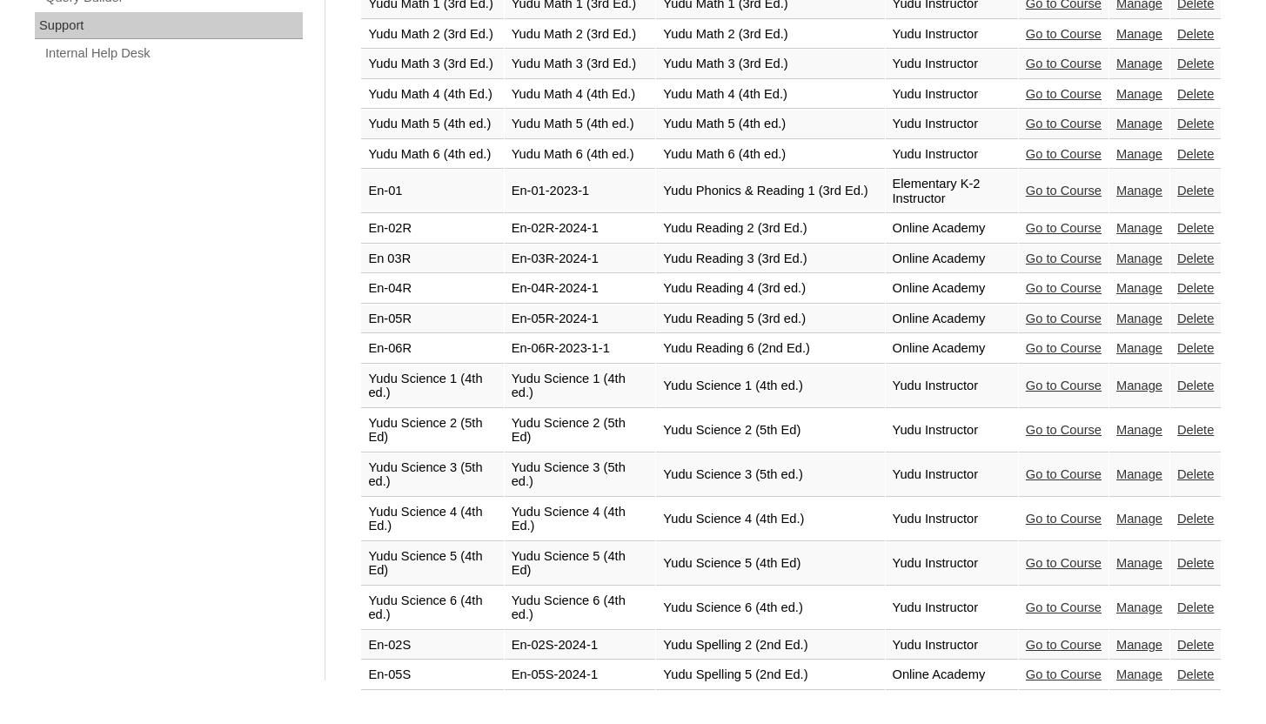
click at [1128, 669] on link "Manage" at bounding box center [1139, 674] width 46 height 14
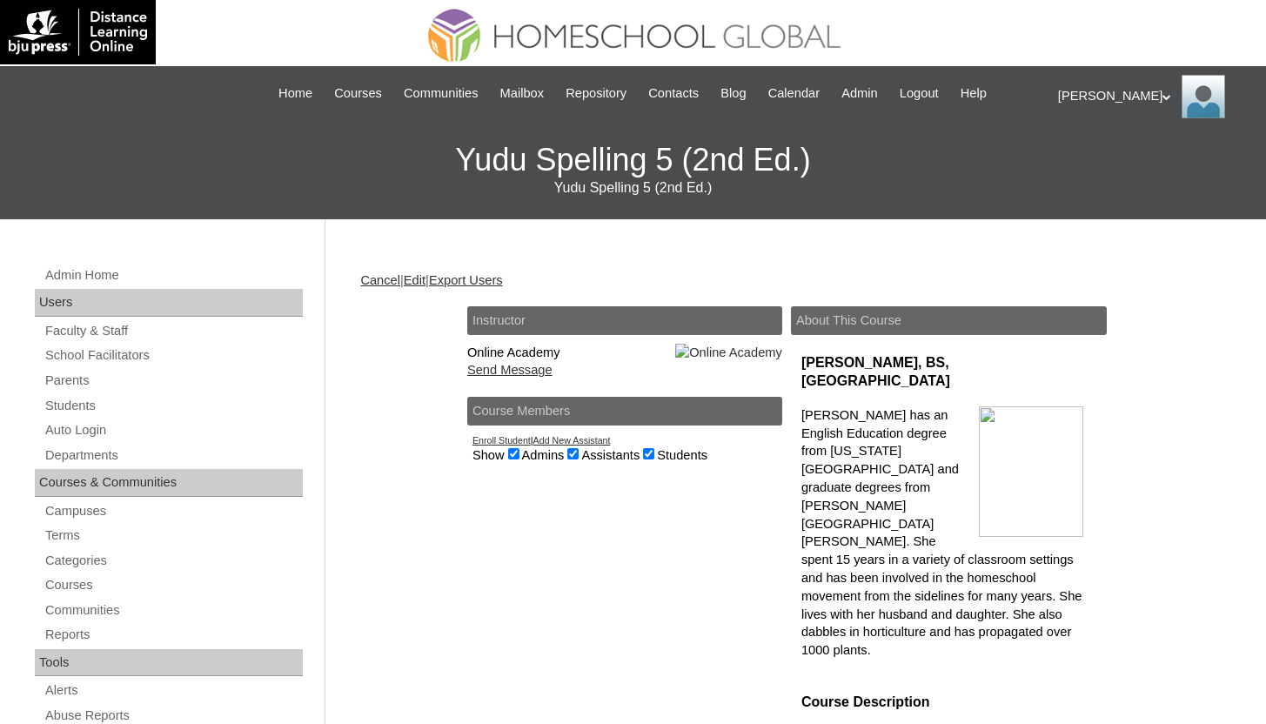
click at [424, 278] on link "Edit" at bounding box center [415, 280] width 22 height 14
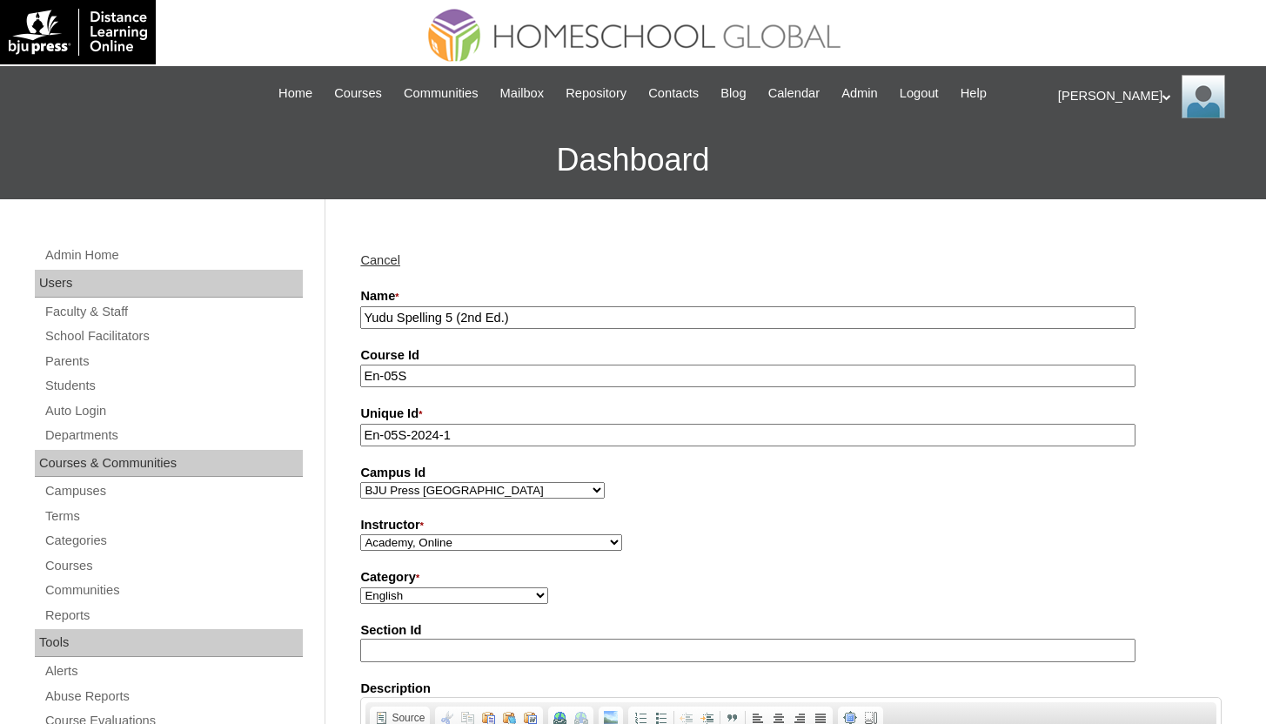
click at [467, 551] on select "Academy, Online Admin, Learning Plus ADMIN 6, DLO Beltran, Anna Charlene, VCISA…" at bounding box center [491, 542] width 262 height 17
select select "41711"
click at [360, 535] on select "Academy, Online Admin, Learning Plus ADMIN 6, DLO Beltran, Anna Charlene, VCISA…" at bounding box center [491, 542] width 262 height 17
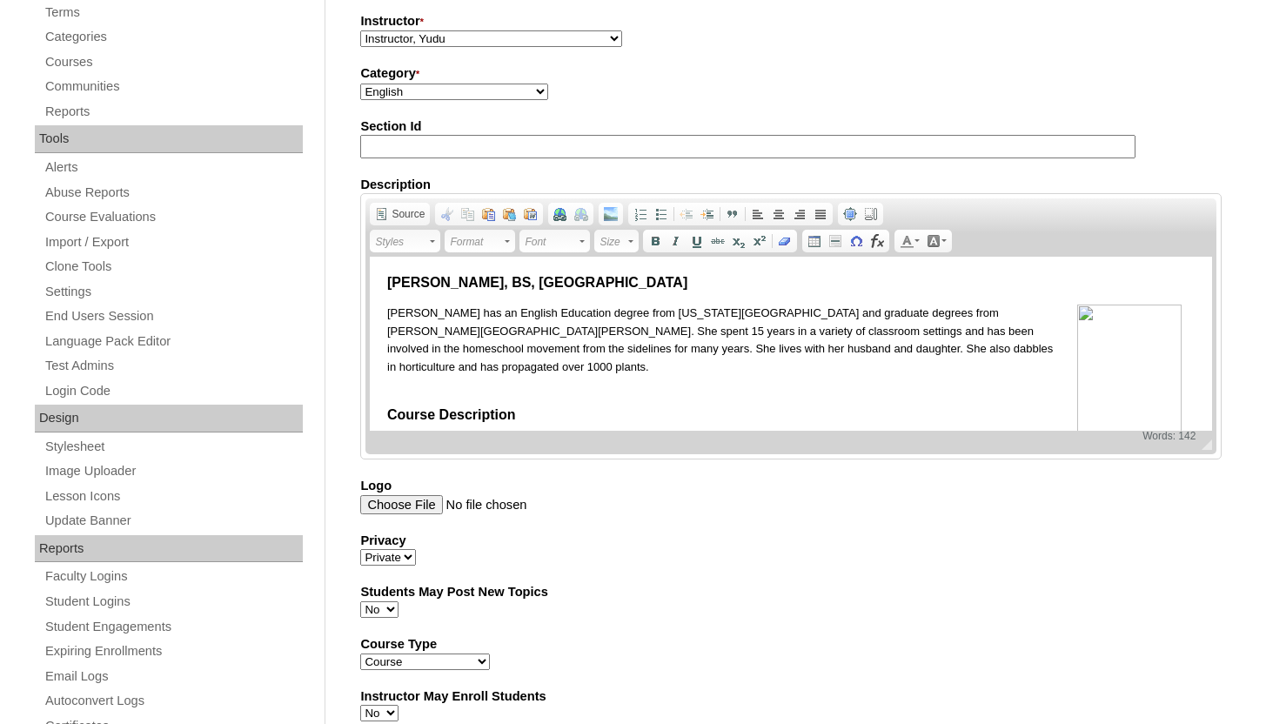
scroll to position [966, 0]
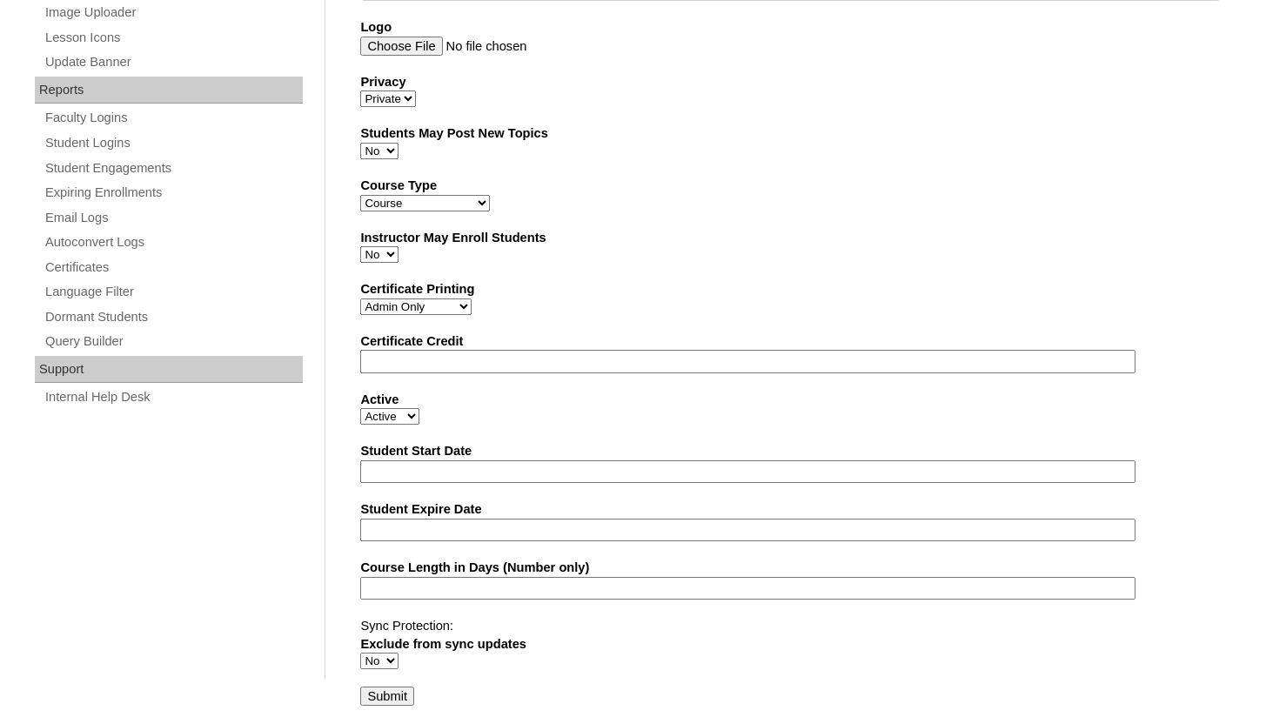
click at [378, 702] on input "Submit" at bounding box center [387, 695] width 54 height 19
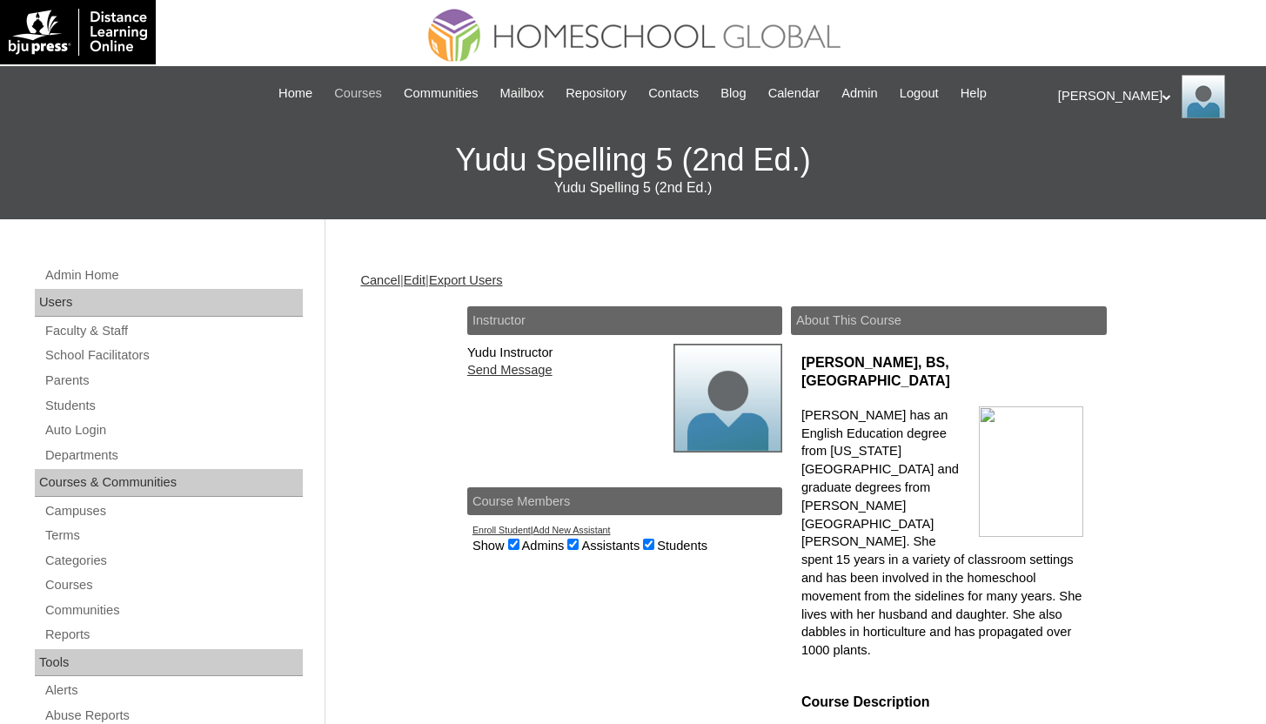
click at [334, 96] on span "Courses" at bounding box center [358, 94] width 48 height 20
